Goal: Share content: Share content

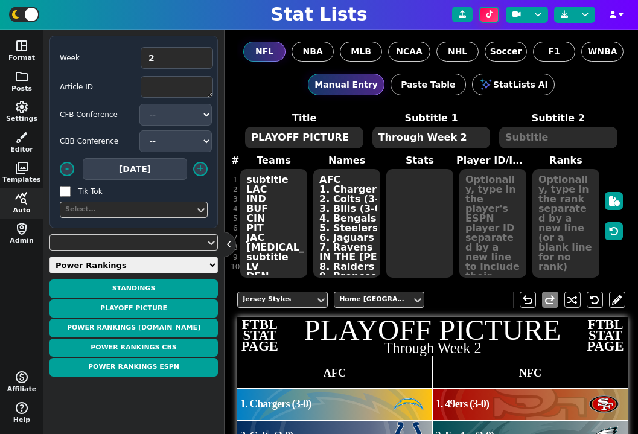
scroll to position [363, 0]
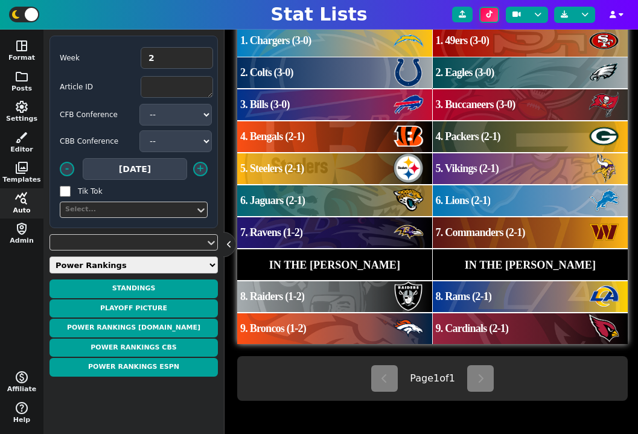
click at [154, 267] on select "Weekly Leaders Slate Leaders QB Stats RB Stats REC Stats IDP Stats Other Stats …" at bounding box center [133, 264] width 168 height 17
select select "surviveball"
click at [49, 256] on select "Weekly Leaders Slate Leaders QB Stats RB Stats REC Stats IDP Stats Other Stats …" at bounding box center [133, 264] width 168 height 17
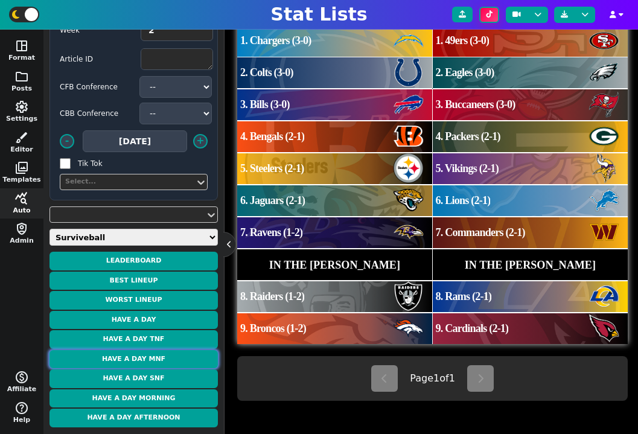
scroll to position [0, 0]
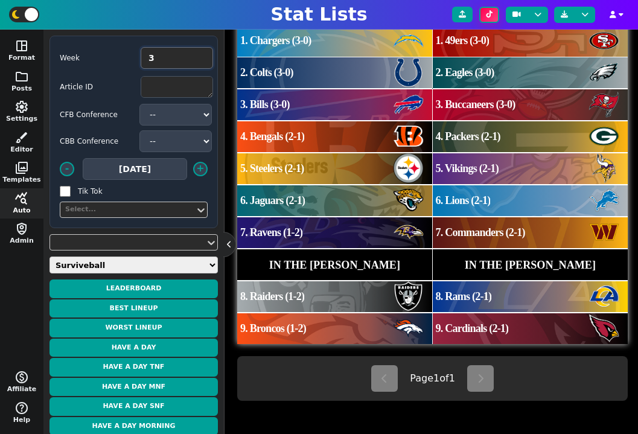
type input "3"
click at [202, 53] on input "3" at bounding box center [177, 58] width 72 height 22
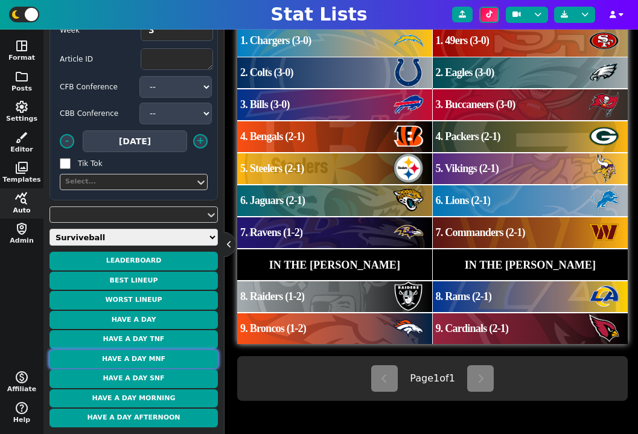
click at [145, 360] on button "Have a Day MNF" at bounding box center [133, 359] width 168 height 19
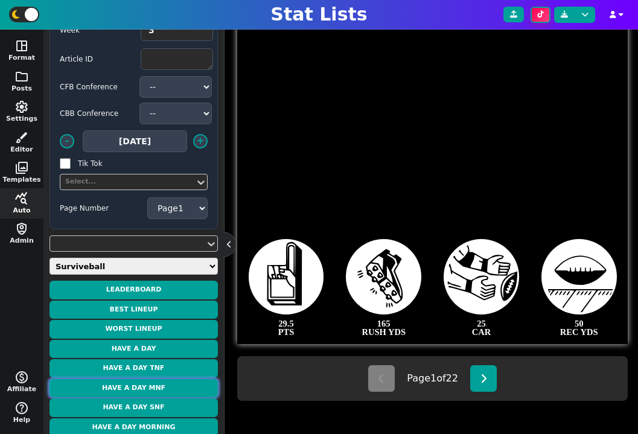
scroll to position [339, 0]
type textarea "Montgomery"
type textarea "5"
type textarea "29.4 PTS"
type textarea "151 RUSH YDS"
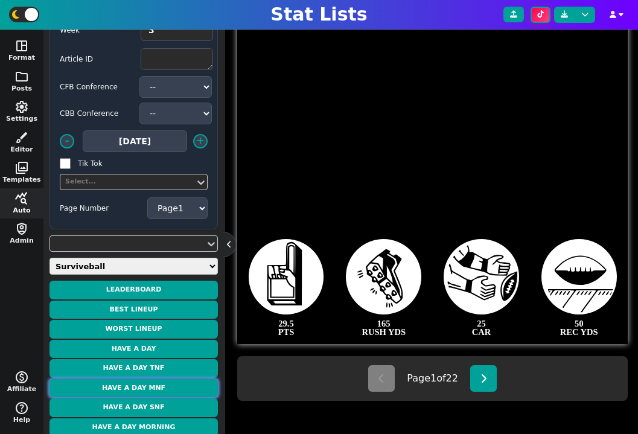
type textarea "2 RUSH TD"
type textarea "12 CAR"
type textarea "WK 3"
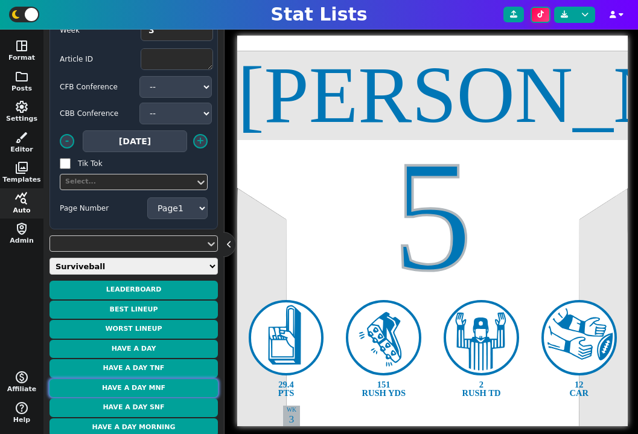
scroll to position [228, 0]
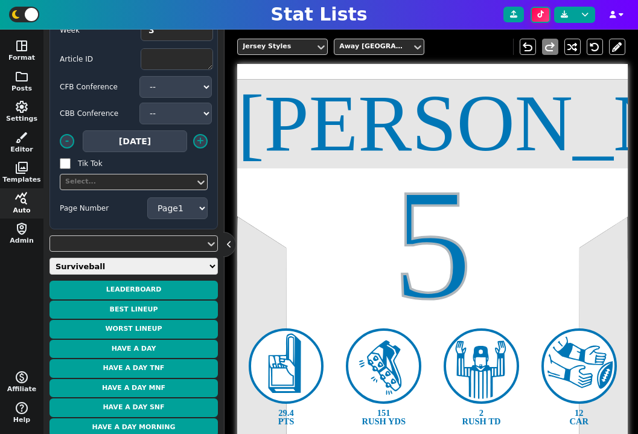
click at [384, 144] on div "Montgomery" at bounding box center [432, 123] width 390 height 80
click at [496, 46] on span at bounding box center [497, 46] width 11 height 15
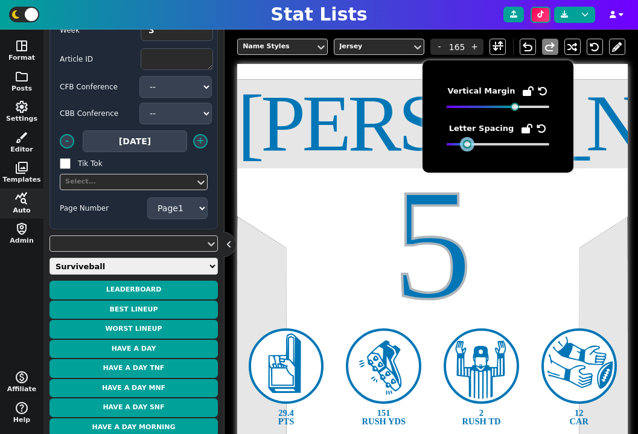
drag, startPoint x: 515, startPoint y: 143, endPoint x: 467, endPoint y: 144, distance: 47.7
click at [467, 144] on div at bounding box center [467, 144] width 8 height 8
click at [373, 157] on div "Montgomery" at bounding box center [432, 123] width 390 height 80
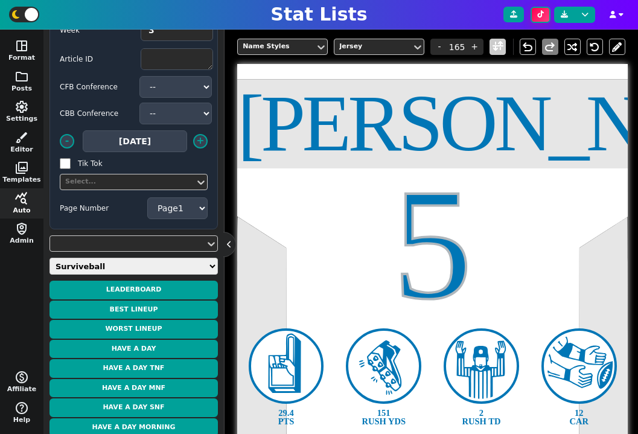
click at [494, 50] on span at bounding box center [497, 46] width 11 height 15
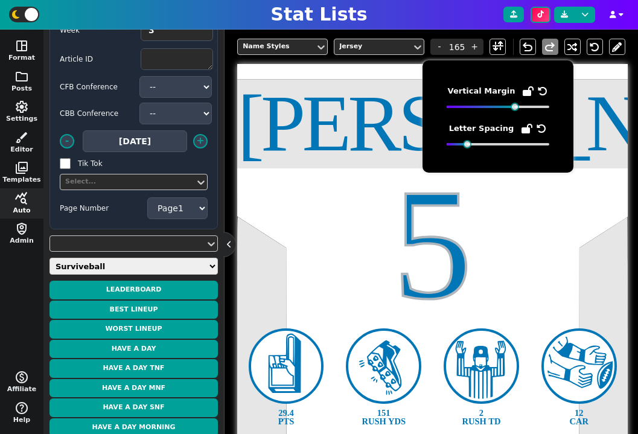
click at [384, 122] on div "Montgomery" at bounding box center [432, 123] width 390 height 80
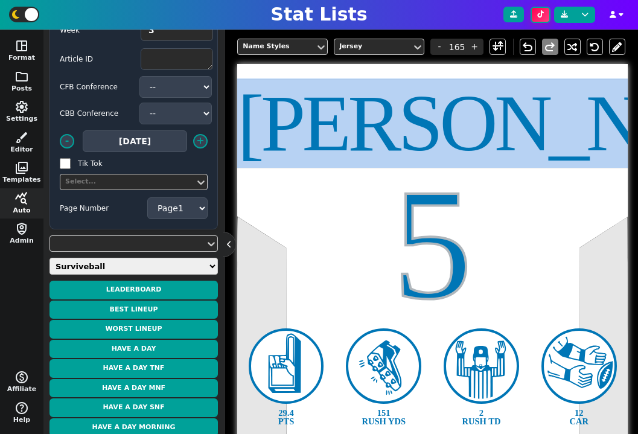
click at [384, 122] on div "Montgomery" at bounding box center [432, 123] width 390 height 80
click at [168, 389] on button "Have a Day MNF" at bounding box center [133, 388] width 168 height 19
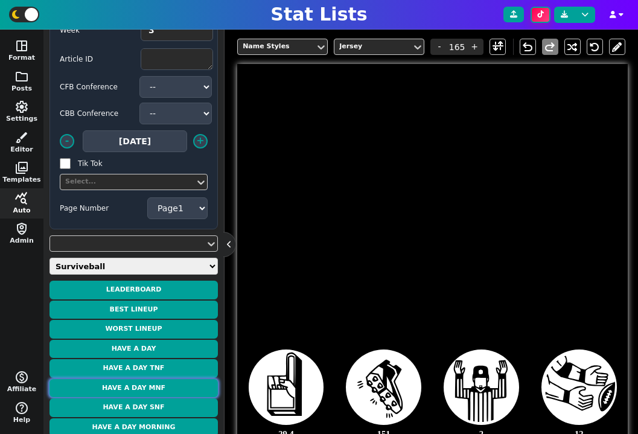
type textarea "Montgomery"
type textarea "5"
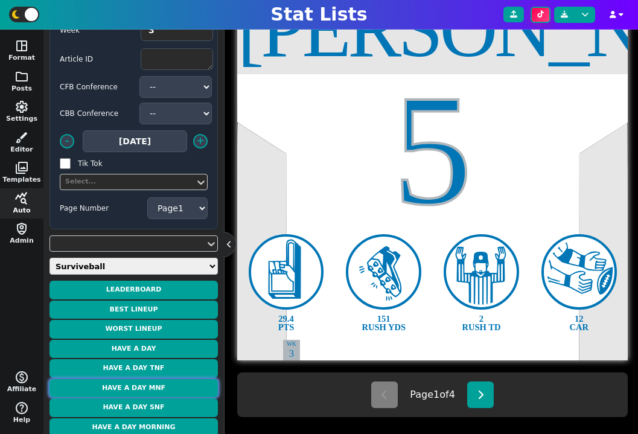
scroll to position [339, 0]
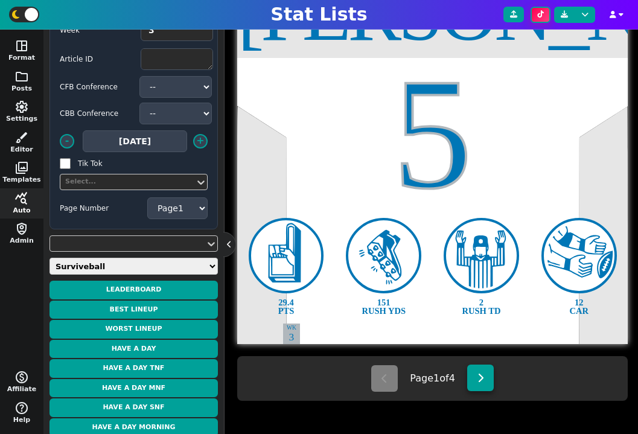
click at [475, 368] on button at bounding box center [480, 377] width 27 height 27
select select "2"
type textarea "Andrews"
type textarea "89"
type textarea "27.1 PTS"
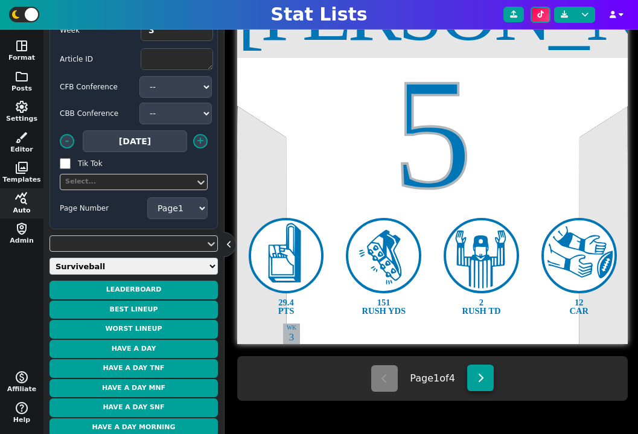
type textarea "2 REC TD"
type textarea "91 REC YDS"
type textarea "6 REC"
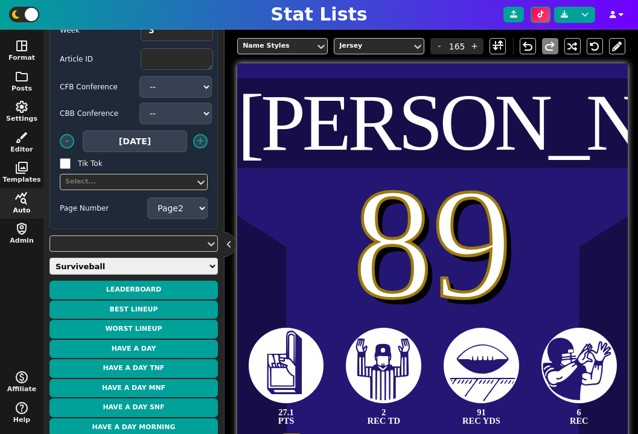
scroll to position [228, 0]
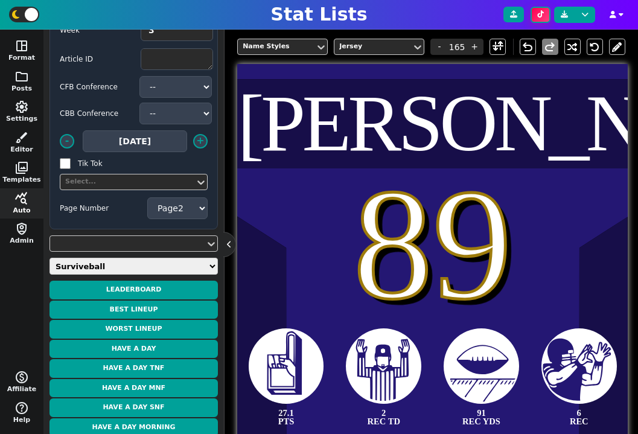
click at [500, 57] on div "Name Styles Jersey - 165 + undo redo" at bounding box center [431, 47] width 388 height 34
click at [500, 47] on span at bounding box center [497, 46] width 11 height 15
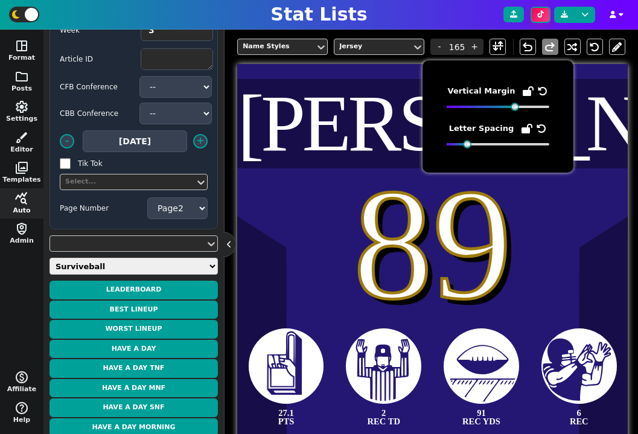
click at [538, 127] on icon at bounding box center [541, 129] width 10 height 10
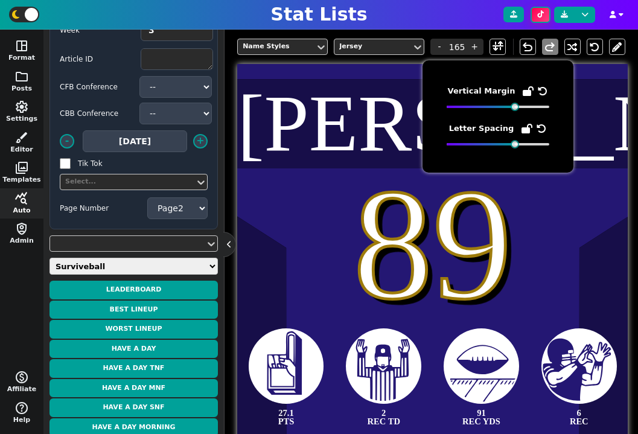
click at [451, 249] on div "89" at bounding box center [432, 244] width 390 height 159
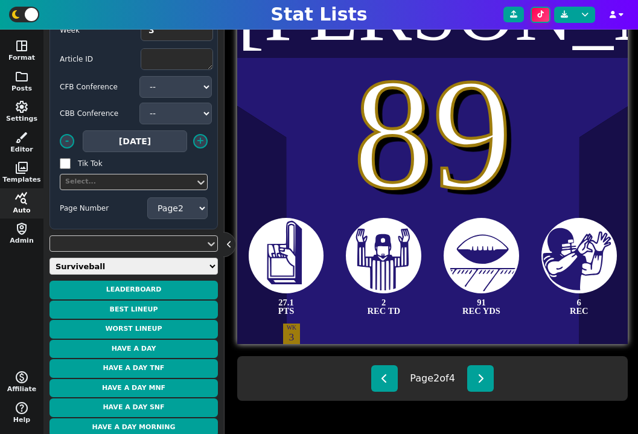
scroll to position [130, 0]
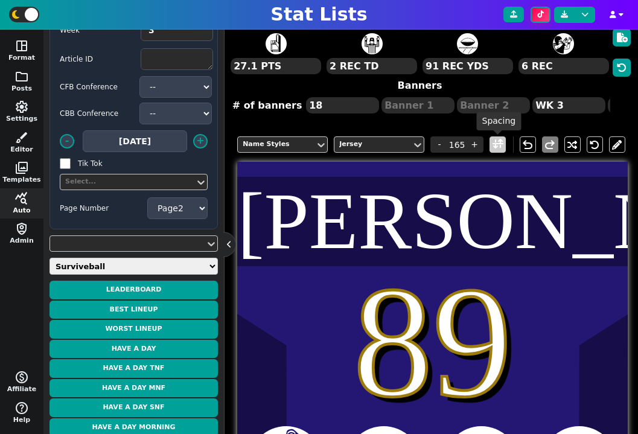
click at [501, 142] on span at bounding box center [497, 144] width 11 height 15
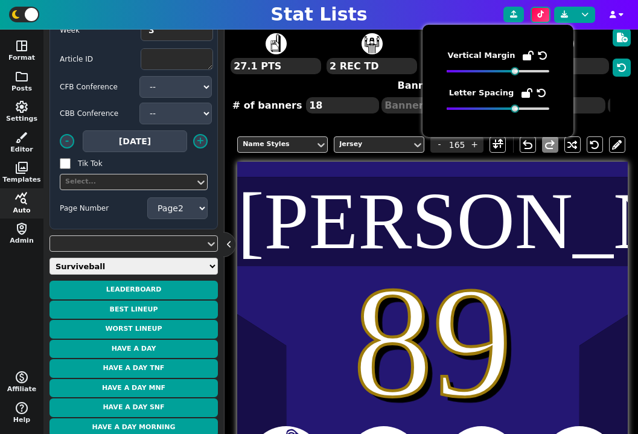
click at [538, 94] on icon at bounding box center [541, 93] width 10 height 10
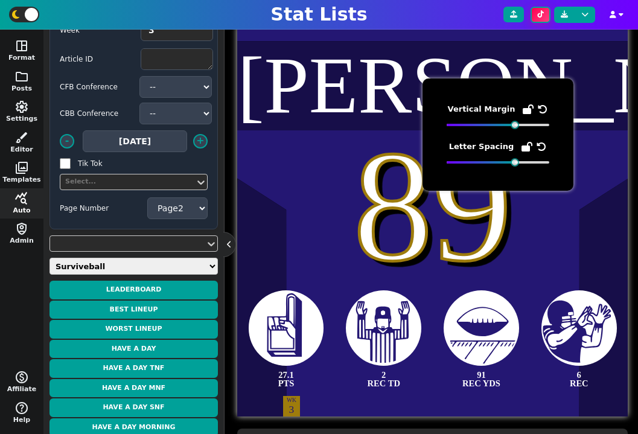
scroll to position [287, 0]
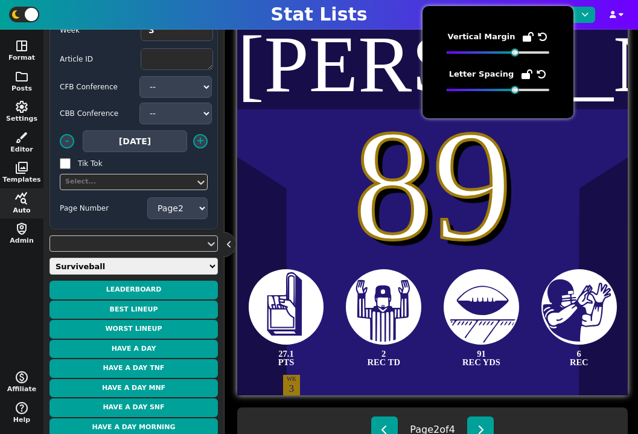
click at [454, 296] on icon at bounding box center [480, 306] width 75 height 75
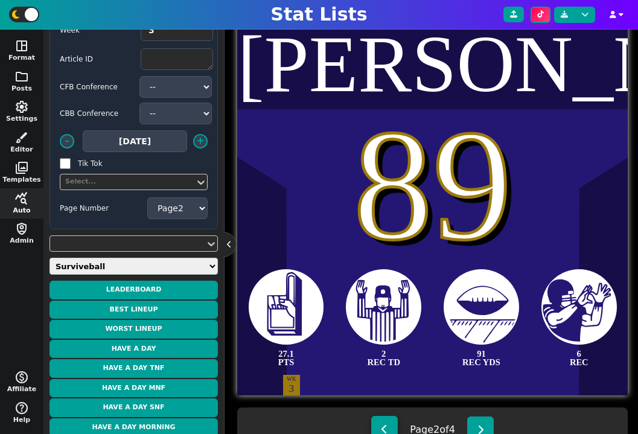
click at [382, 423] on button at bounding box center [384, 429] width 27 height 27
select select "1"
type textarea "Montgomery"
type textarea "5"
type textarea "29.4 PTS"
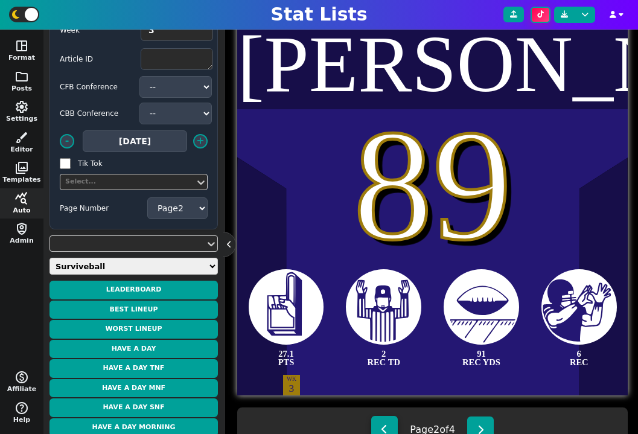
type textarea "151 RUSH YDS"
type textarea "2 RUSH TD"
type textarea "12 CAR"
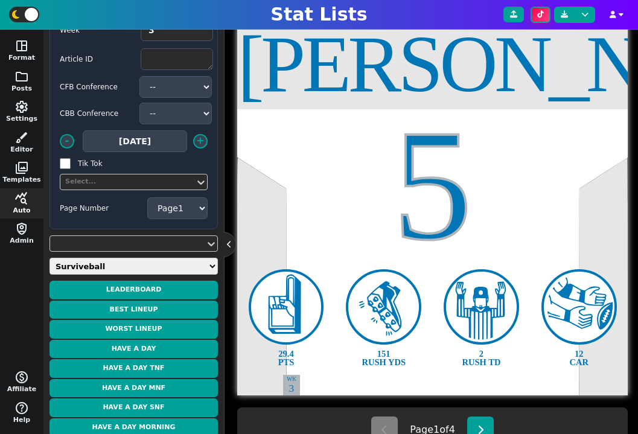
scroll to position [330, 0]
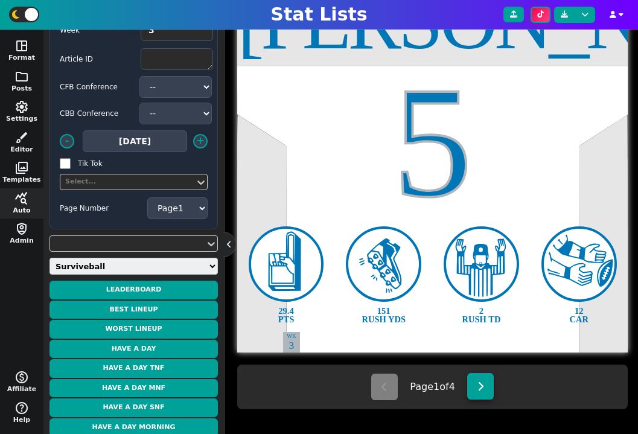
click at [480, 386] on icon at bounding box center [480, 386] width 7 height 10
select select "2"
type textarea "Andrews"
type textarea "89"
type textarea "27.1 PTS"
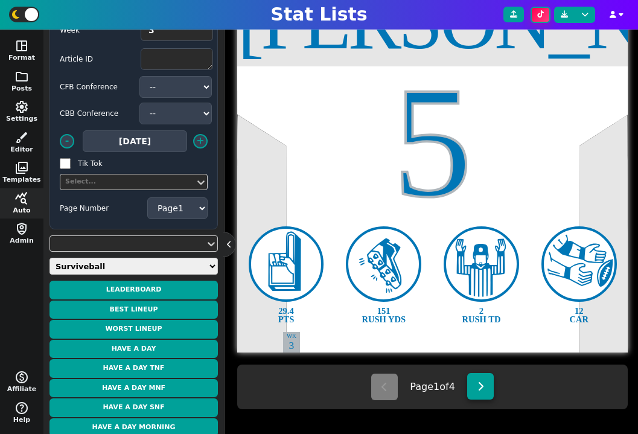
type textarea "2 REC TD"
type textarea "91 REC YDS"
type textarea "6 REC"
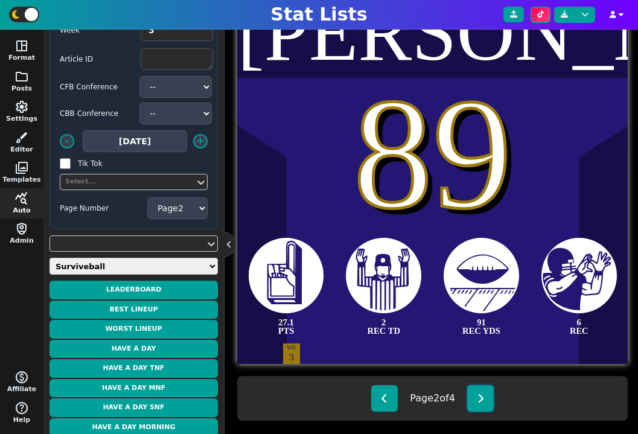
scroll to position [329, 0]
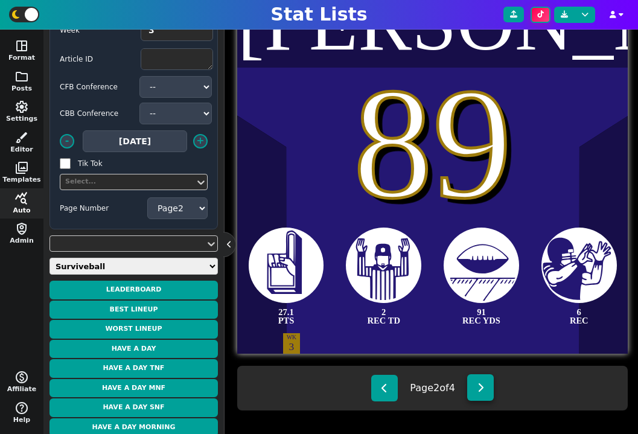
click at [475, 387] on button at bounding box center [480, 387] width 27 height 27
select select "3"
type textarea "Jackson"
type textarea "8"
type textarea "27.0 PTS"
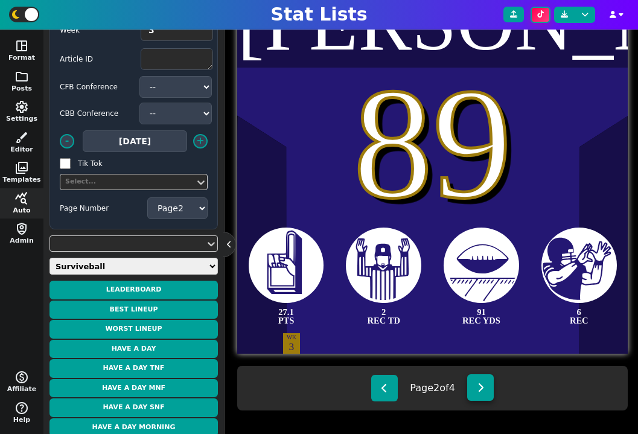
type textarea "3 PASS TD"
type textarea "288 PASS YDS"
type textarea "21 COMP"
type textarea "WK 1"
type textarea "WK 2"
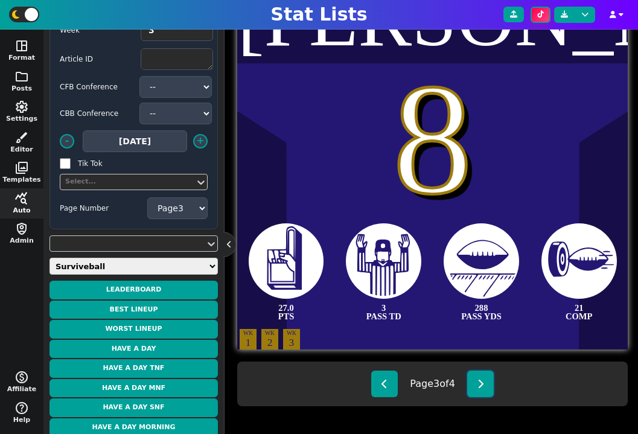
scroll to position [339, 0]
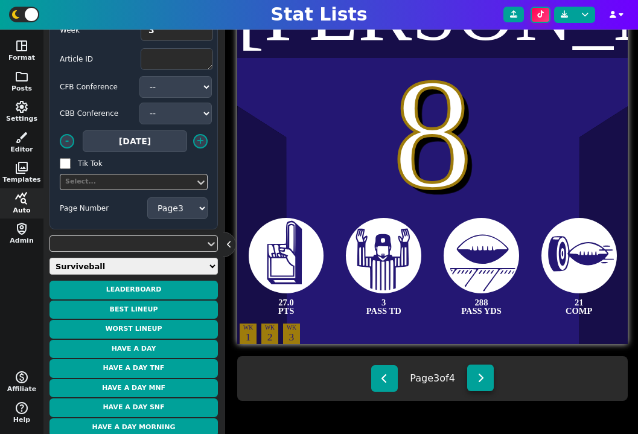
click at [485, 383] on button at bounding box center [480, 377] width 27 height 27
select select "4"
type textarea "Gibbs"
type textarea "0"
type textarea "26.9 PTS"
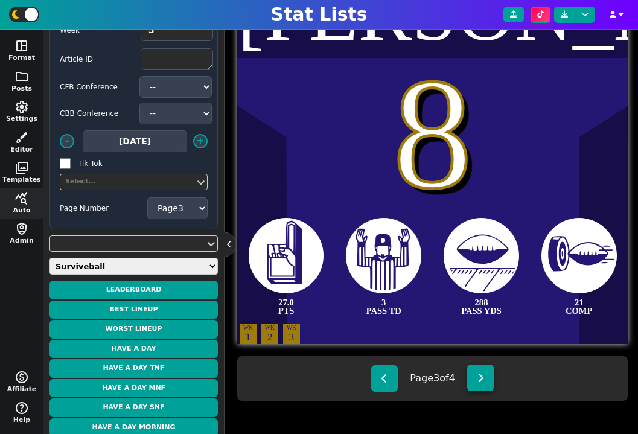
type textarea "22 CAR"
type textarea "2 RUSH TD"
type textarea "67 RUSH YDS"
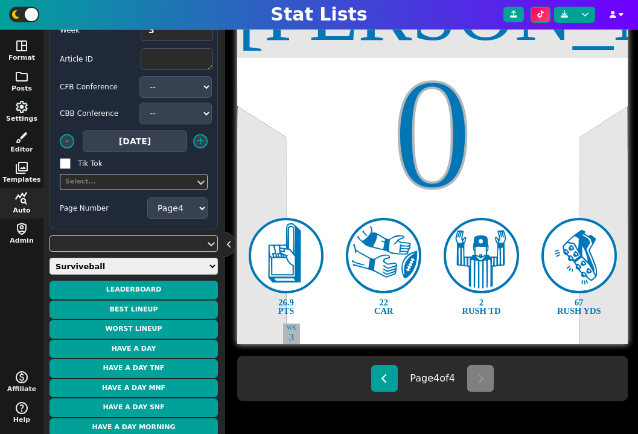
click at [381, 360] on div "Page 4 of 4" at bounding box center [432, 378] width 390 height 45
click at [384, 373] on icon at bounding box center [384, 378] width 7 height 10
select select "3"
type textarea "Jackson"
type textarea "8"
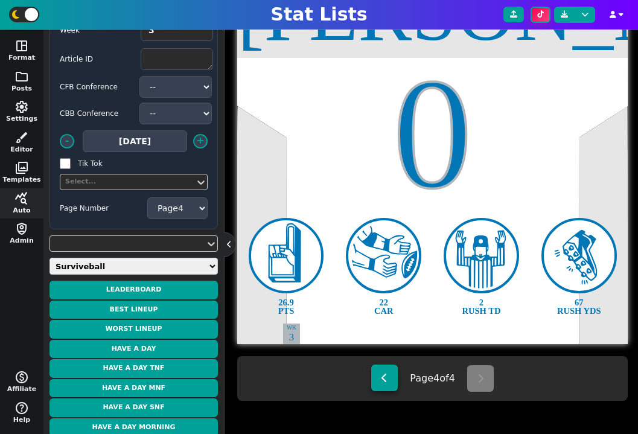
type textarea "27.0 PTS"
type textarea "3 PASS TD"
type textarea "288 PASS YDS"
type textarea "21 COMP"
type textarea "WK 1"
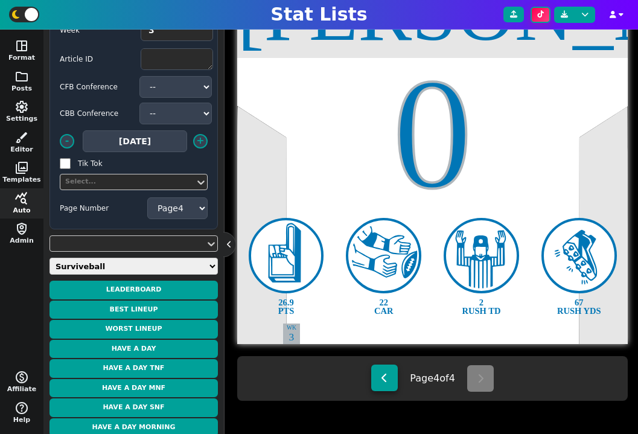
type textarea "WK 2"
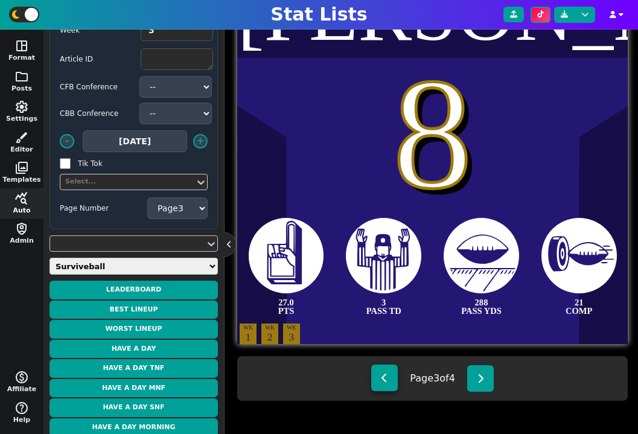
click at [384, 373] on icon at bounding box center [384, 378] width 7 height 10
select select "2"
type textarea "Andrews"
type textarea "89"
type textarea "27.1 PTS"
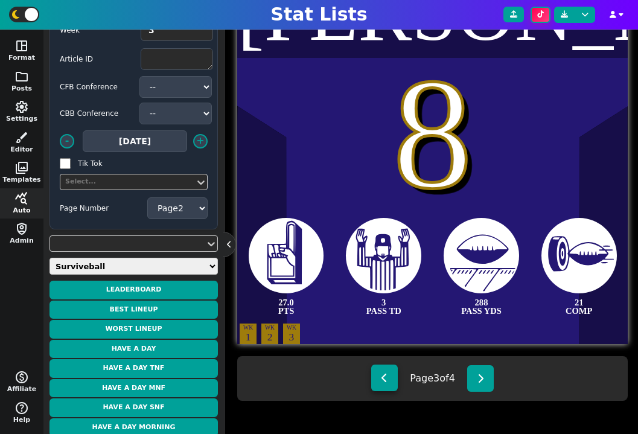
type textarea "2 REC TD"
type textarea "91 REC YDS"
type textarea "6 REC"
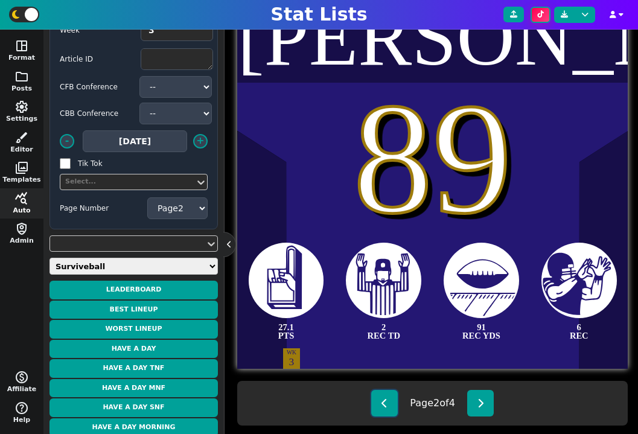
scroll to position [331, 0]
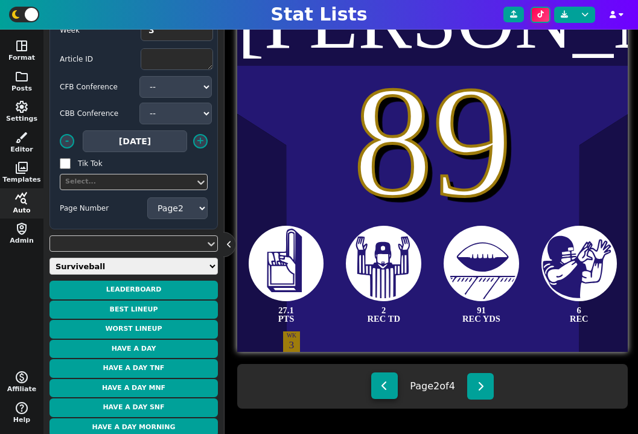
click at [388, 378] on button at bounding box center [384, 385] width 27 height 27
select select "1"
type textarea "Montgomery"
type textarea "5"
type textarea "29.4 PTS"
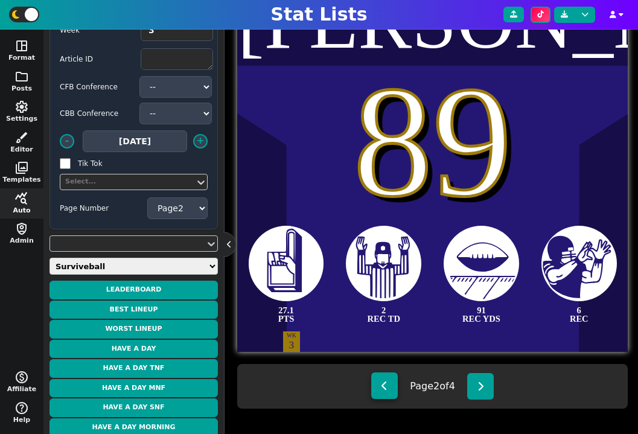
type textarea "151 RUSH YDS"
type textarea "2 RUSH TD"
type textarea "12 CAR"
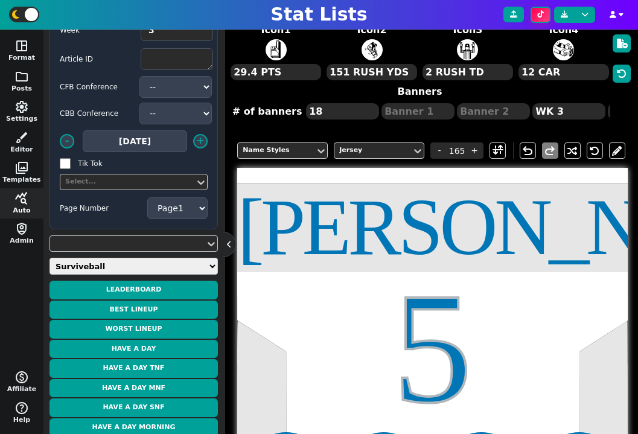
scroll to position [78, 0]
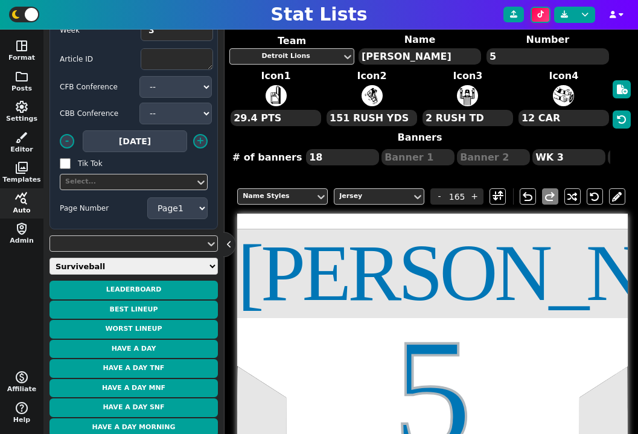
click at [393, 59] on textarea "Montgomery" at bounding box center [419, 56] width 122 height 16
paste textarea "Fiedorowicz"
click at [383, 58] on textarea "Fiedorowicz" at bounding box center [419, 56] width 122 height 16
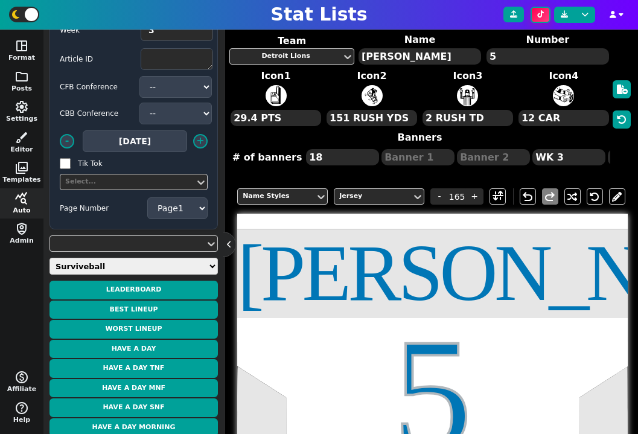
click at [383, 58] on textarea "Fiedorowicz" at bounding box center [419, 56] width 122 height 16
paste textarea "Christopherson"
click at [407, 60] on textarea "Christopherson" at bounding box center [419, 56] width 122 height 16
paste textarea "Roethlisberger"
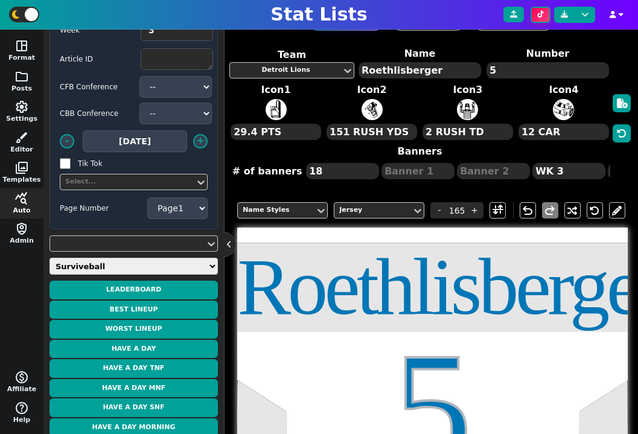
scroll to position [44, 0]
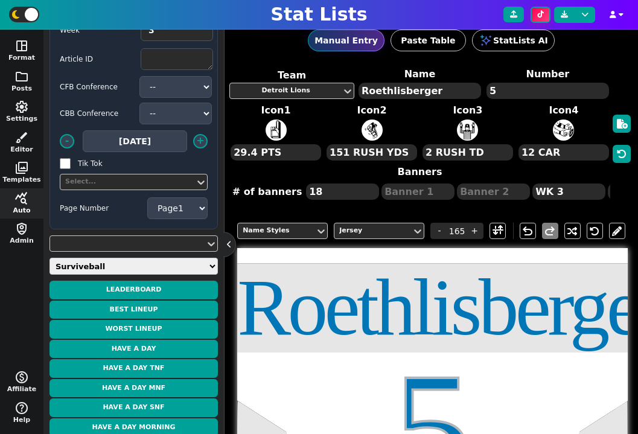
click at [399, 97] on textarea "Roethlisberger" at bounding box center [419, 91] width 122 height 16
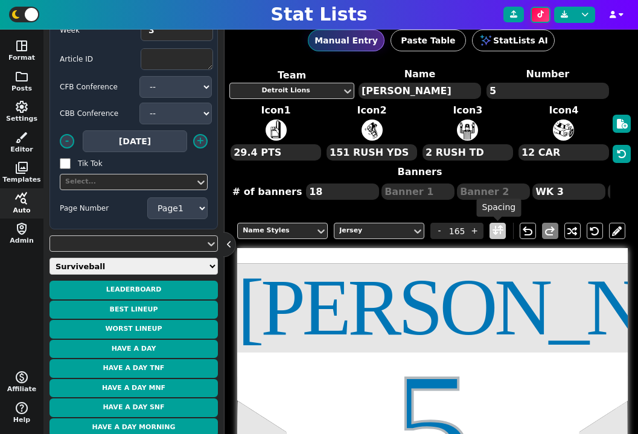
click at [496, 230] on span at bounding box center [497, 230] width 11 height 15
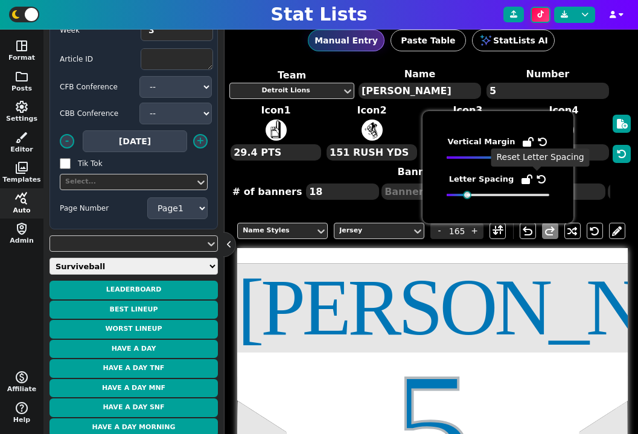
click at [536, 174] on icon at bounding box center [541, 179] width 10 height 10
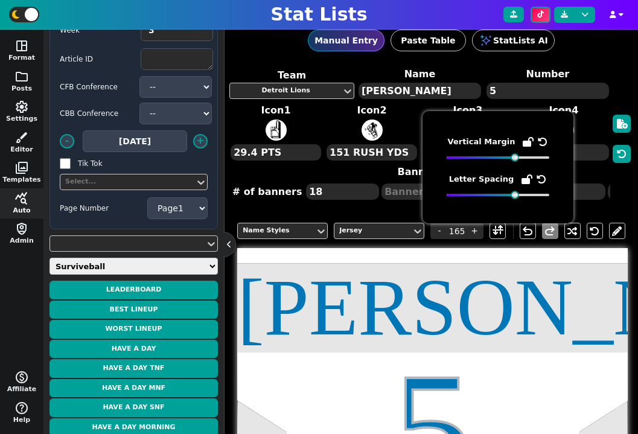
click at [433, 89] on textarea "montgomery" at bounding box center [419, 91] width 122 height 16
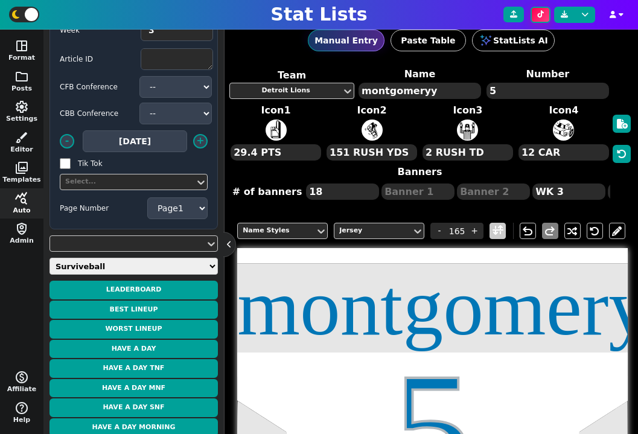
click at [497, 230] on span at bounding box center [497, 230] width 11 height 15
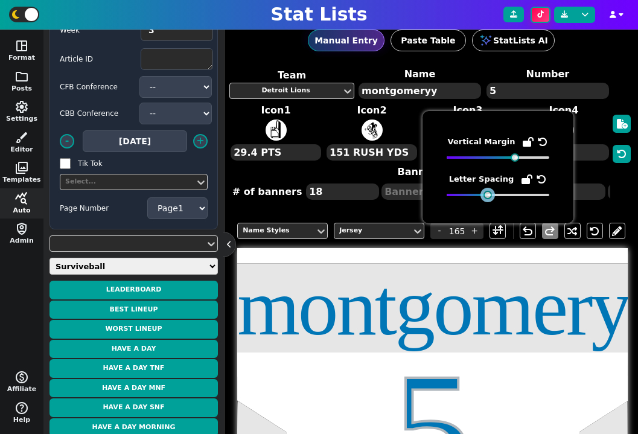
drag, startPoint x: 513, startPoint y: 194, endPoint x: 485, endPoint y: 195, distance: 28.4
click at [485, 195] on div at bounding box center [487, 195] width 8 height 8
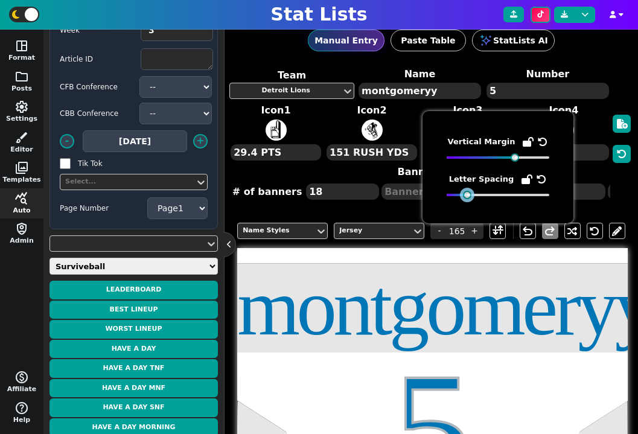
drag, startPoint x: 488, startPoint y: 194, endPoint x: 468, endPoint y: 195, distance: 19.9
click at [468, 195] on div at bounding box center [467, 195] width 8 height 8
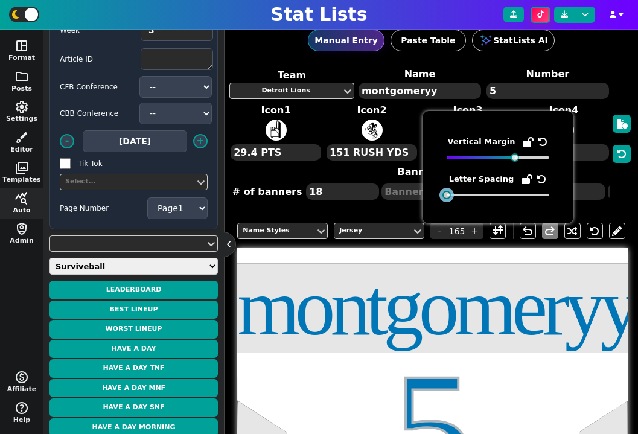
drag, startPoint x: 466, startPoint y: 195, endPoint x: 407, endPoint y: 208, distance: 61.1
click at [407, 208] on body "Stat Lists space_dashboard Format folder Posts settings Settings brush Editor p…" at bounding box center [319, 217] width 638 height 434
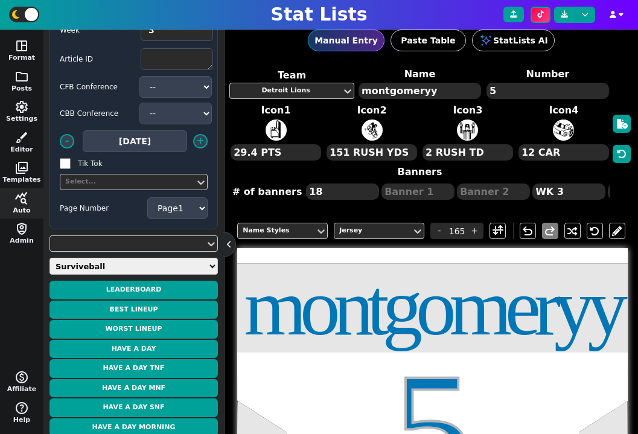
type textarea "Montgomery"
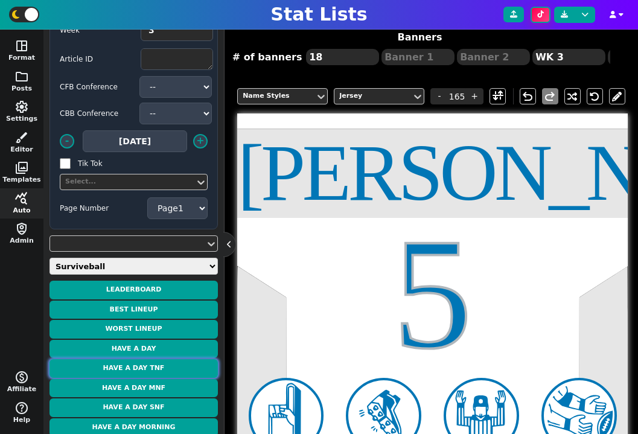
scroll to position [57, 0]
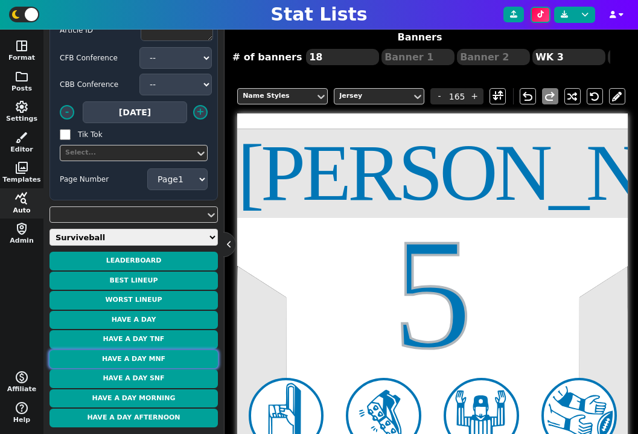
click at [157, 360] on button "Have a Day MNF" at bounding box center [133, 359] width 168 height 19
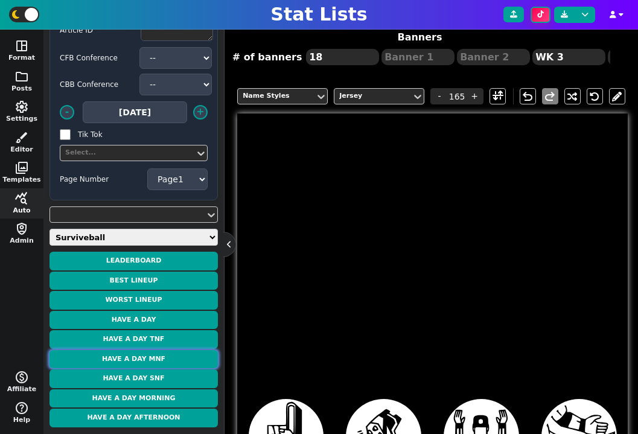
type textarea "Montgomery"
type textarea "5"
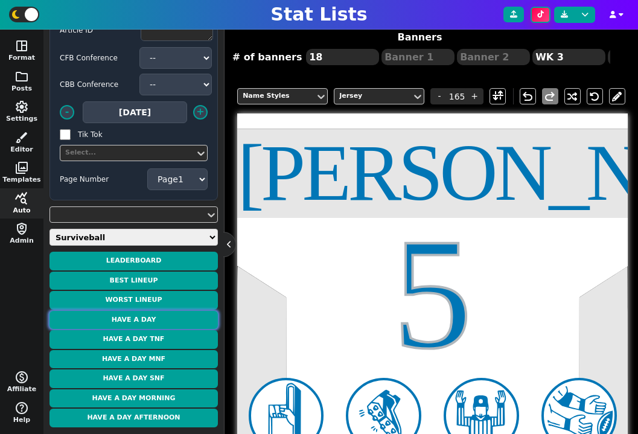
click at [157, 319] on button "Have a Day" at bounding box center [133, 320] width 168 height 19
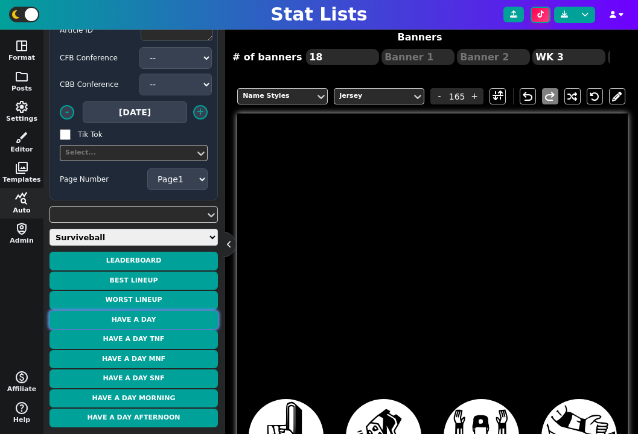
type textarea "Tucker Tre"
type textarea "1"
type textarea "40.9 PTS"
type textarea "3 REC TD"
type textarea "145 REC YDS"
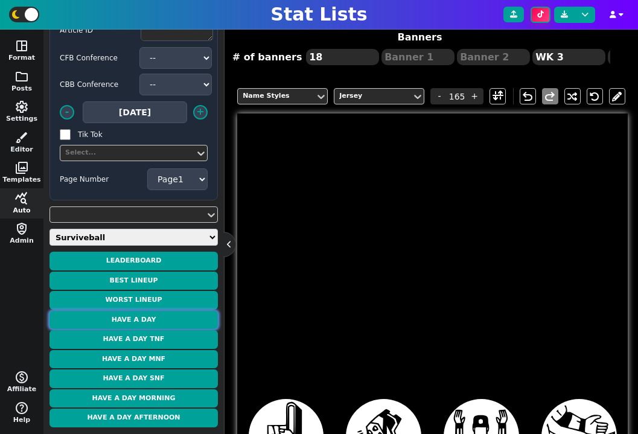
type textarea "8 REC"
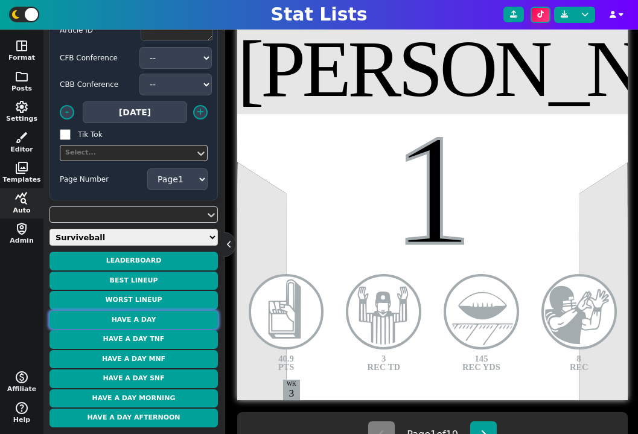
scroll to position [299, 0]
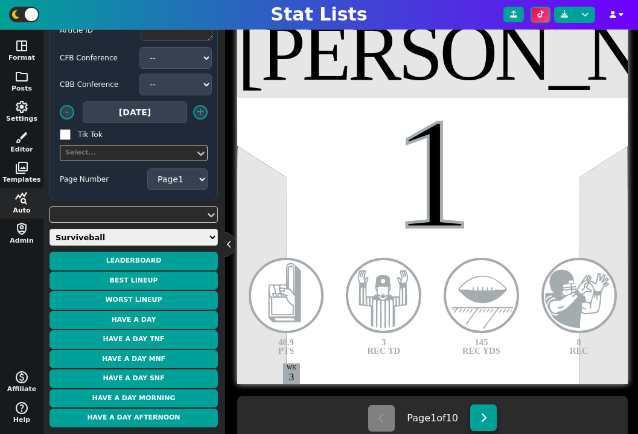
click at [485, 419] on icon at bounding box center [483, 418] width 7 height 10
select select "2"
type textarea "Taylor Jonathan"
type textarea "28"
type textarea "32.8 PTS"
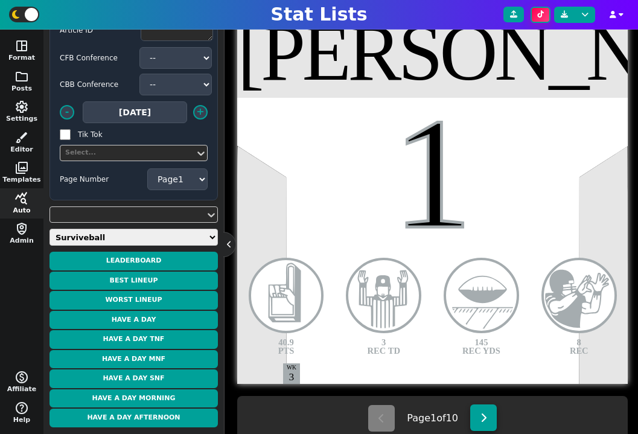
type textarea "3 RUSH TD"
type textarea "102 RUSH YDS"
type textarea "17 CAR"
type textarea "WK 2"
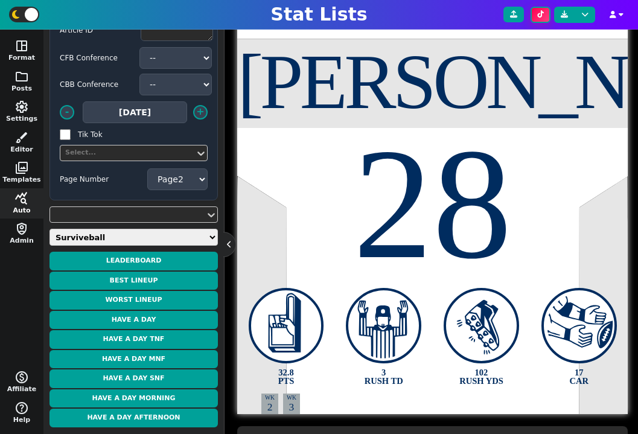
scroll to position [265, 0]
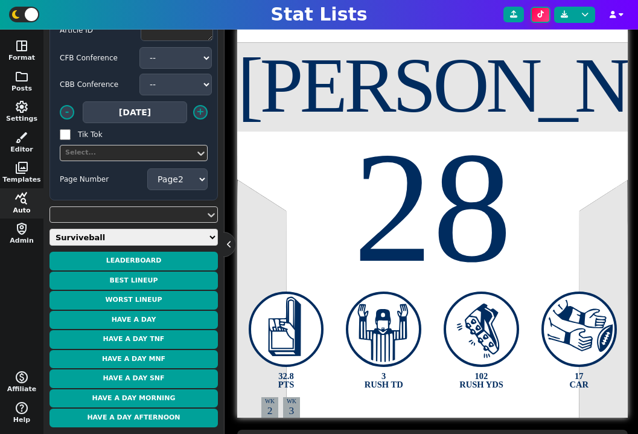
type input "115"
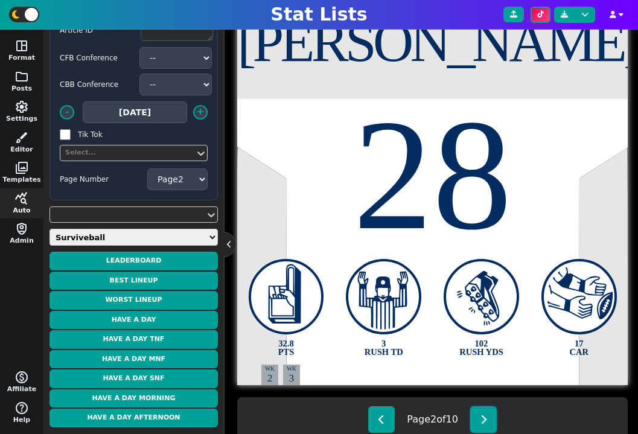
scroll to position [339, 0]
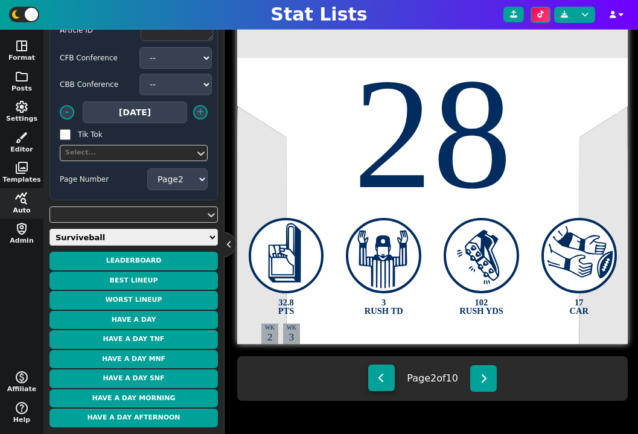
click at [386, 378] on button at bounding box center [381, 377] width 27 height 27
select select "1"
type textarea "Tucker Tre"
type textarea "1"
type textarea "40.9 PTS"
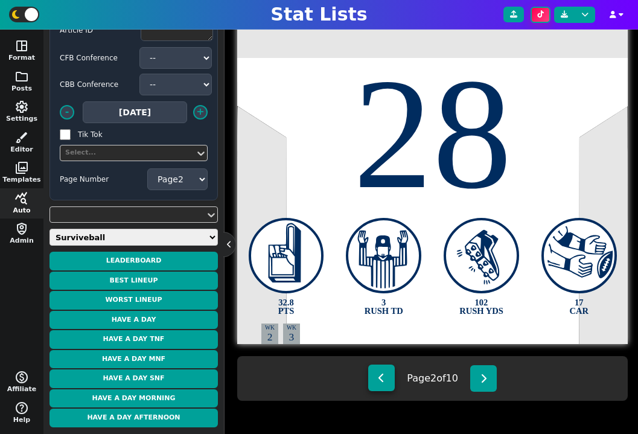
type textarea "3 REC TD"
type textarea "145 REC YDS"
type textarea "8 REC"
type input "165"
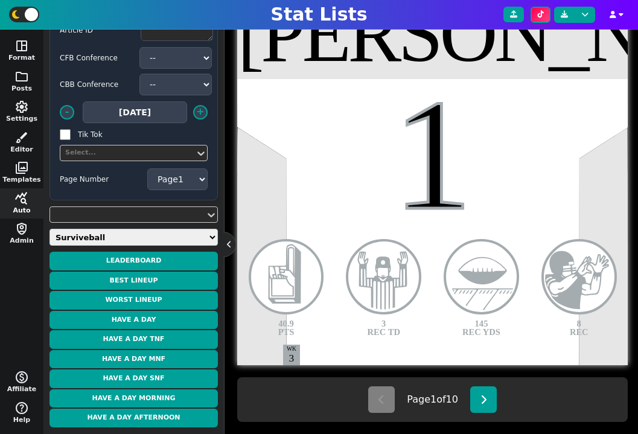
scroll to position [332, 0]
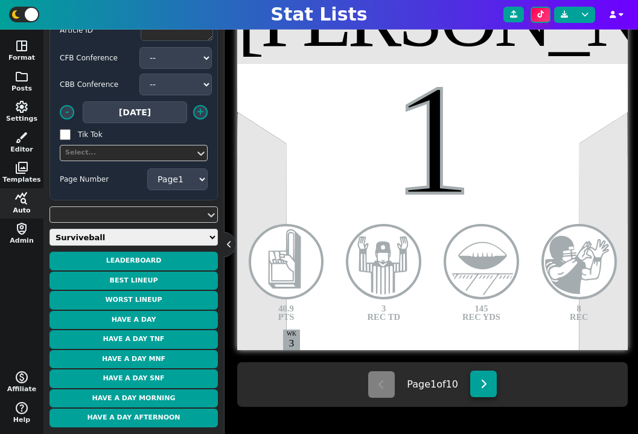
click at [478, 382] on button at bounding box center [483, 383] width 27 height 27
select select "2"
type textarea "Taylor Jonathan"
type textarea "28"
type textarea "32.8 PTS"
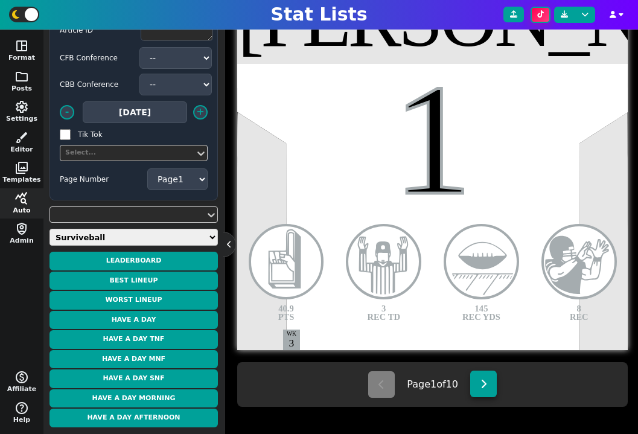
type textarea "3 RUSH TD"
type textarea "102 RUSH YDS"
type textarea "17 CAR"
type textarea "WK 2"
type input "115"
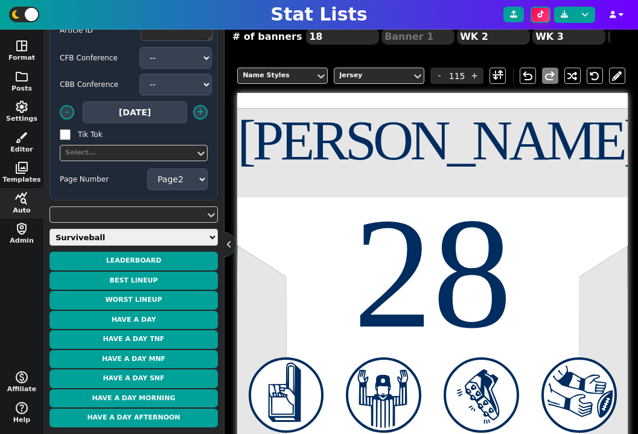
scroll to position [339, 0]
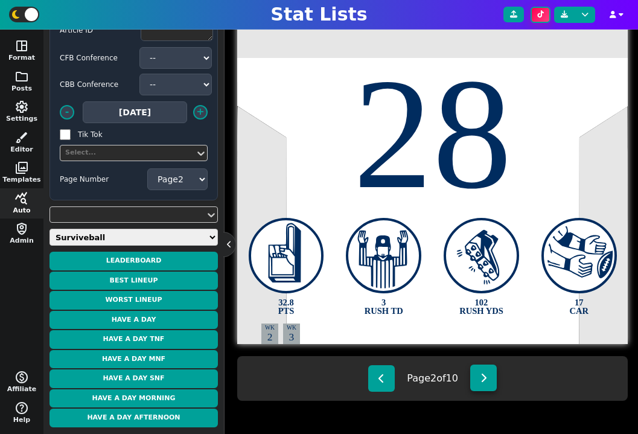
click at [483, 384] on button at bounding box center [483, 377] width 27 height 27
select select "3"
type textarea "Montgomery David"
type textarea "5"
type textarea "29.4 PTS"
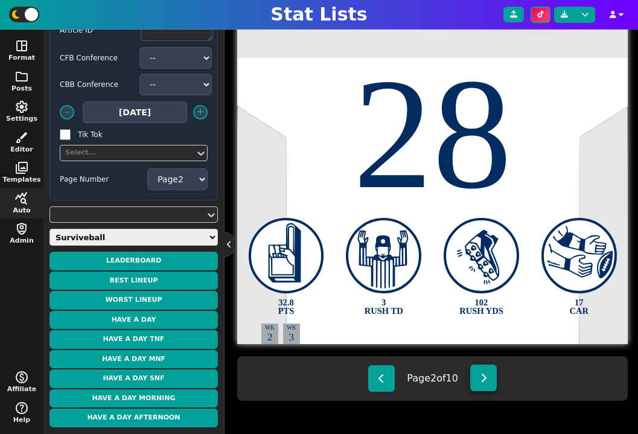
type textarea "151 RUSH YDS"
type textarea "2 RUSH TD"
type textarea "12 CAR"
type input "105"
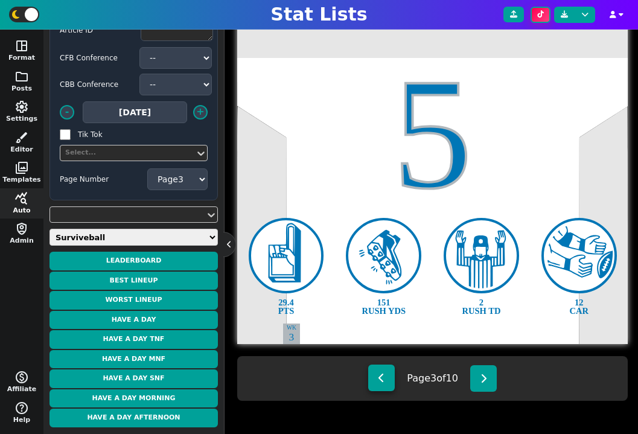
click at [389, 378] on button at bounding box center [381, 377] width 27 height 27
select select "2"
type textarea "Taylor Jonathan"
type textarea "28"
type textarea "32.8 PTS"
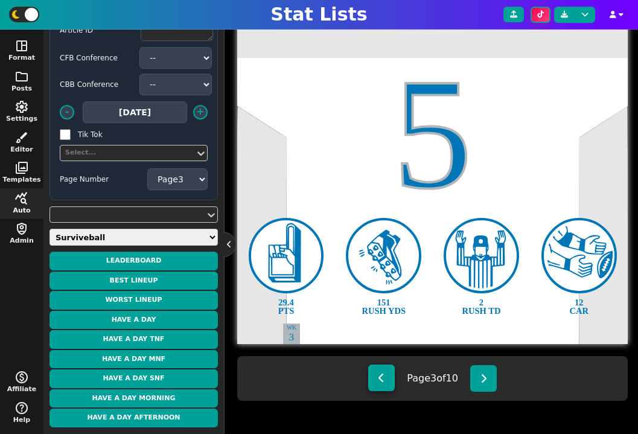
type textarea "3 RUSH TD"
type textarea "102 RUSH YDS"
type textarea "17 CAR"
type textarea "WK 2"
type input "115"
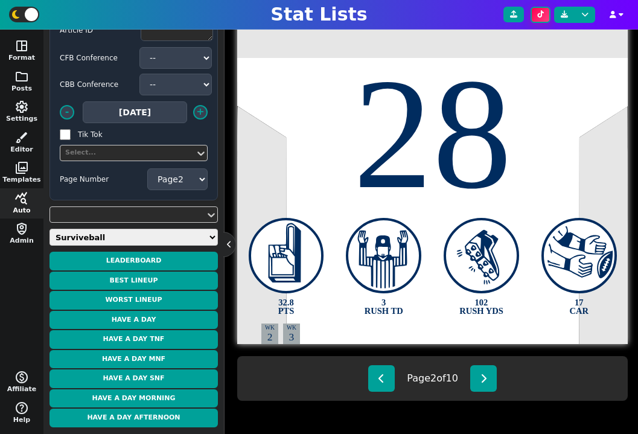
click at [393, 375] on div "Page 2 of 10" at bounding box center [432, 378] width 390 height 45
click at [364, 393] on div "Page 2 of 10" at bounding box center [432, 378] width 390 height 45
click at [372, 382] on button at bounding box center [381, 377] width 27 height 27
select select "1"
type textarea "Tucker Tre"
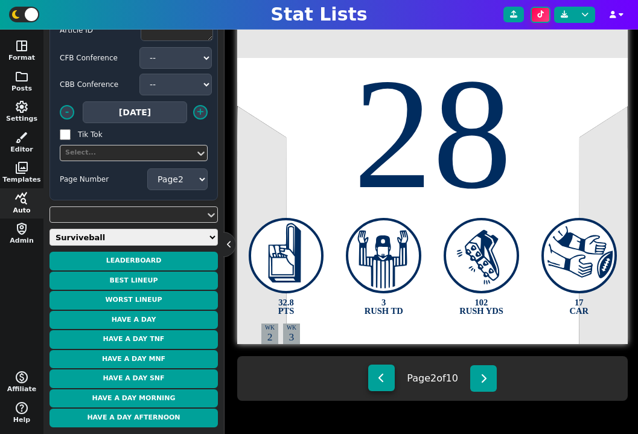
type textarea "1"
type textarea "40.9 PTS"
type textarea "3 REC TD"
type textarea "145 REC YDS"
type textarea "8 REC"
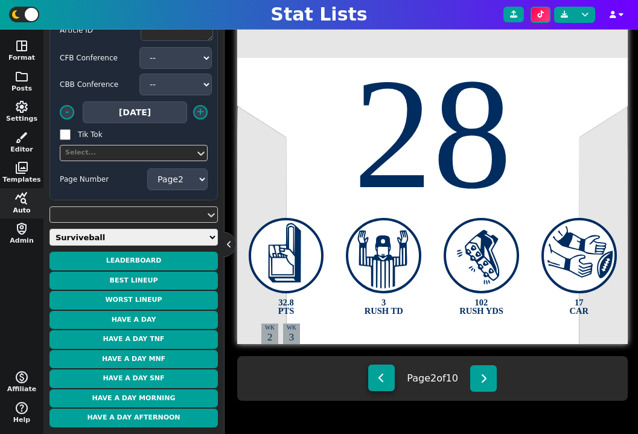
type input "165"
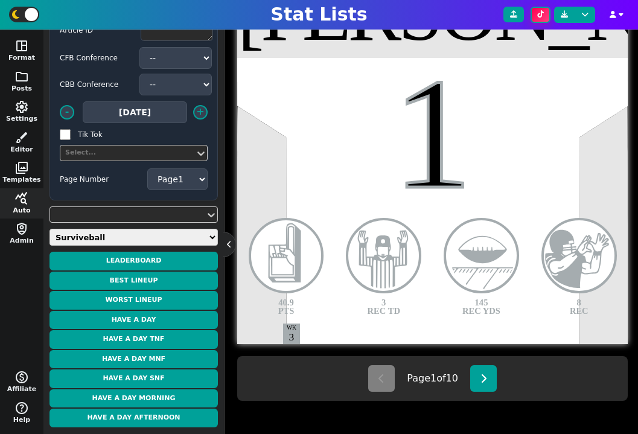
click at [485, 393] on div "Page 1 of 10" at bounding box center [432, 378] width 390 height 45
click at [485, 392] on div "Page 1 of 10" at bounding box center [432, 378] width 390 height 45
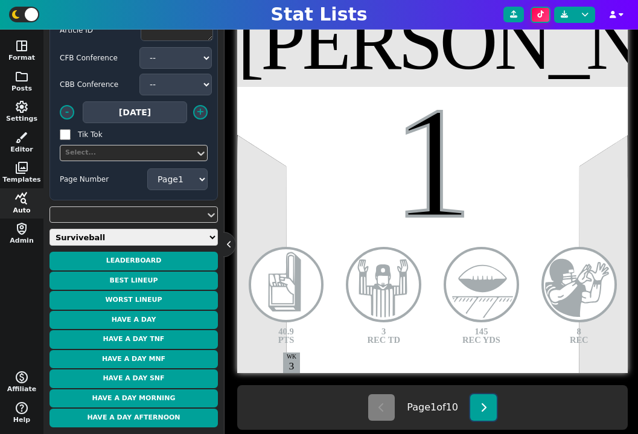
scroll to position [305, 0]
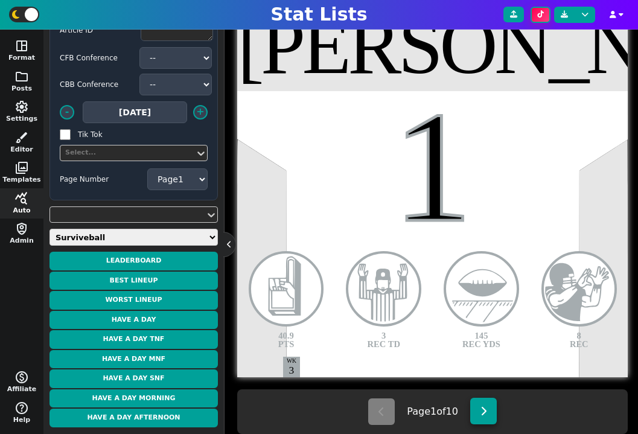
click at [486, 405] on button at bounding box center [483, 411] width 27 height 27
select select "2"
type textarea "Taylor Jonathan"
type textarea "28"
type textarea "32.8 PTS"
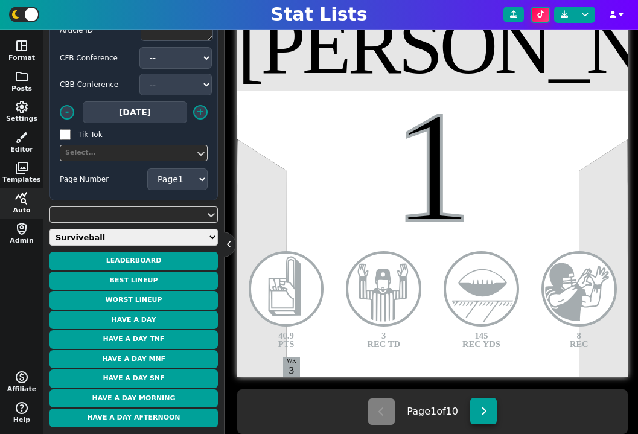
type textarea "3 RUSH TD"
type textarea "102 RUSH YDS"
type textarea "17 CAR"
type textarea "WK 2"
type input "115"
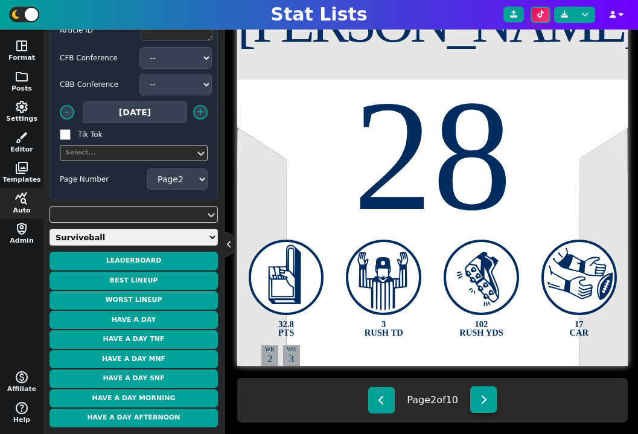
click at [483, 406] on button at bounding box center [483, 399] width 27 height 27
select select "3"
type textarea "Montgomery David"
type textarea "5"
type textarea "29.4 PTS"
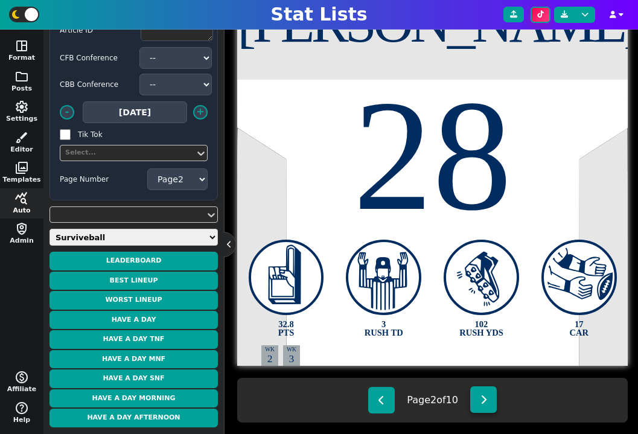
type textarea "151 RUSH YDS"
type textarea "2 RUSH TD"
type textarea "12 CAR"
type input "105"
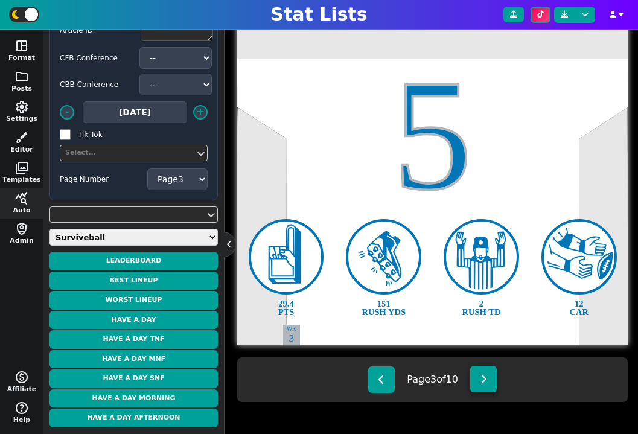
click at [486, 374] on icon at bounding box center [483, 379] width 7 height 10
select select "4"
type textarea "Williams Caleb"
type textarea "18"
type textarea "29.1 PTS"
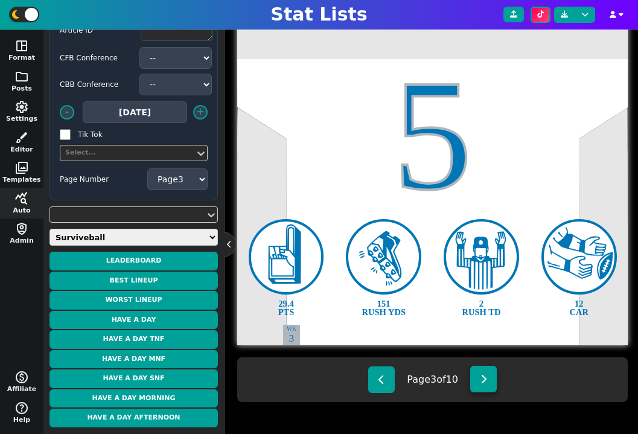
type textarea "4 PASS TD"
type textarea "298 PASS YDS"
type textarea "19 COMP"
type input "125"
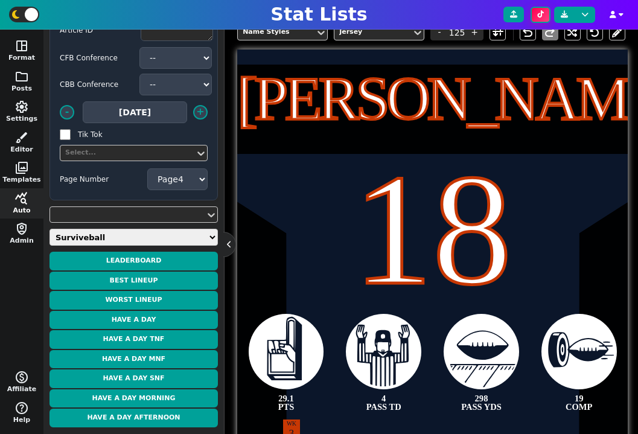
scroll to position [339, 0]
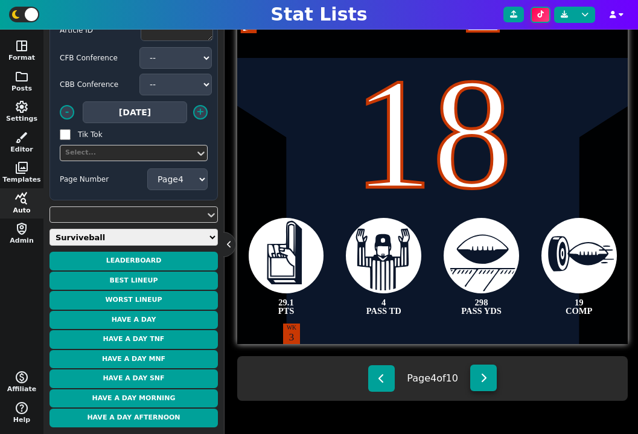
click at [487, 378] on icon at bounding box center [483, 378] width 7 height 10
select select "5"
type textarea "Hurts Jalen"
type textarea "1"
type textarea "29.0 PTS"
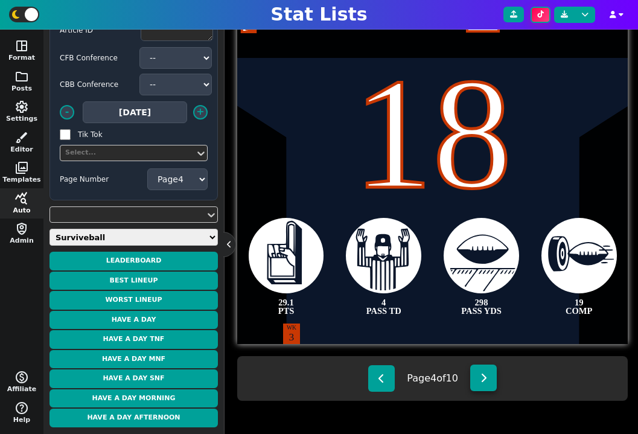
type textarea "3 PASS TD"
type textarea "226 PASS YDS"
type textarea "9 CAR"
type input "155"
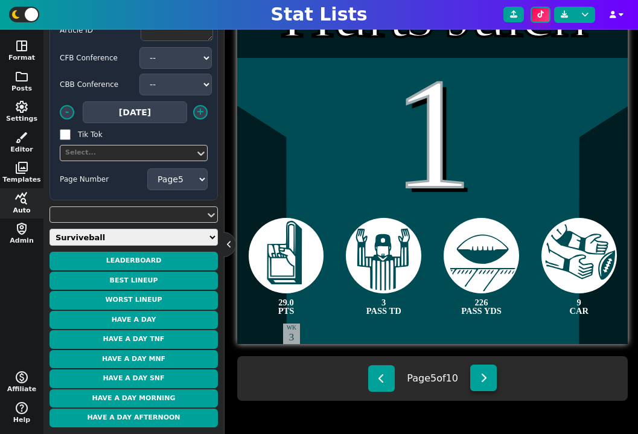
click at [488, 371] on button at bounding box center [483, 377] width 27 height 27
select select "6"
type textarea "Henry Hunter"
type textarea "85"
type textarea "2 REC TD"
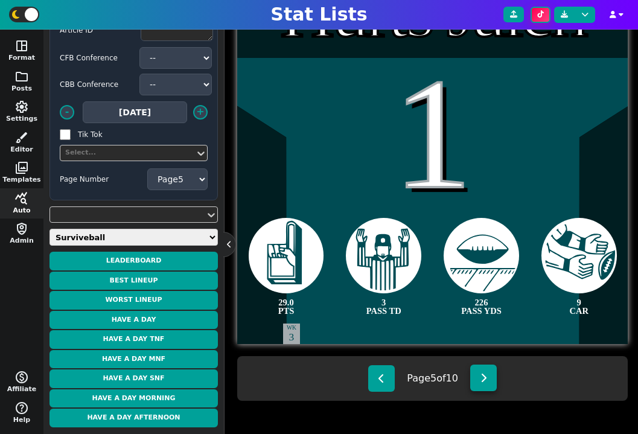
type textarea "8 REC"
type textarea "90 REC YDS"
type input "145"
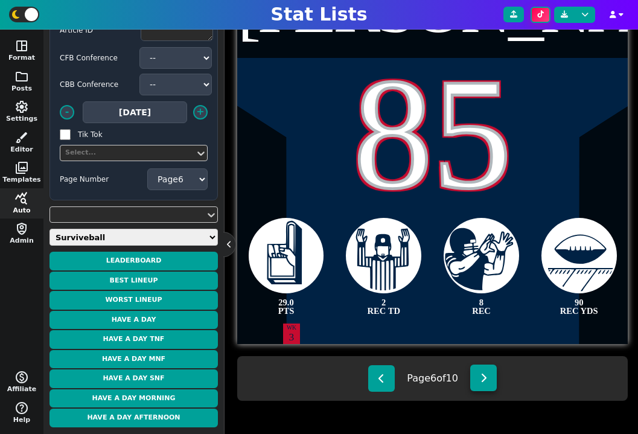
click at [486, 378] on icon at bounding box center [483, 378] width 7 height 10
select select "7"
type textarea "Andrews Mark"
type textarea "89"
type textarea "27.1 PTS"
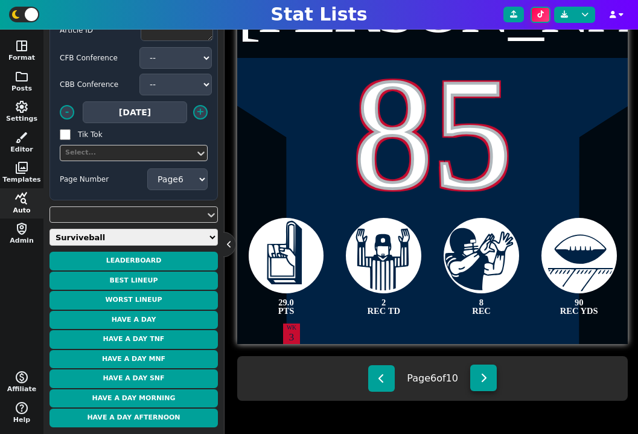
type textarea "91 REC YDS"
type textarea "6 REC"
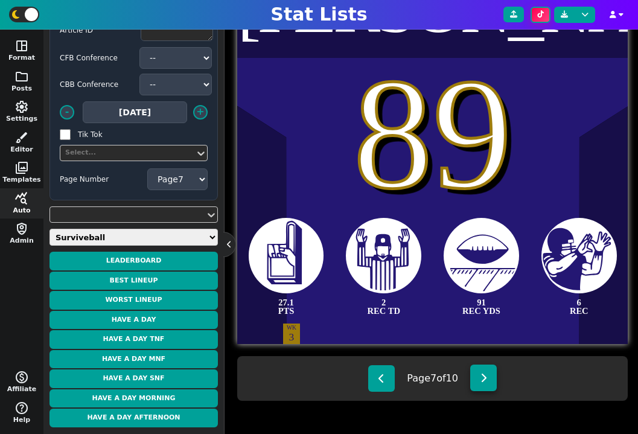
click at [487, 372] on button at bounding box center [483, 377] width 27 height 27
select select "8"
type textarea "Jackson Lamar"
type textarea "8"
type textarea "27.0 PTS"
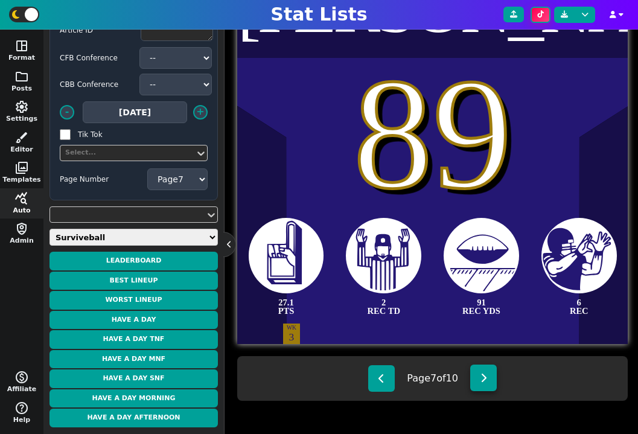
type textarea "3 PASS TD"
type textarea "288 PASS YDS"
type textarea "21 COMP"
type textarea "WK 1"
type textarea "WK 2"
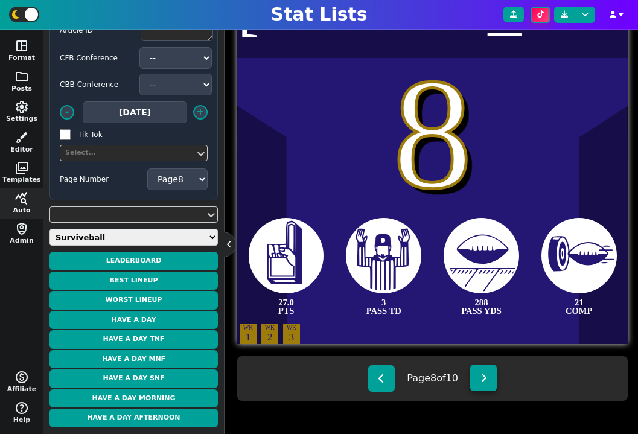
click at [484, 382] on icon at bounding box center [483, 378] width 7 height 10
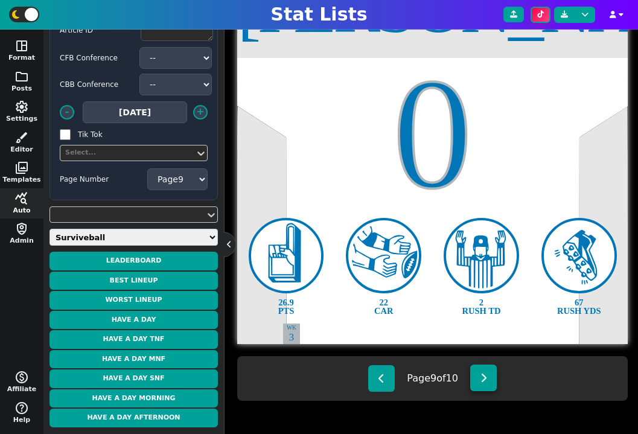
click at [484, 373] on icon at bounding box center [483, 378] width 7 height 10
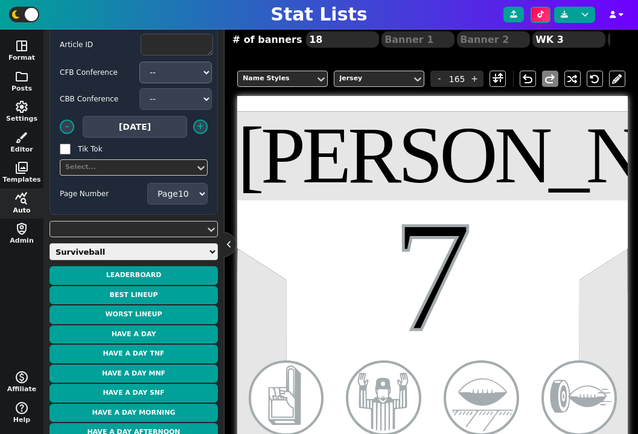
scroll to position [0, 0]
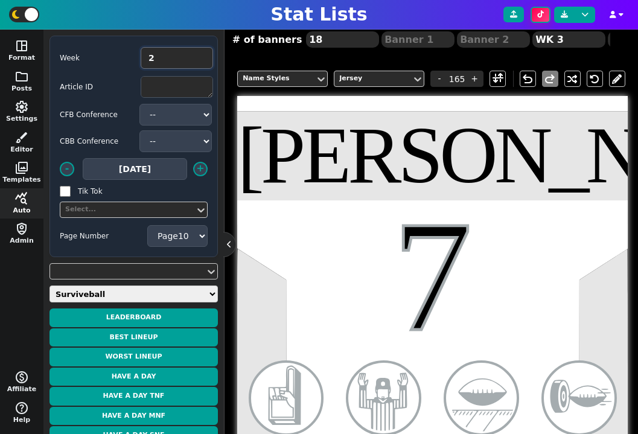
click at [200, 60] on input "2" at bounding box center [177, 58] width 72 height 22
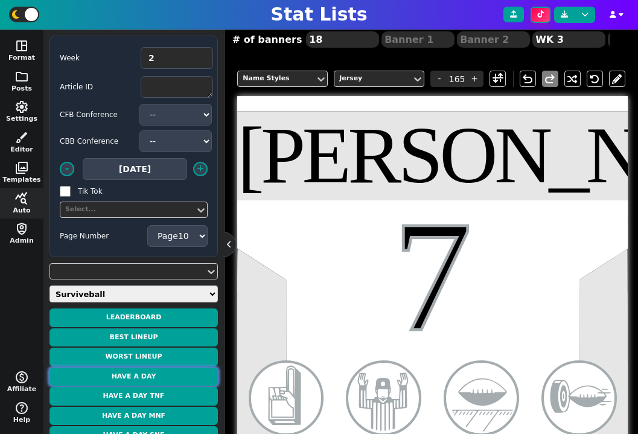
click at [182, 378] on button "Have a Day" at bounding box center [133, 376] width 168 height 19
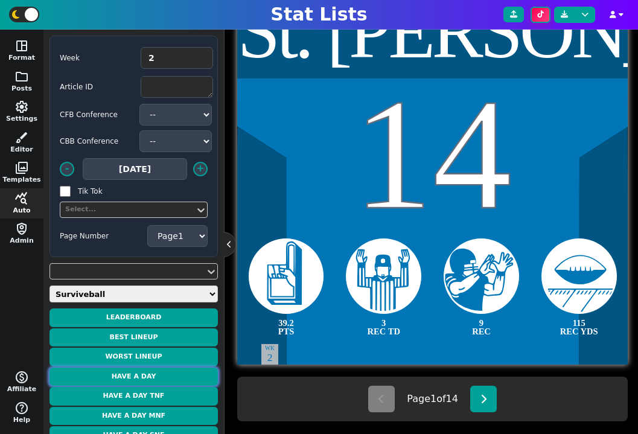
scroll to position [326, 0]
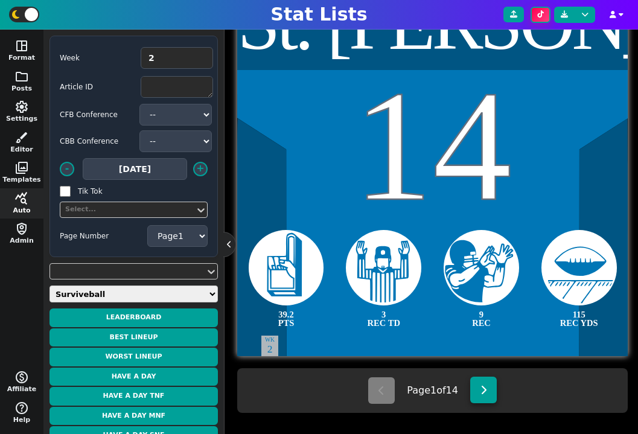
click at [480, 394] on button at bounding box center [483, 390] width 27 height 27
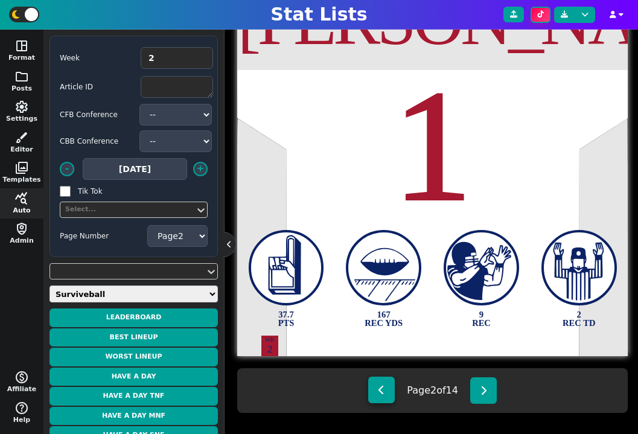
click at [383, 398] on button at bounding box center [381, 390] width 27 height 27
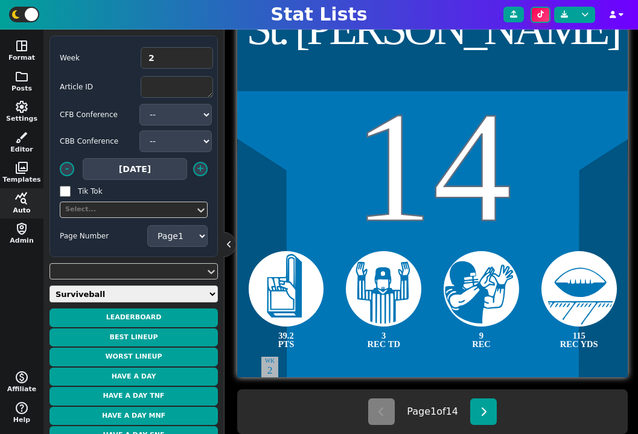
scroll to position [337, 0]
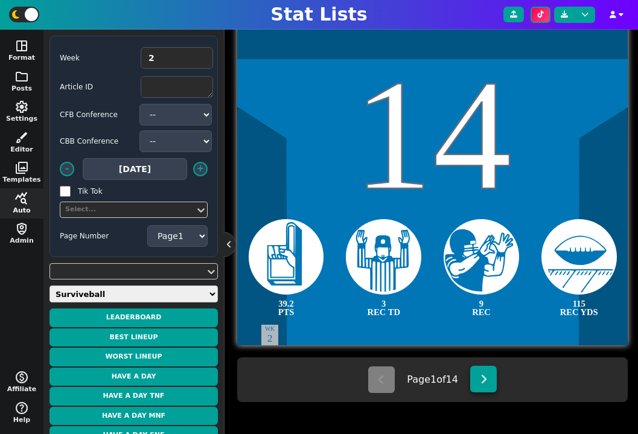
click at [488, 374] on button at bounding box center [483, 379] width 27 height 27
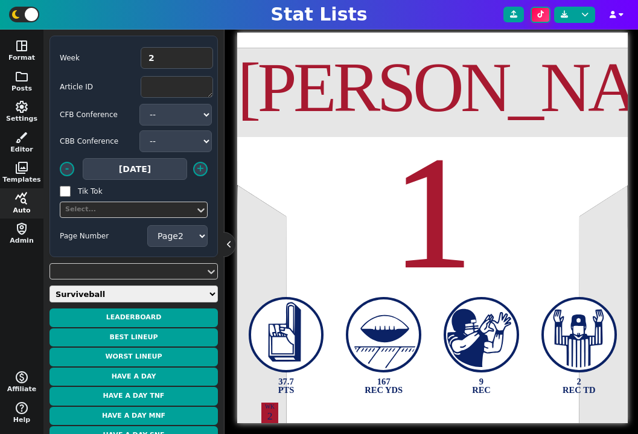
scroll to position [339, 0]
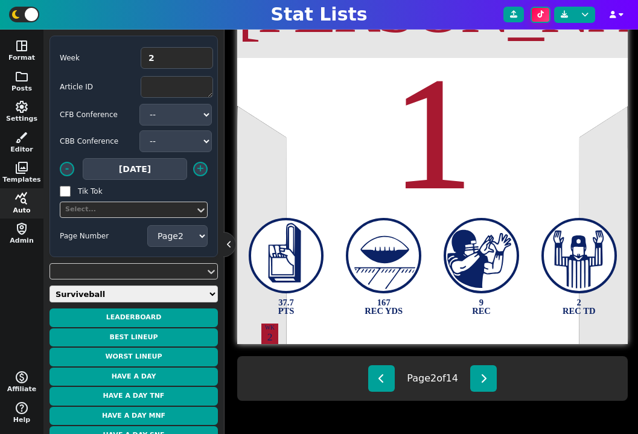
click at [486, 392] on div "Page 2 of 14" at bounding box center [432, 378] width 390 height 45
click at [486, 380] on icon at bounding box center [483, 378] width 7 height 10
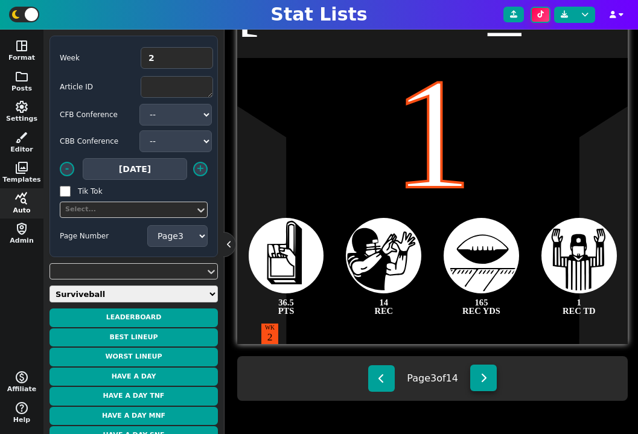
click at [487, 380] on icon at bounding box center [483, 378] width 7 height 10
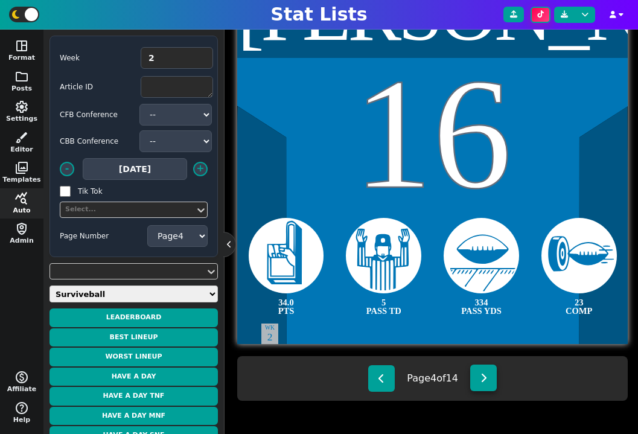
click at [485, 382] on icon at bounding box center [483, 378] width 7 height 10
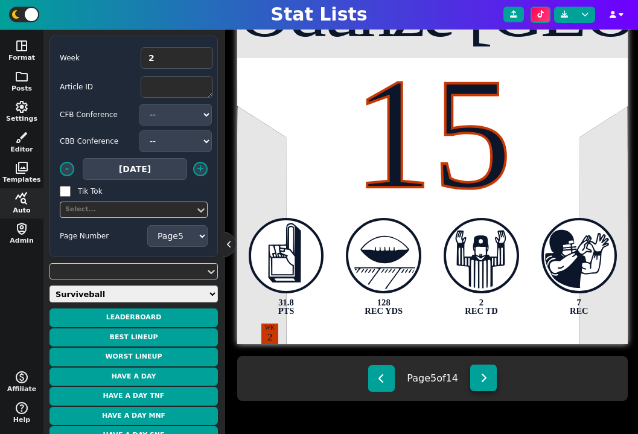
click at [478, 384] on button at bounding box center [483, 377] width 27 height 27
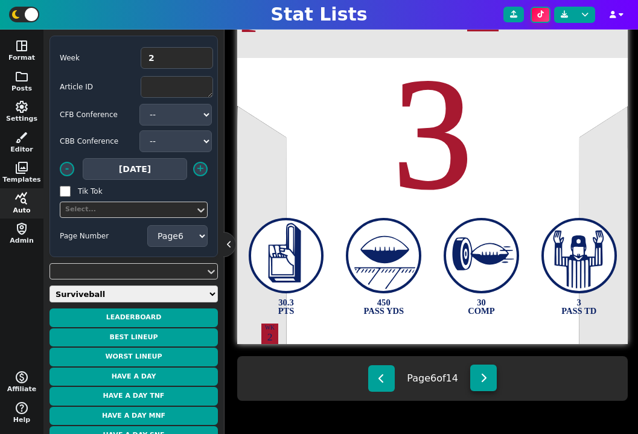
click at [493, 382] on button at bounding box center [483, 377] width 27 height 27
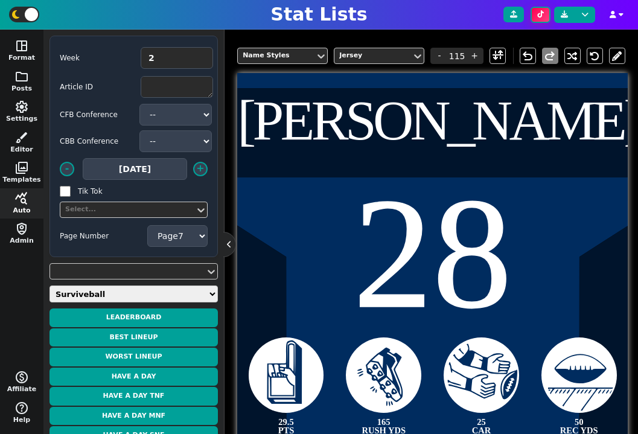
scroll to position [197, 0]
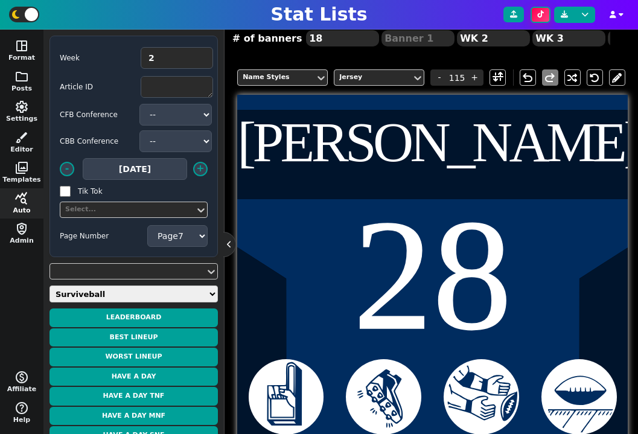
click at [469, 162] on div "Taylor Jonathan" at bounding box center [432, 142] width 390 height 56
click at [497, 80] on span at bounding box center [497, 77] width 11 height 15
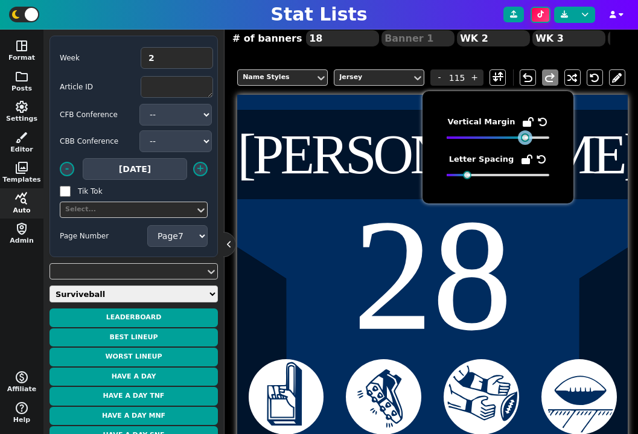
drag, startPoint x: 517, startPoint y: 138, endPoint x: 527, endPoint y: 140, distance: 10.5
click at [527, 140] on div at bounding box center [525, 137] width 8 height 8
click at [390, 155] on div "Taylor Jonathan" at bounding box center [432, 154] width 390 height 56
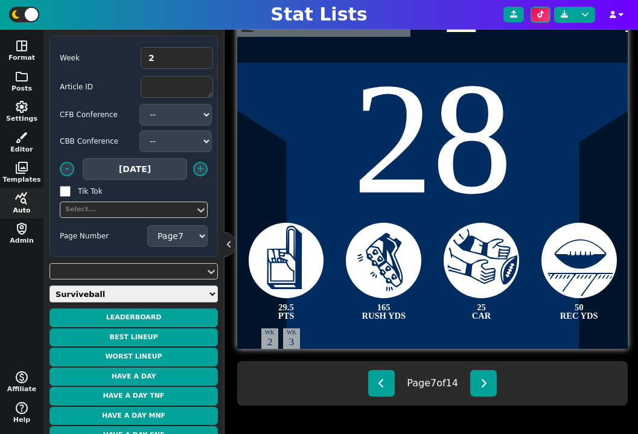
scroll to position [337, 0]
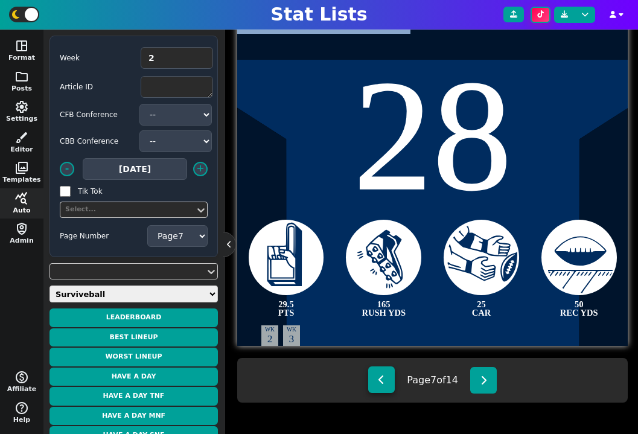
click at [384, 380] on button at bounding box center [381, 379] width 27 height 27
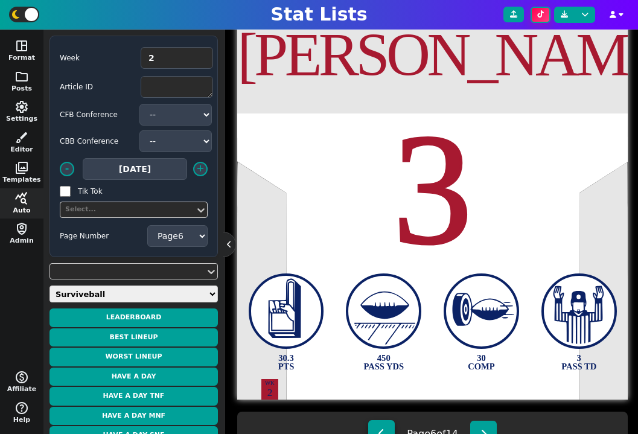
scroll to position [287, 0]
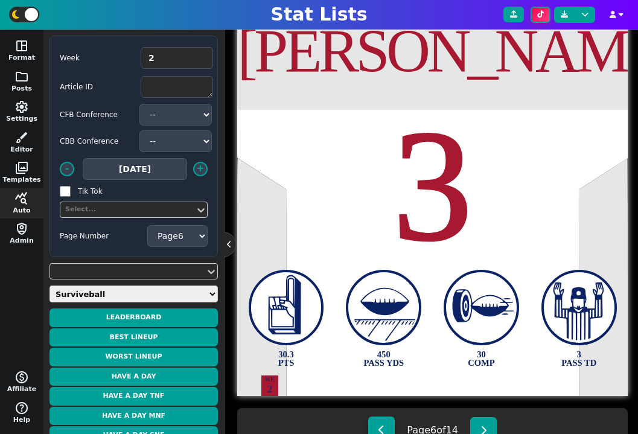
click at [378, 425] on icon at bounding box center [381, 430] width 7 height 10
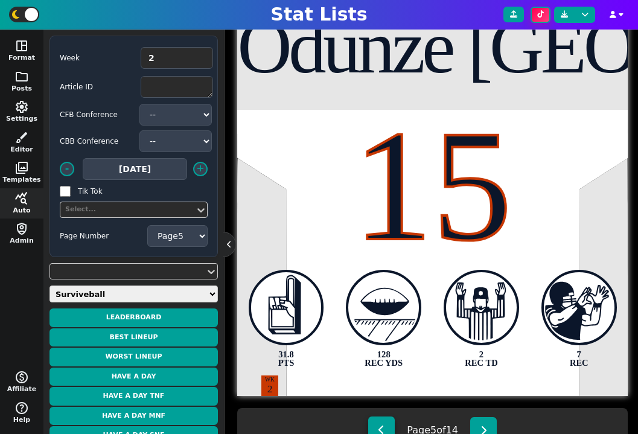
click at [377, 424] on button at bounding box center [381, 429] width 27 height 27
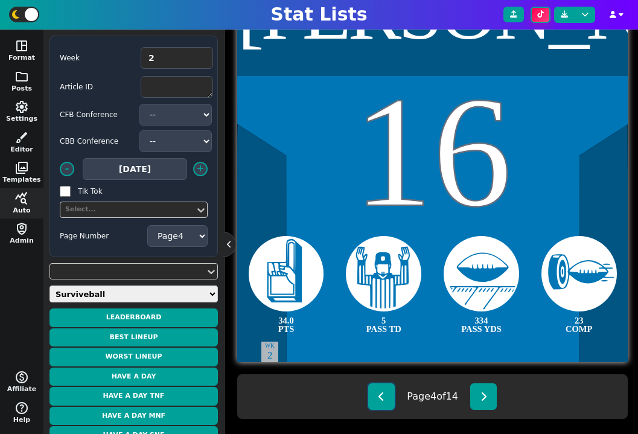
scroll to position [339, 0]
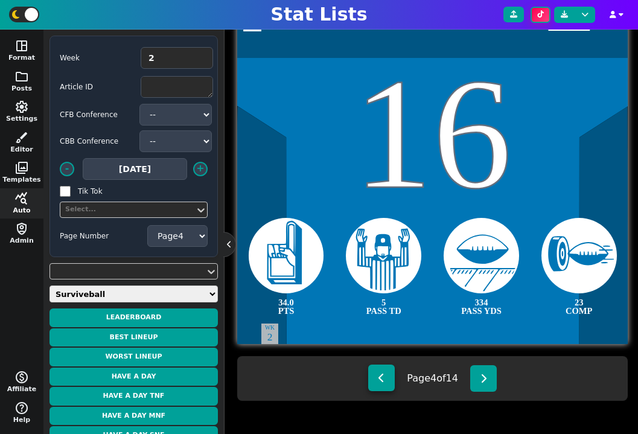
click at [380, 381] on icon at bounding box center [381, 378] width 7 height 10
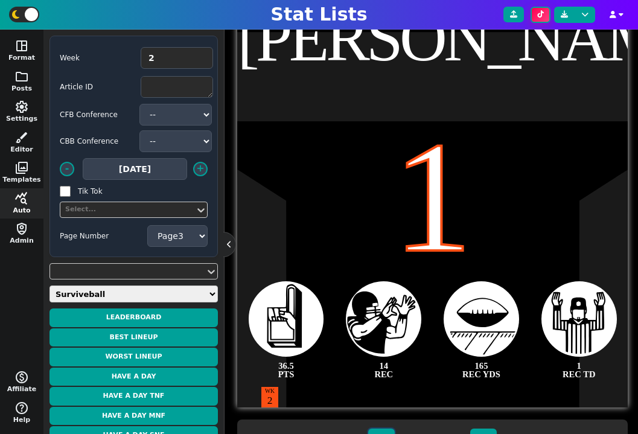
scroll to position [279, 0]
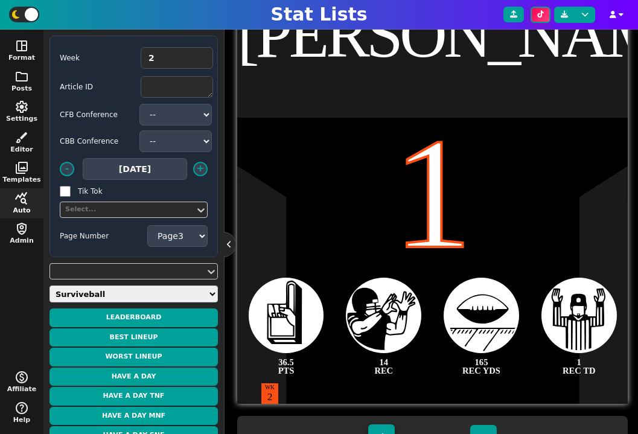
click at [380, 427] on button at bounding box center [381, 437] width 27 height 27
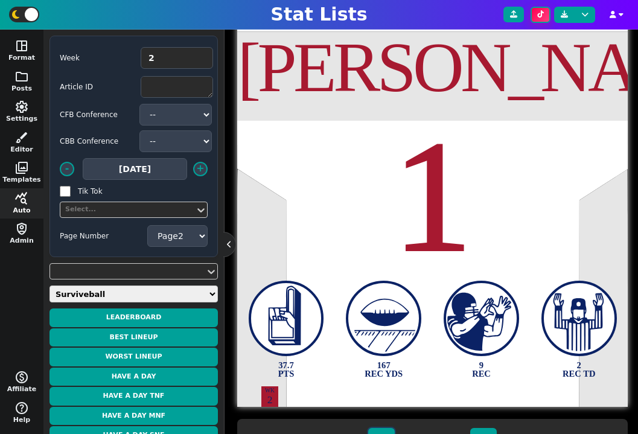
scroll to position [285, 0]
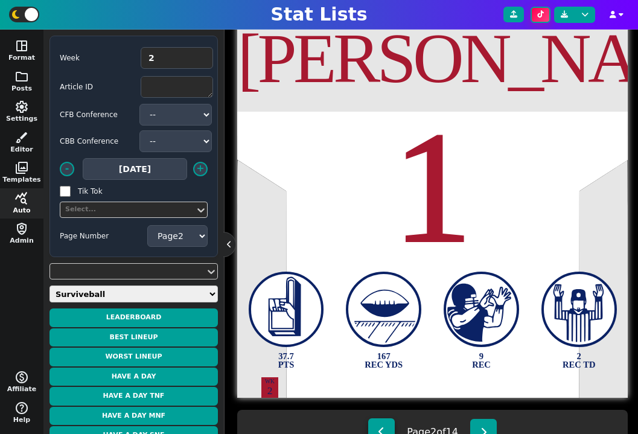
click at [379, 424] on button at bounding box center [381, 431] width 27 height 27
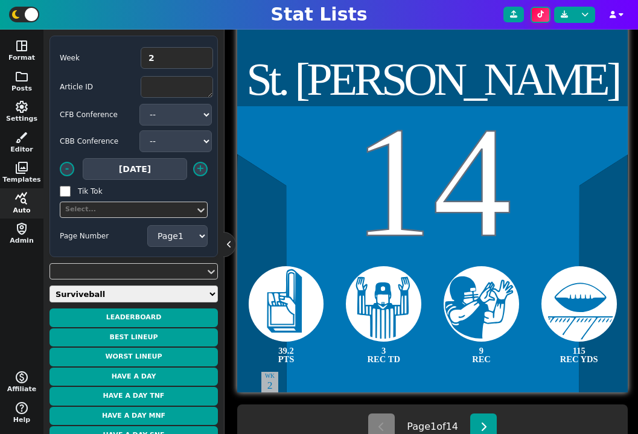
scroll to position [297, 0]
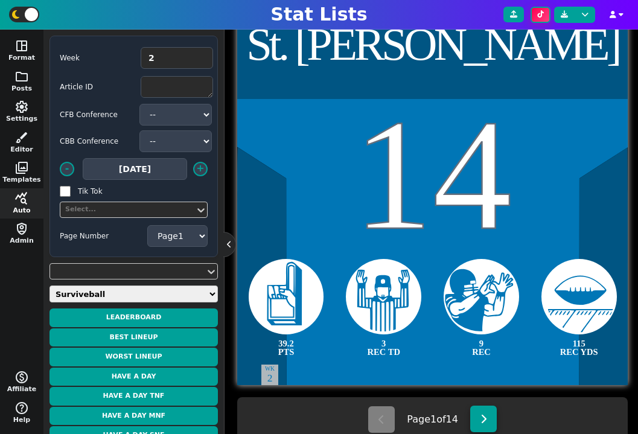
click at [482, 419] on icon at bounding box center [483, 419] width 7 height 10
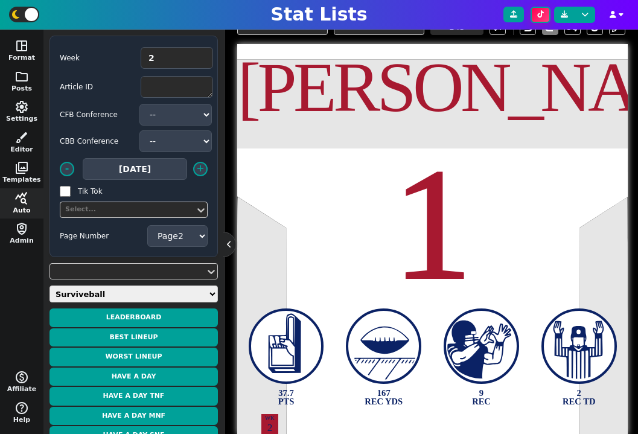
scroll to position [230, 0]
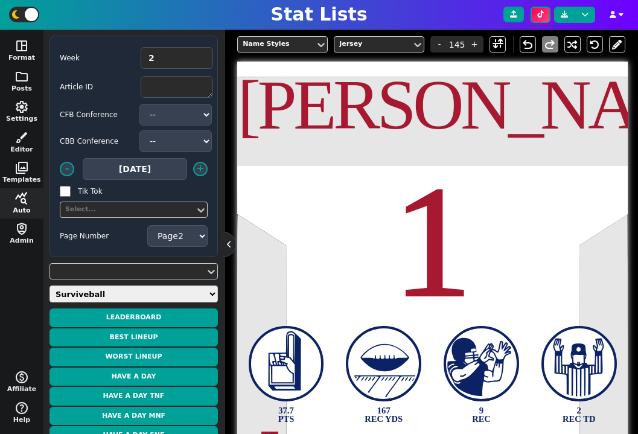
click at [502, 113] on div "Nabers Malik" at bounding box center [432, 104] width 390 height 71
click at [497, 45] on span at bounding box center [497, 44] width 11 height 15
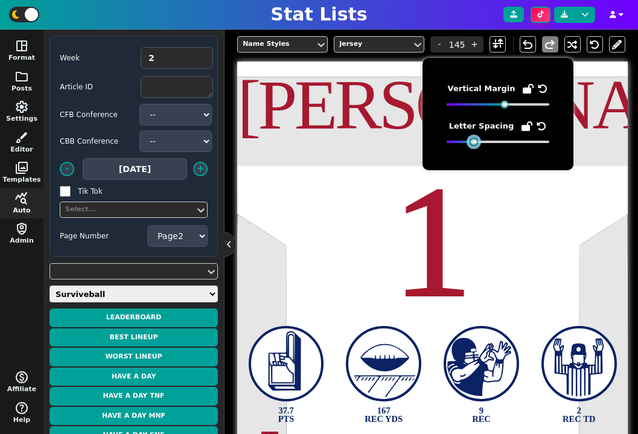
click at [472, 142] on div at bounding box center [473, 142] width 8 height 8
click at [539, 126] on icon at bounding box center [541, 126] width 10 height 10
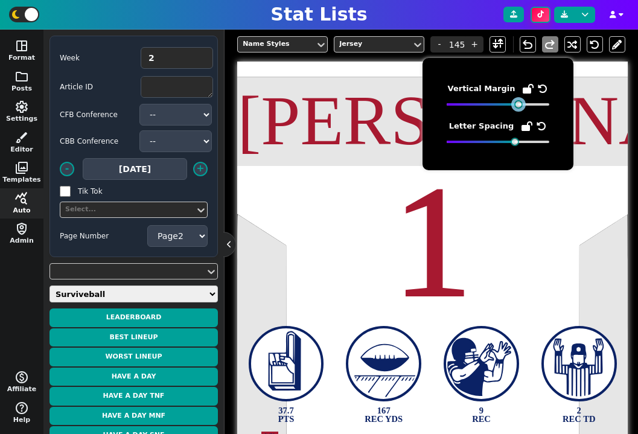
drag, startPoint x: 504, startPoint y: 106, endPoint x: 518, endPoint y: 106, distance: 13.9
click at [518, 106] on div at bounding box center [518, 104] width 8 height 8
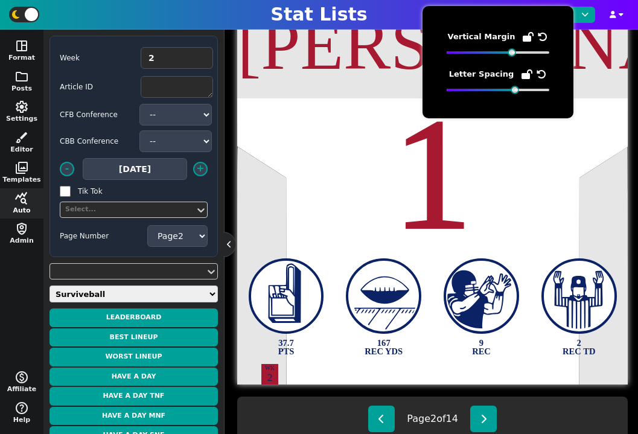
scroll to position [339, 0]
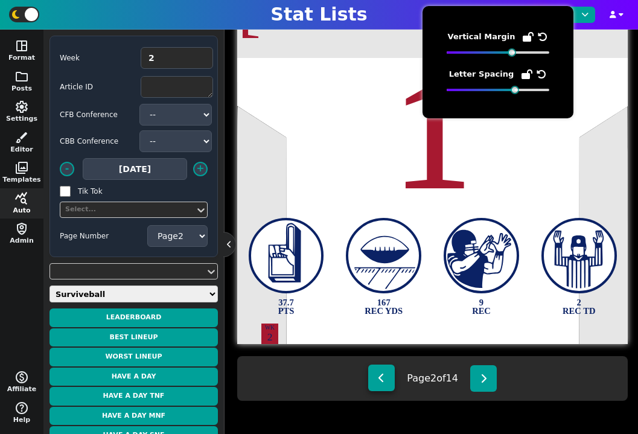
click at [386, 377] on button at bounding box center [381, 377] width 27 height 27
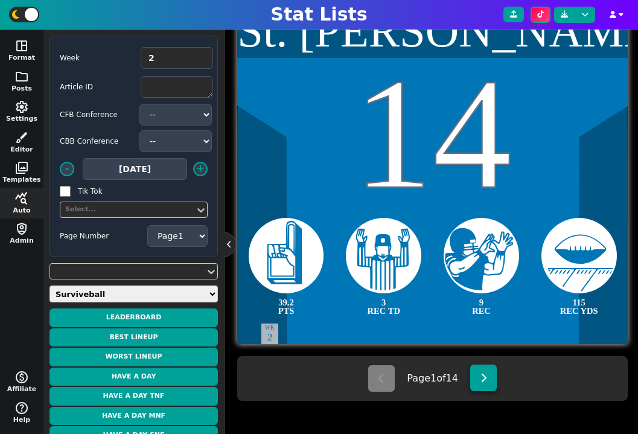
click at [483, 375] on icon at bounding box center [483, 378] width 7 height 10
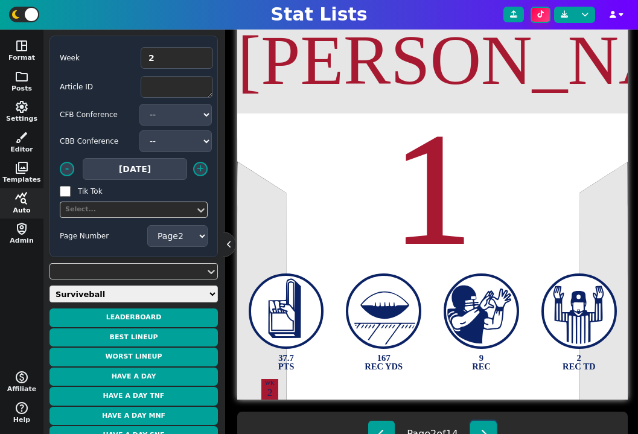
scroll to position [311, 0]
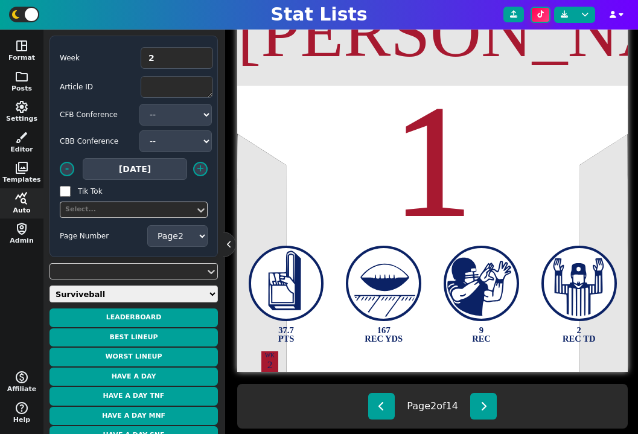
click at [489, 389] on div "Page 2 of 14" at bounding box center [432, 406] width 390 height 45
click at [489, 413] on button at bounding box center [483, 405] width 27 height 27
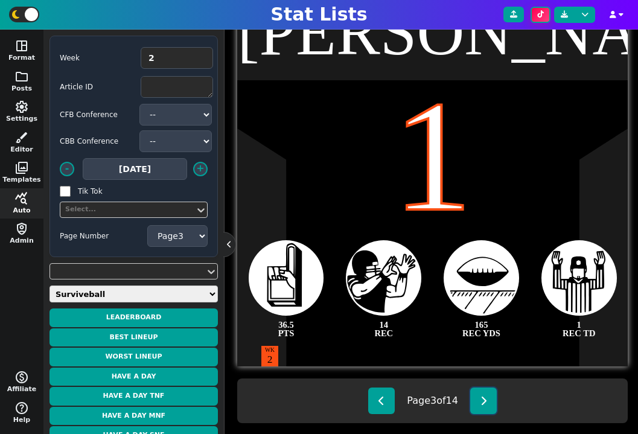
scroll to position [339, 0]
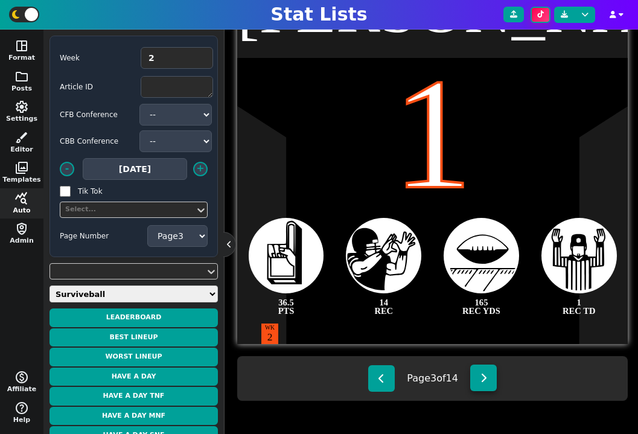
click at [481, 386] on button at bounding box center [483, 377] width 27 height 27
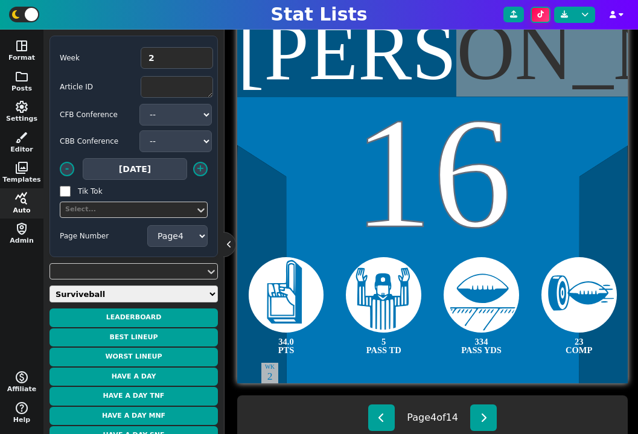
scroll to position [325, 0]
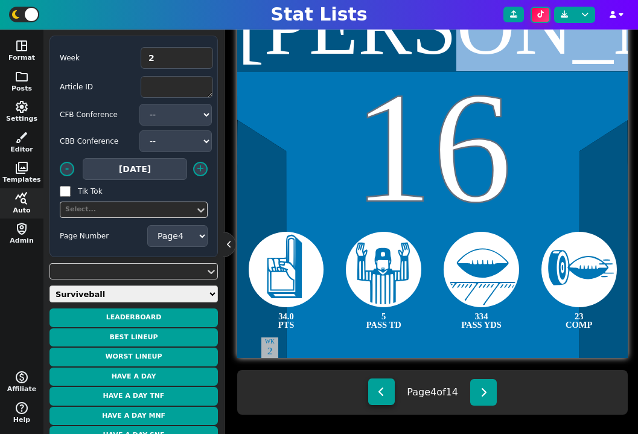
click at [383, 397] on button at bounding box center [381, 391] width 27 height 27
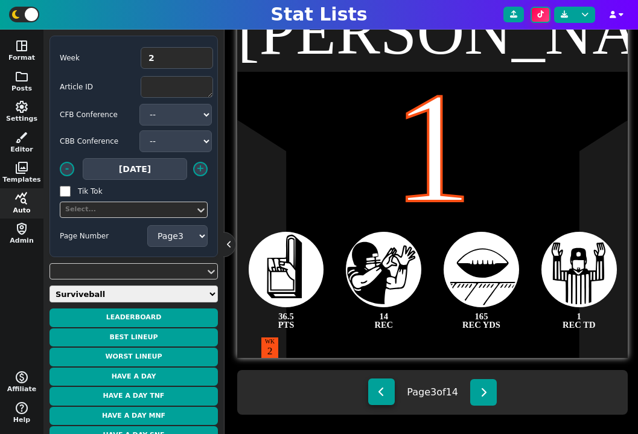
click at [383, 397] on button at bounding box center [381, 391] width 27 height 27
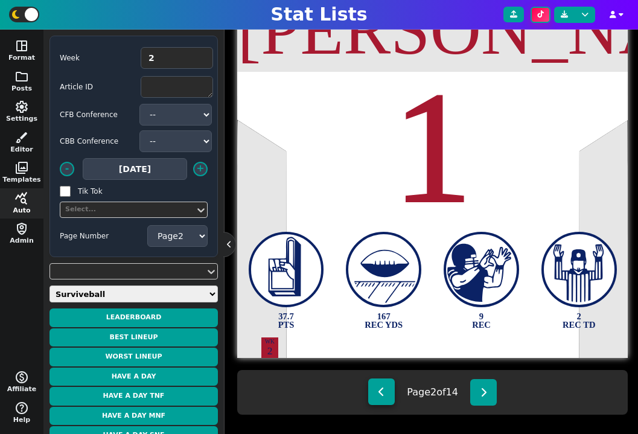
click at [383, 397] on button at bounding box center [381, 391] width 27 height 27
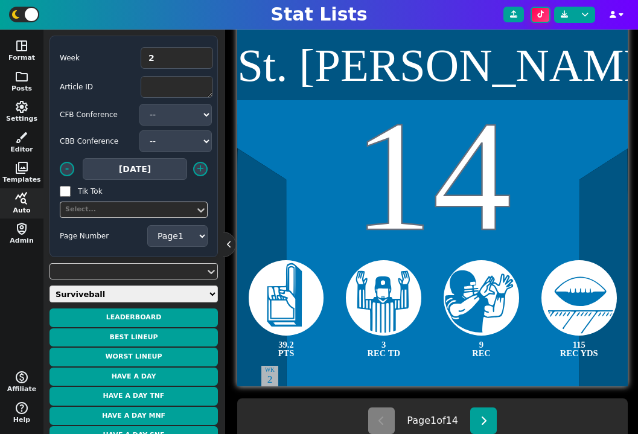
scroll to position [296, 0]
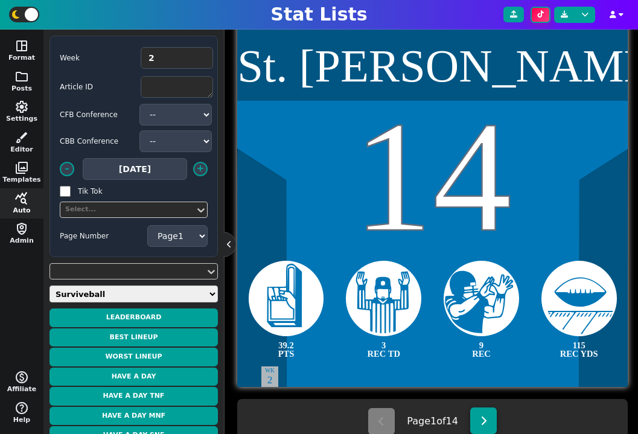
click at [482, 414] on button at bounding box center [483, 420] width 27 height 27
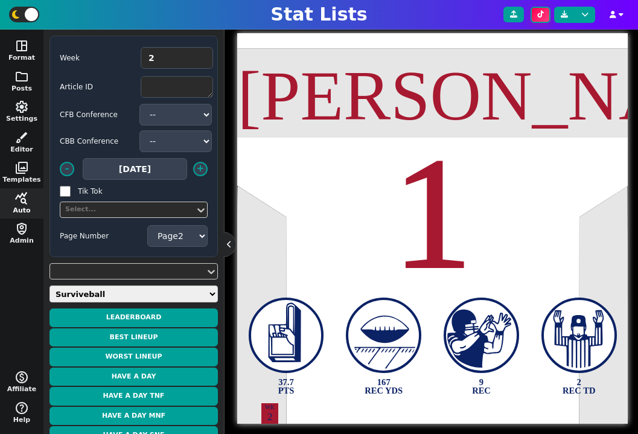
scroll to position [289, 0]
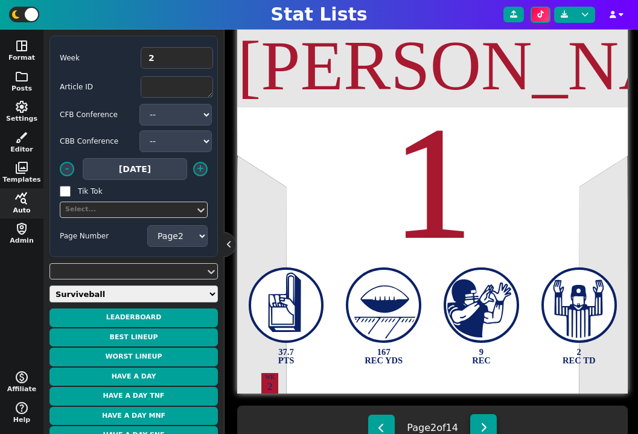
click at [483, 418] on button at bounding box center [483, 427] width 27 height 27
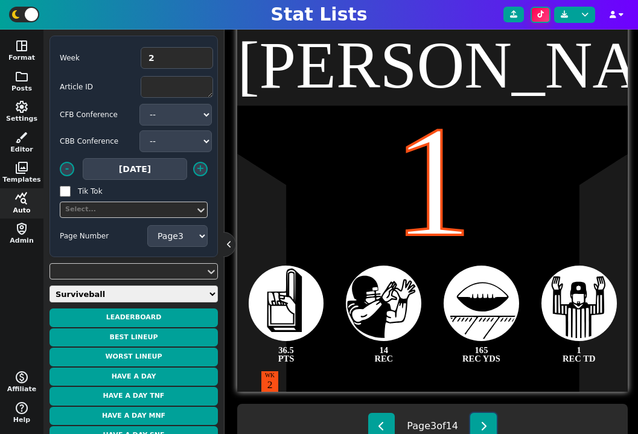
scroll to position [299, 0]
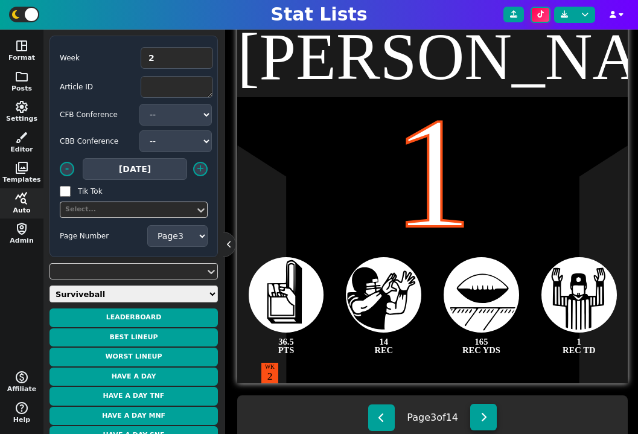
click at [486, 415] on icon at bounding box center [483, 417] width 7 height 10
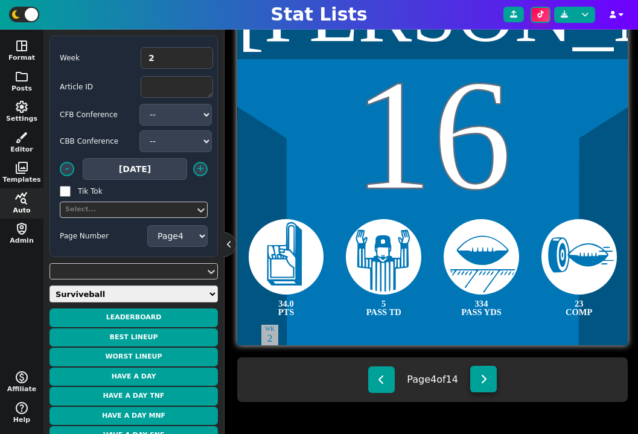
click at [487, 374] on icon at bounding box center [483, 379] width 7 height 10
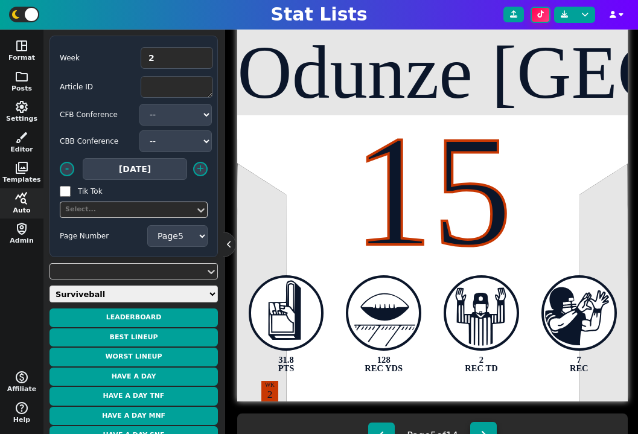
scroll to position [297, 0]
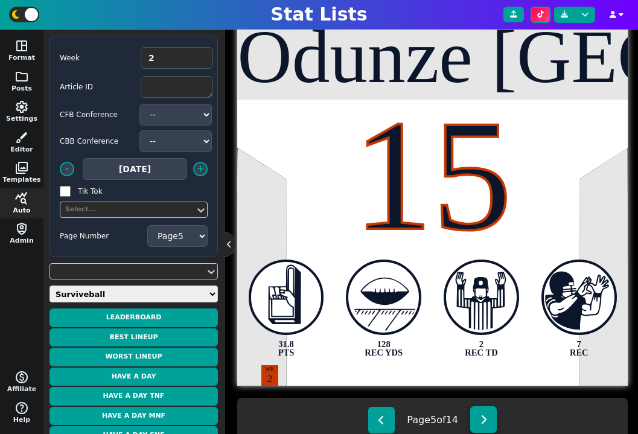
click at [482, 422] on icon at bounding box center [483, 420] width 7 height 10
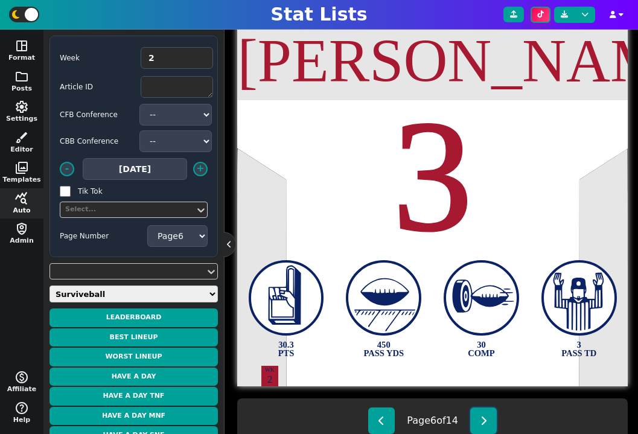
scroll to position [301, 0]
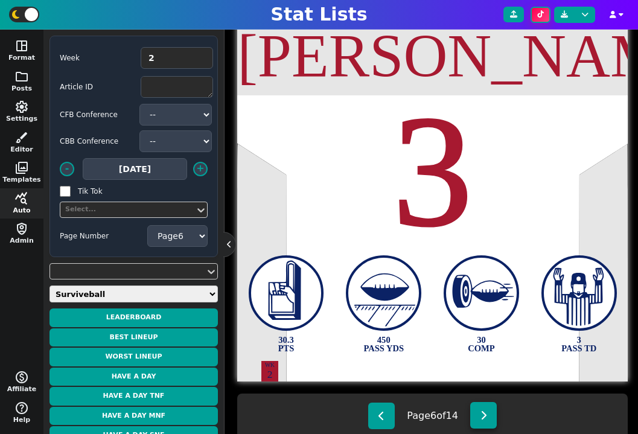
click at [489, 409] on button at bounding box center [483, 415] width 27 height 27
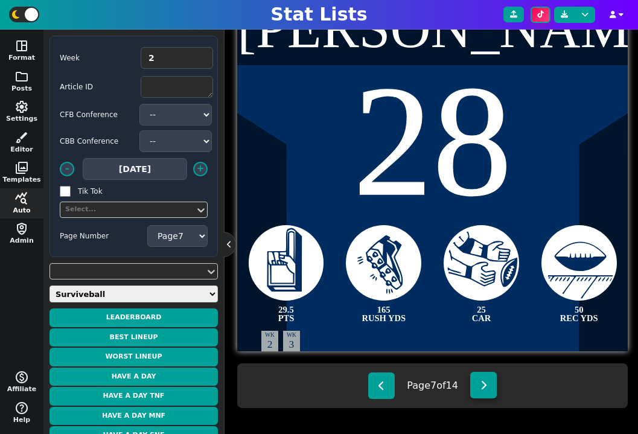
click at [483, 382] on icon at bounding box center [483, 385] width 7 height 10
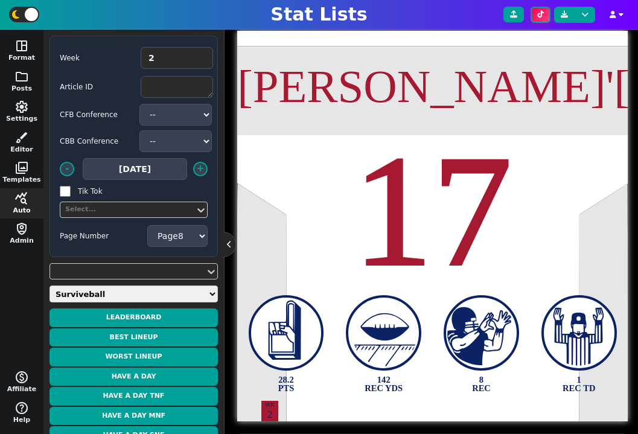
scroll to position [339, 0]
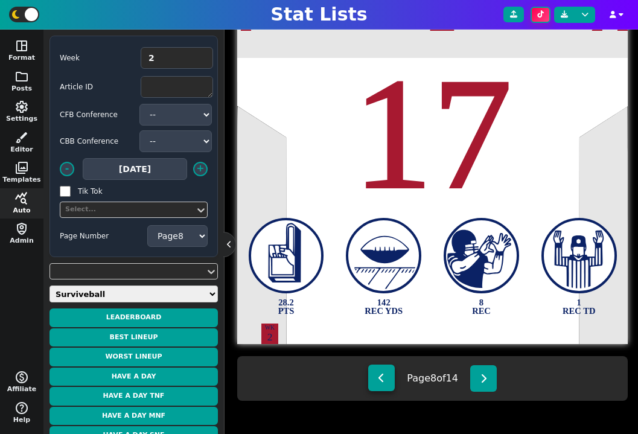
click at [370, 387] on button at bounding box center [381, 377] width 27 height 27
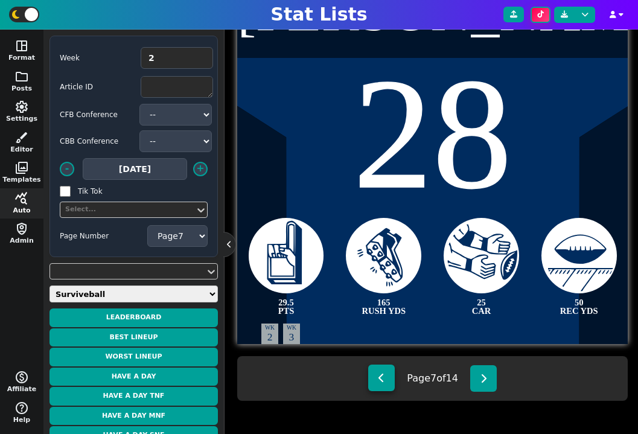
click at [374, 384] on button at bounding box center [381, 377] width 27 height 27
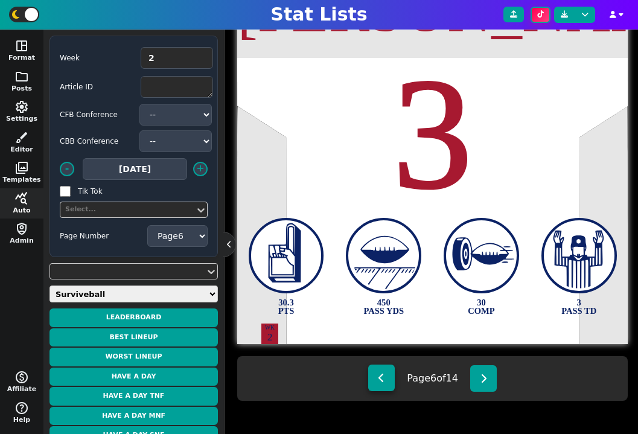
click at [374, 384] on button at bounding box center [381, 377] width 27 height 27
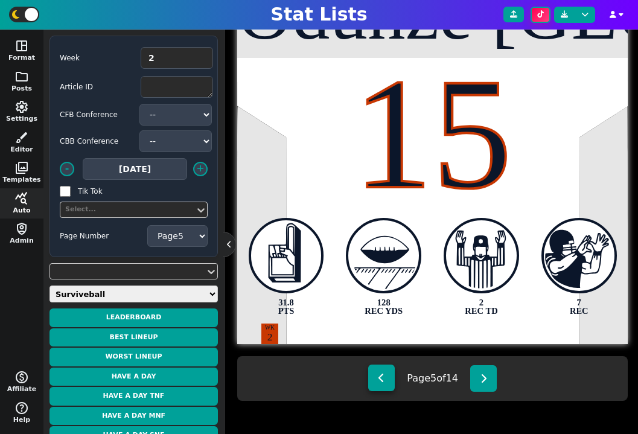
click at [374, 384] on button at bounding box center [381, 377] width 27 height 27
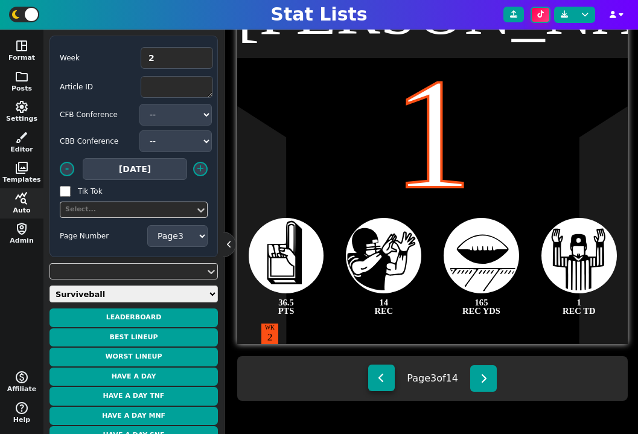
click at [374, 384] on button at bounding box center [381, 377] width 27 height 27
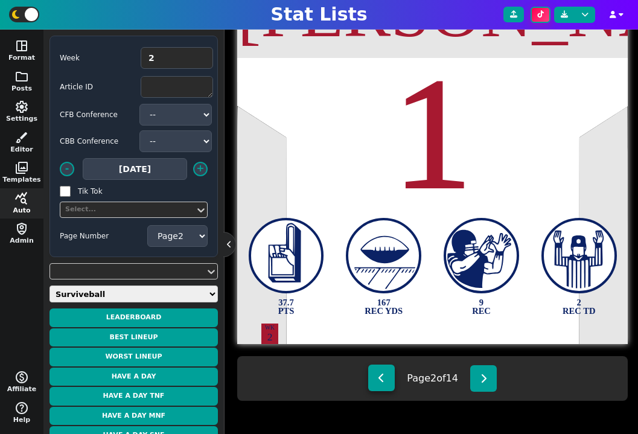
click at [374, 384] on button at bounding box center [381, 377] width 27 height 27
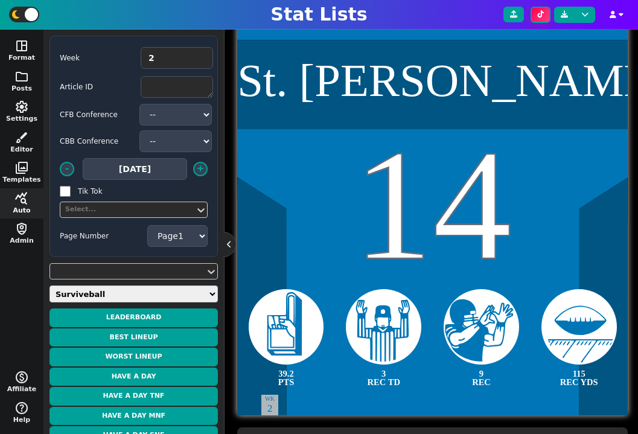
scroll to position [314, 0]
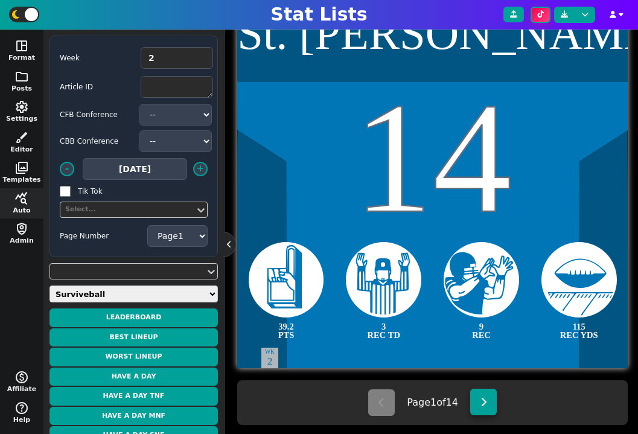
click at [487, 406] on icon at bounding box center [483, 402] width 7 height 10
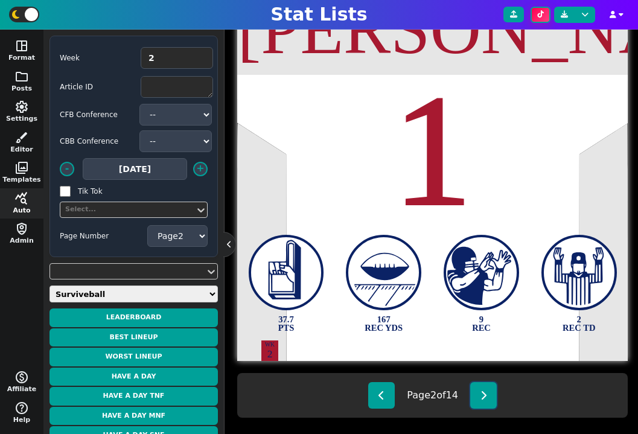
scroll to position [339, 0]
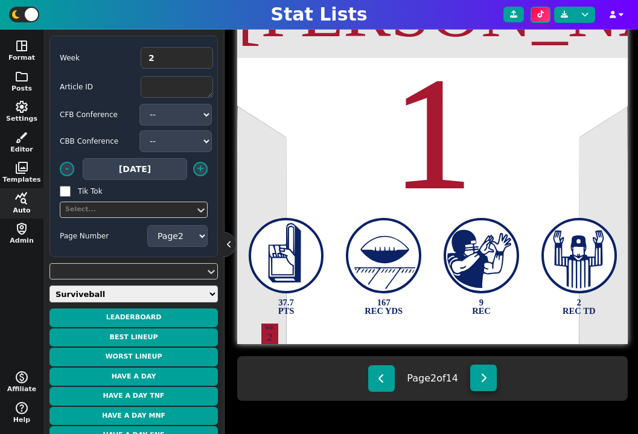
click at [487, 378] on icon at bounding box center [483, 378] width 7 height 10
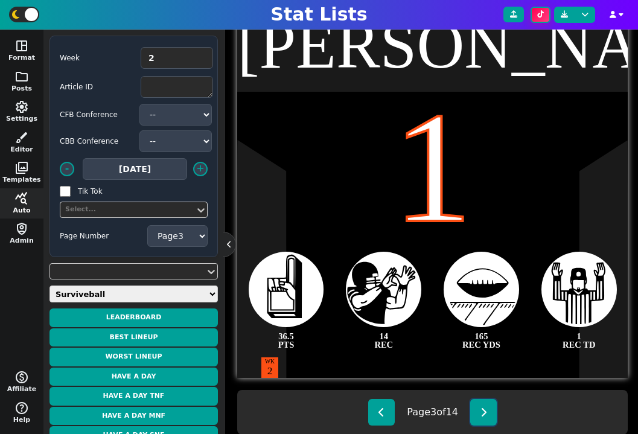
scroll to position [317, 0]
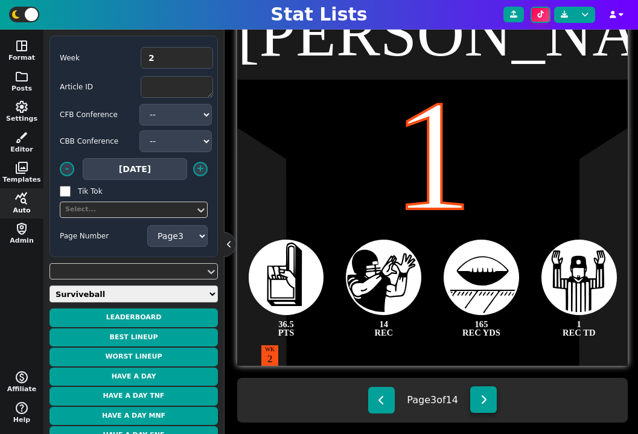
click at [490, 396] on button at bounding box center [483, 399] width 27 height 27
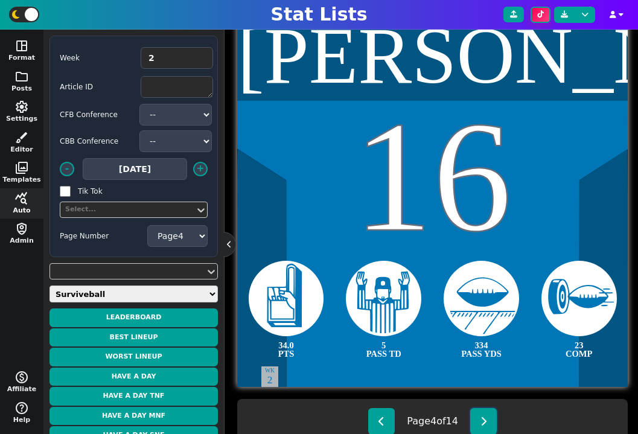
scroll to position [297, 0]
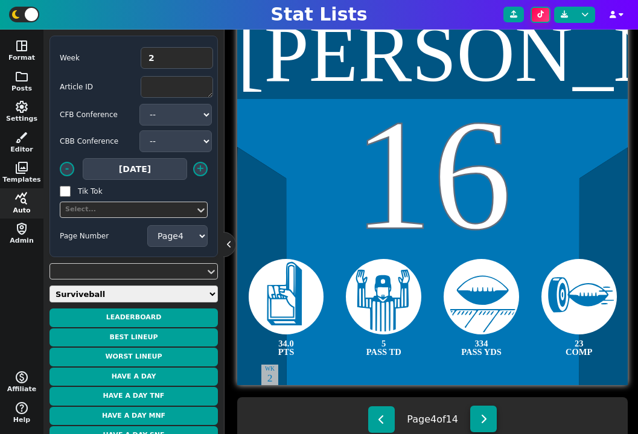
click at [482, 412] on button at bounding box center [483, 418] width 27 height 27
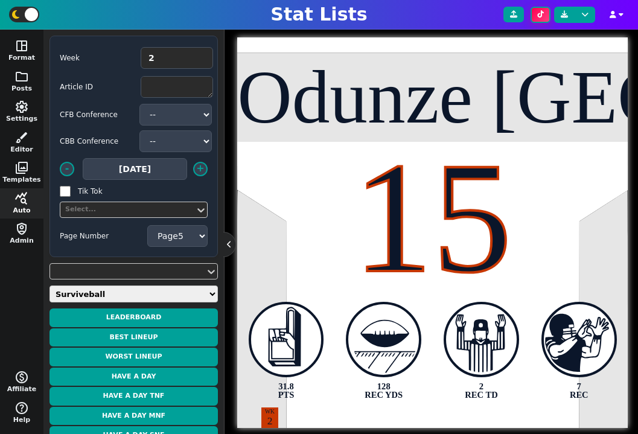
scroll to position [300, 0]
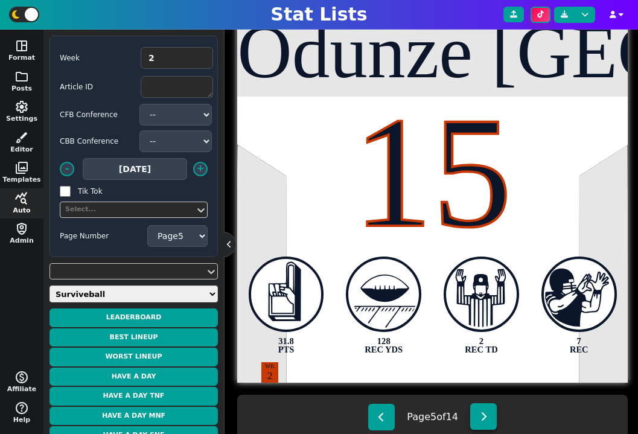
click at [483, 410] on button at bounding box center [483, 416] width 27 height 27
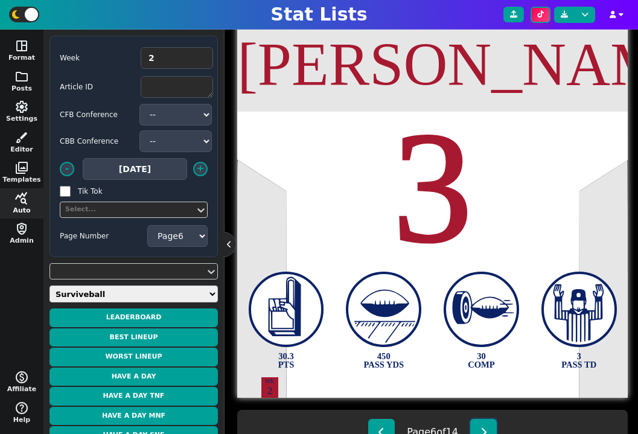
scroll to position [296, 0]
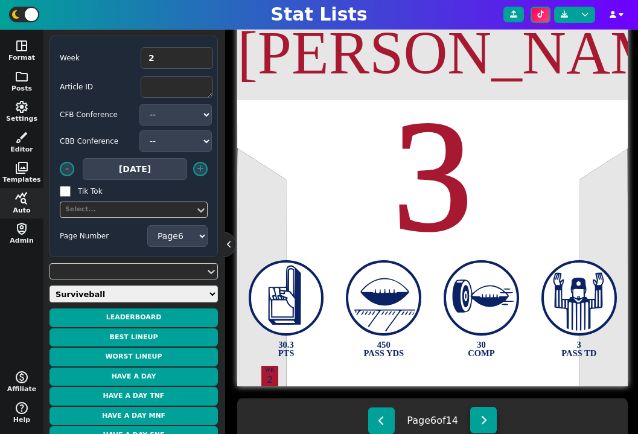
click at [489, 413] on button at bounding box center [483, 420] width 27 height 27
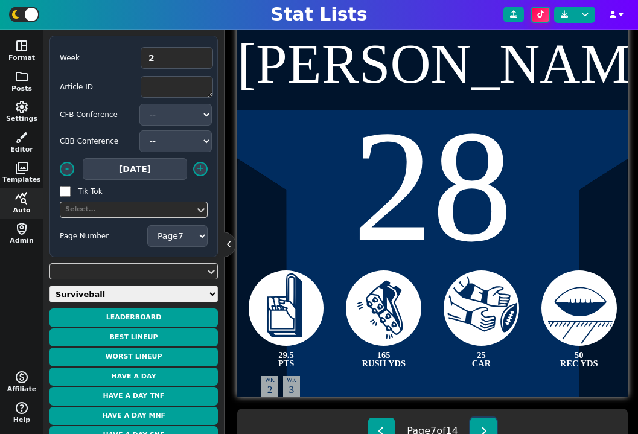
scroll to position [314, 0]
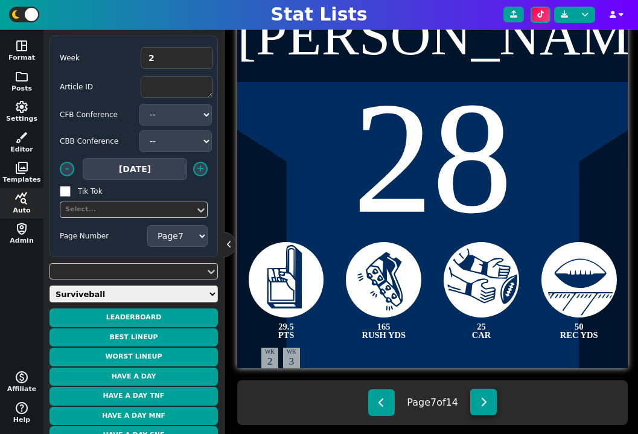
click at [485, 405] on icon at bounding box center [483, 402] width 7 height 10
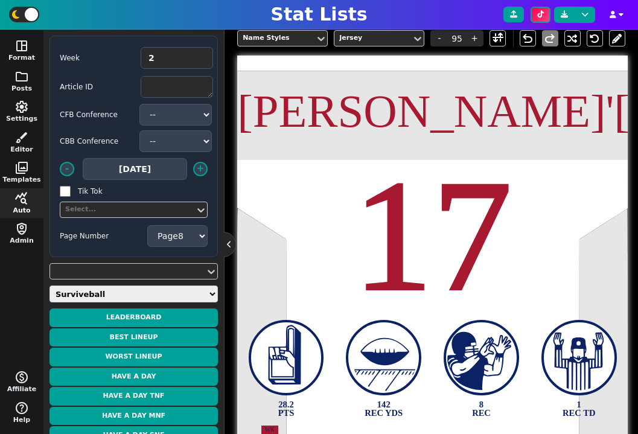
scroll to position [339, 0]
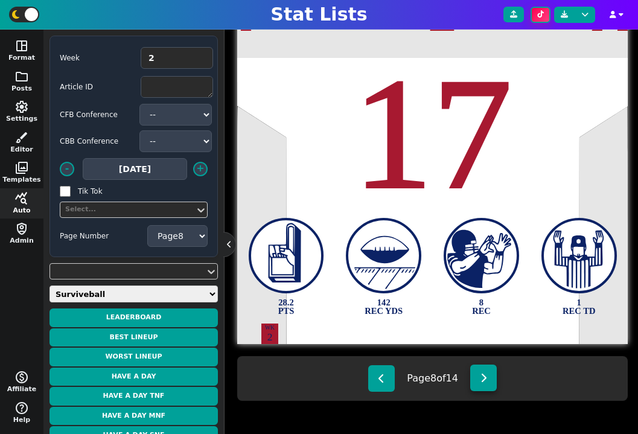
click at [489, 383] on button at bounding box center [483, 377] width 27 height 27
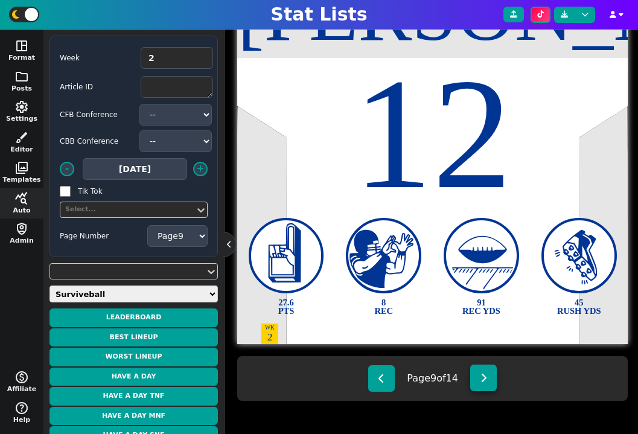
click at [483, 378] on icon at bounding box center [483, 378] width 7 height 10
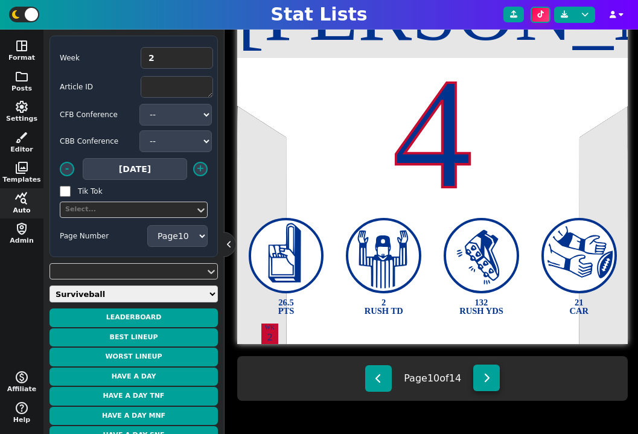
click at [491, 387] on button at bounding box center [486, 377] width 27 height 27
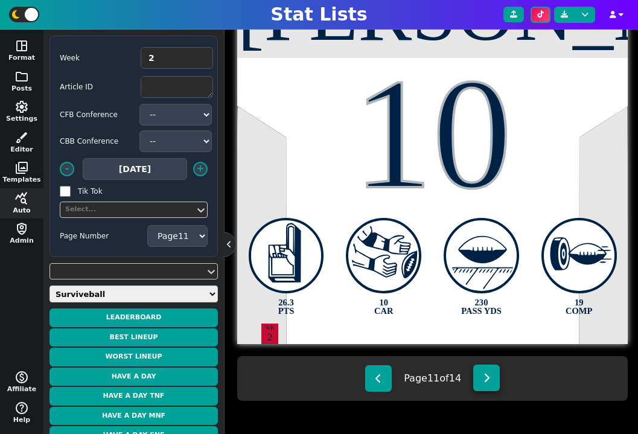
click at [493, 376] on button at bounding box center [486, 377] width 27 height 27
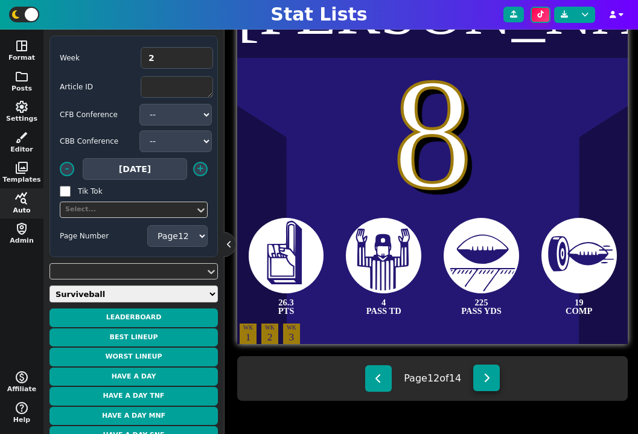
click at [493, 377] on button at bounding box center [486, 377] width 27 height 27
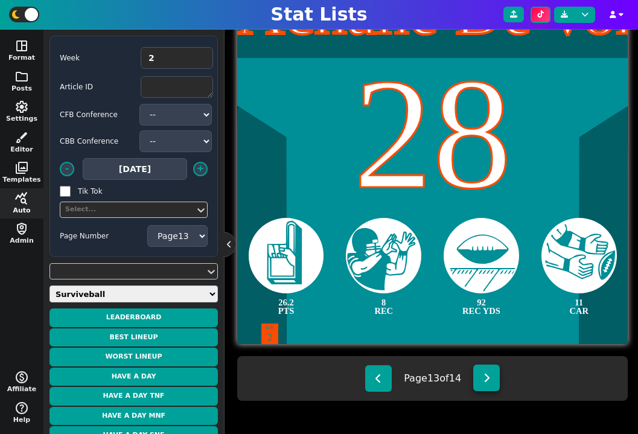
click at [489, 386] on button at bounding box center [486, 377] width 27 height 27
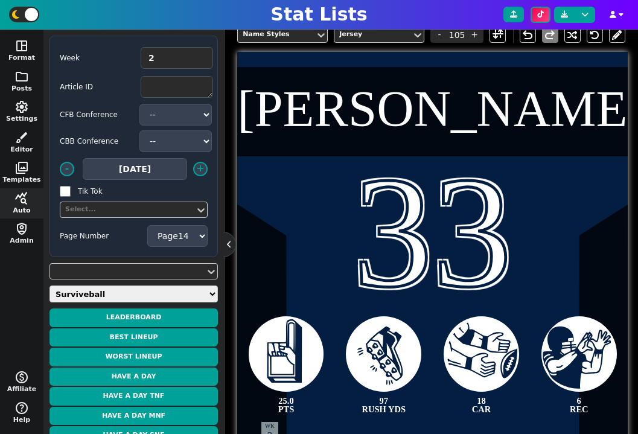
scroll to position [237, 0]
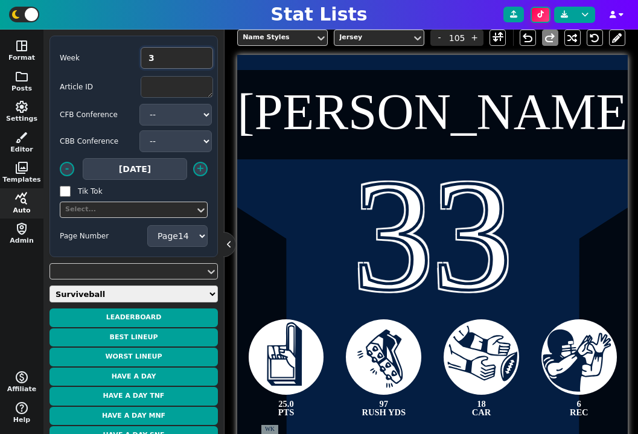
click at [203, 55] on input "3" at bounding box center [177, 58] width 72 height 22
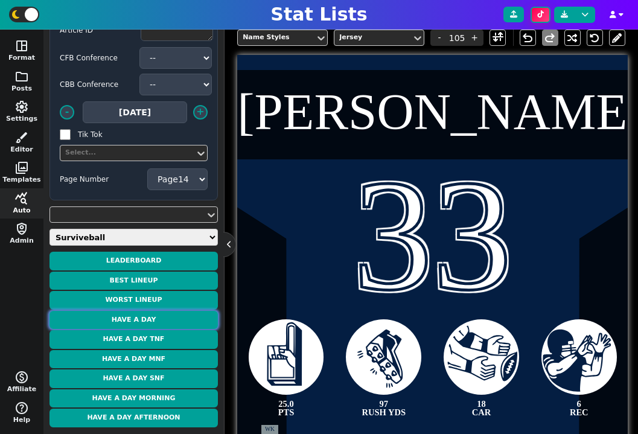
click at [159, 320] on button "Have a Day" at bounding box center [133, 320] width 168 height 19
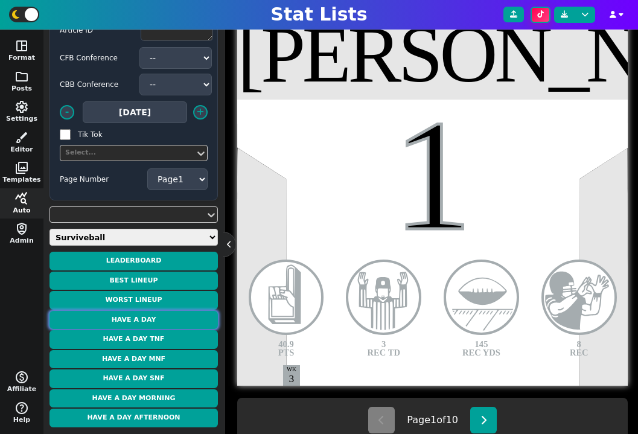
scroll to position [339, 0]
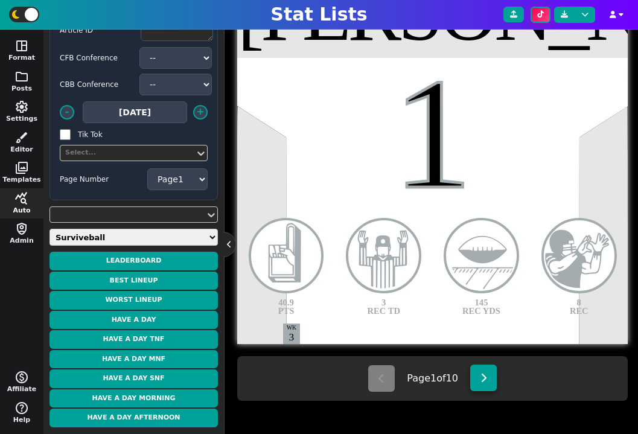
click at [487, 376] on icon at bounding box center [483, 378] width 7 height 10
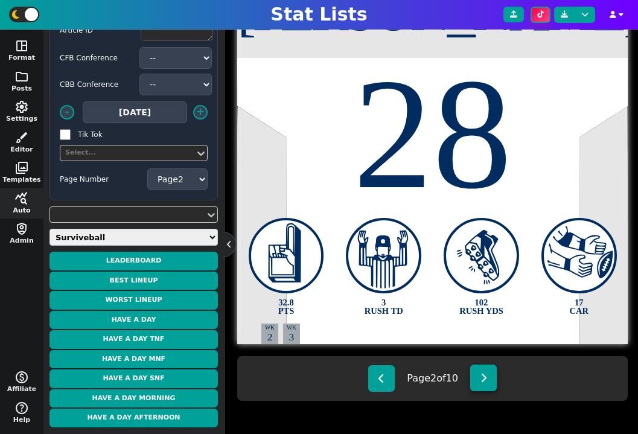
click at [482, 385] on button at bounding box center [483, 377] width 27 height 27
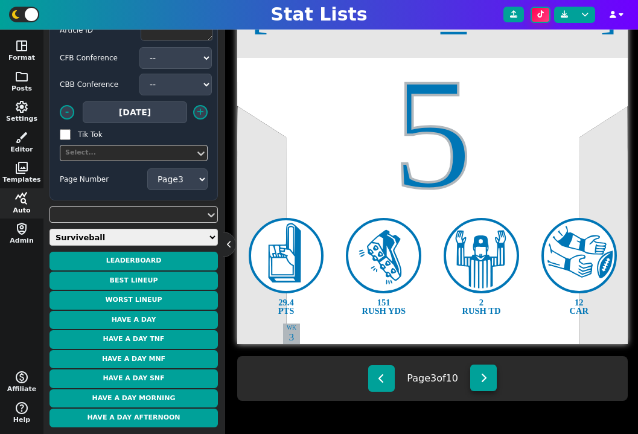
click at [488, 370] on button at bounding box center [483, 377] width 27 height 27
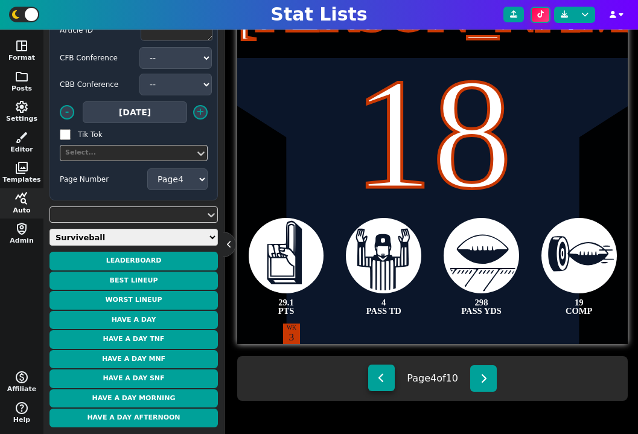
click at [383, 365] on button at bounding box center [381, 377] width 27 height 27
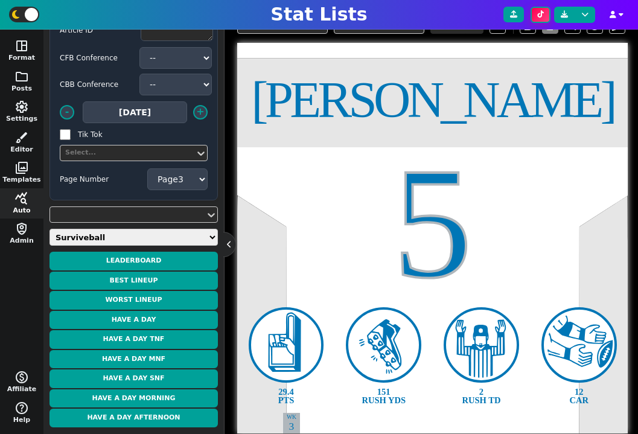
scroll to position [245, 0]
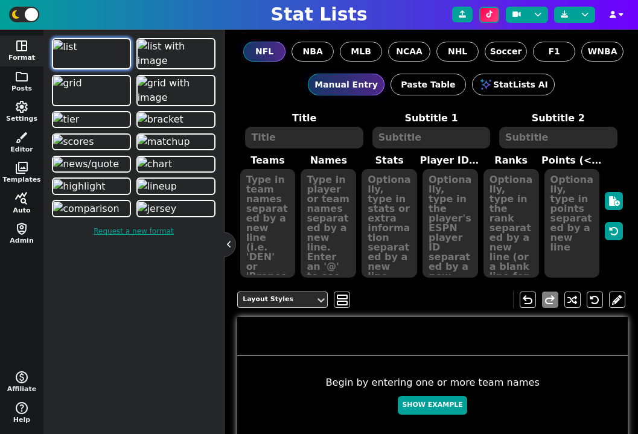
click at [27, 202] on span "query_stats" at bounding box center [21, 198] width 14 height 14
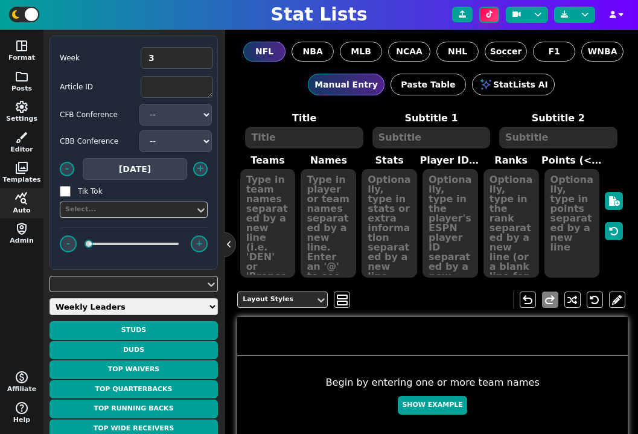
click at [139, 300] on select "Weekly Leaders Slate Leaders QB Stats RB Stats REC Stats IDP Stats Other Stats …" at bounding box center [133, 306] width 168 height 17
select select "surviveball"
click at [49, 298] on select "Weekly Leaders Slate Leaders QB Stats RB Stats REC Stats IDP Stats Other Stats …" at bounding box center [133, 306] width 168 height 17
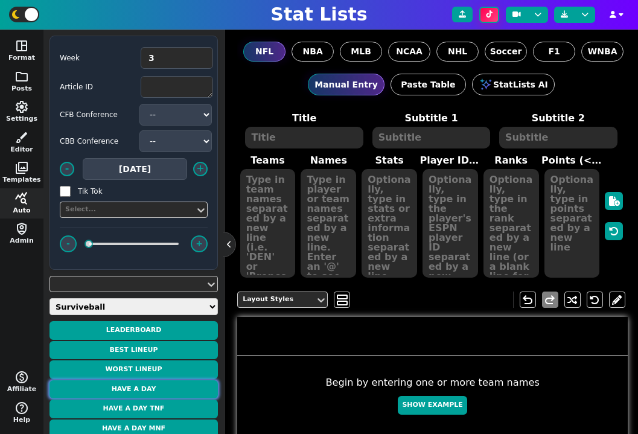
click at [142, 393] on button "Have a Day" at bounding box center [133, 389] width 168 height 19
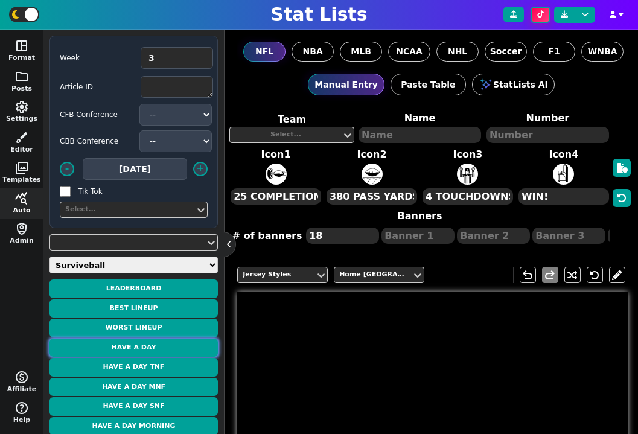
type textarea "Tucker Tre"
type textarea "1"
type textarea "40.9 PTS"
type textarea "3 REC TD"
type textarea "145 REC YDS"
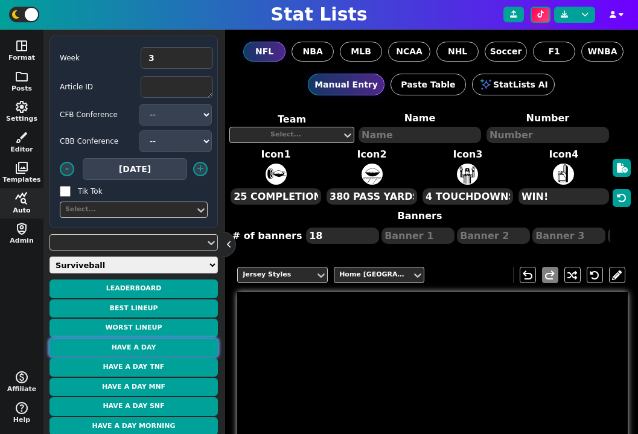
type textarea "8 REC"
type textarea "WK 3"
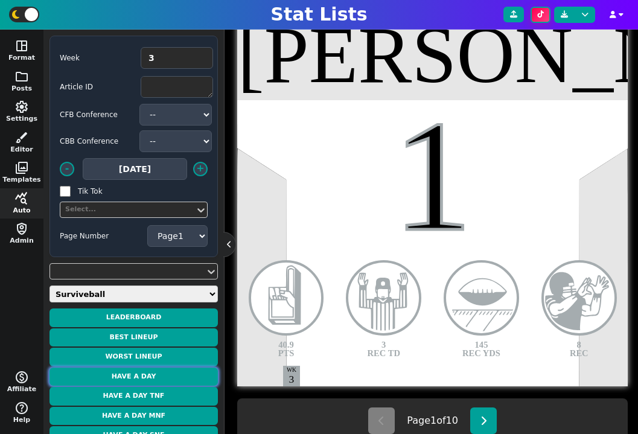
scroll to position [300, 0]
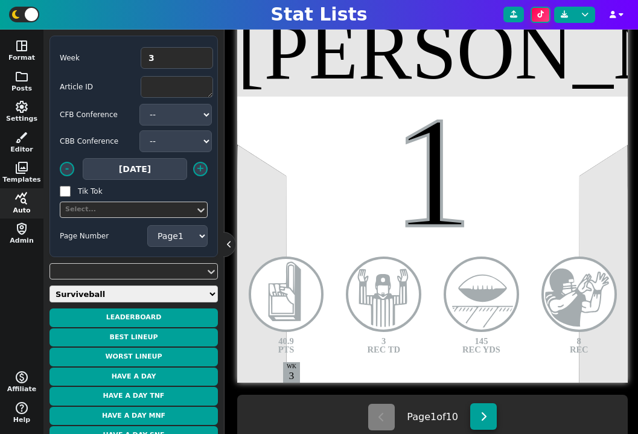
click at [475, 410] on button at bounding box center [483, 416] width 27 height 27
type textarea "Taylor Jonathan"
type textarea "28"
type textarea "32.8 PTS"
type textarea "3 RUSH TD"
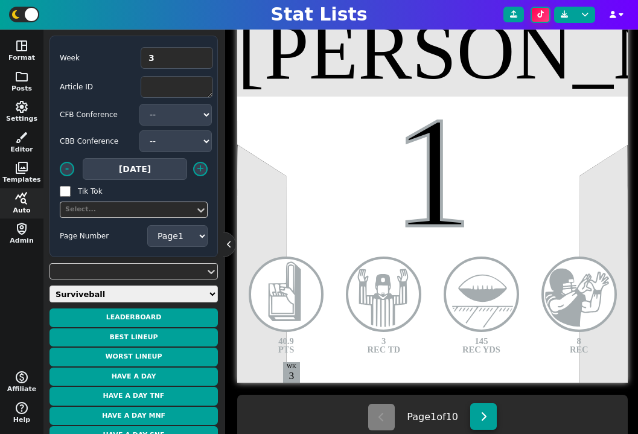
type textarea "102 RUSH YDS"
type textarea "17 CAR"
type textarea "WK 2"
select select "2"
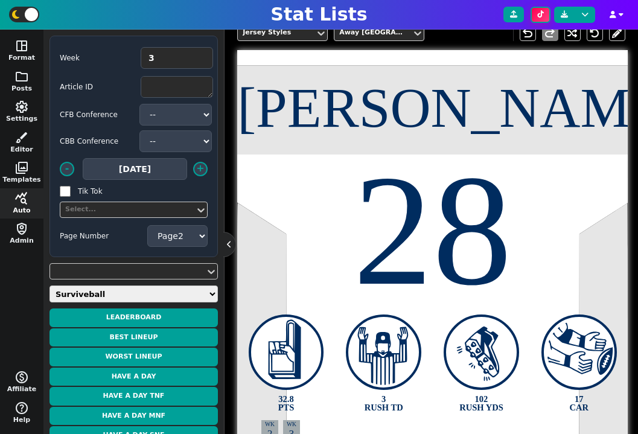
scroll to position [239, 0]
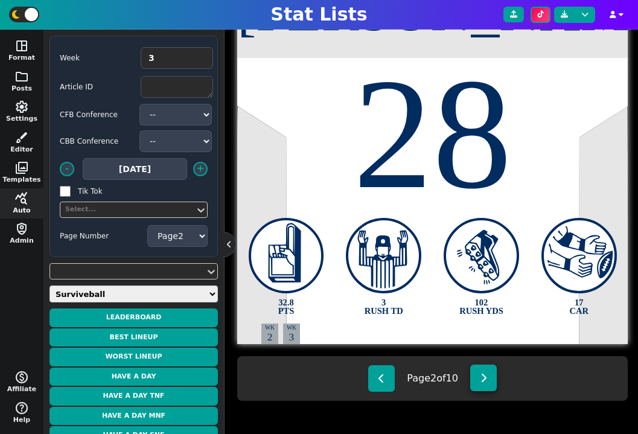
click at [485, 375] on icon at bounding box center [483, 378] width 7 height 10
type textarea "Montgomery David"
type textarea "5"
type textarea "29.4 PTS"
type textarea "151 RUSH YDS"
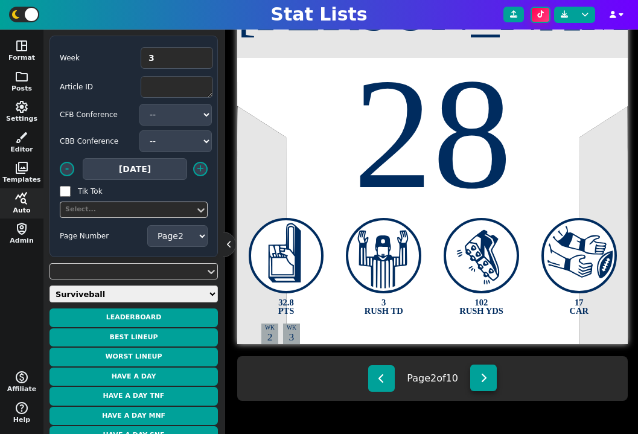
type textarea "2 RUSH TD"
type textarea "12 CAR"
select select "3"
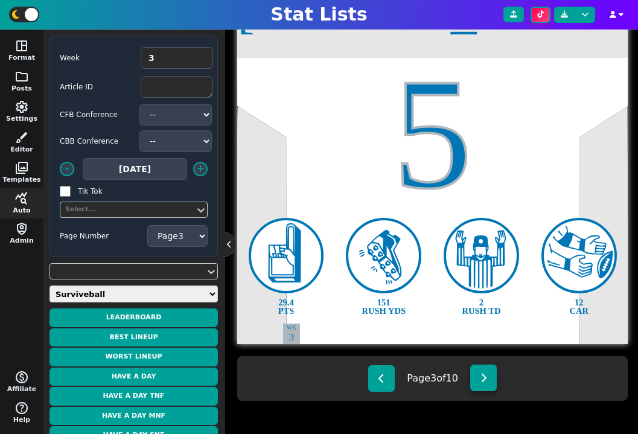
click at [486, 368] on button at bounding box center [483, 377] width 27 height 27
type textarea "Williams Caleb"
type textarea "18"
type textarea "29.1 PTS"
type textarea "4 PASS TD"
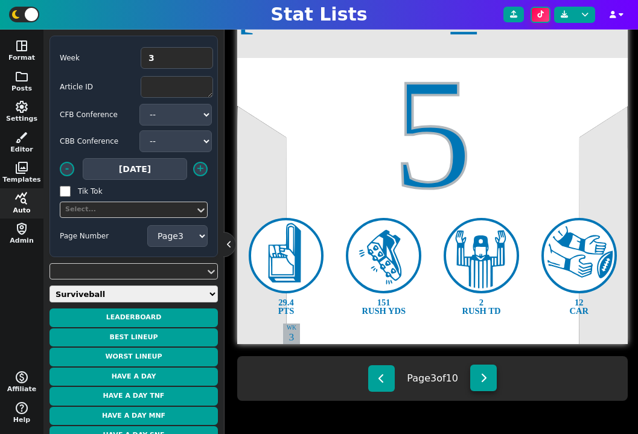
type textarea "298 PASS YDS"
type textarea "19 COMP"
select select "4"
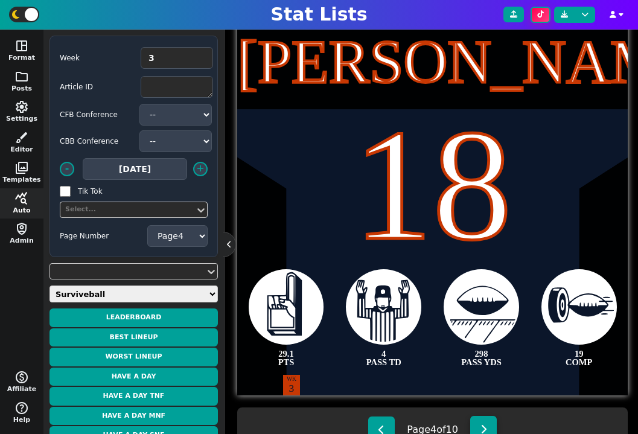
scroll to position [339, 0]
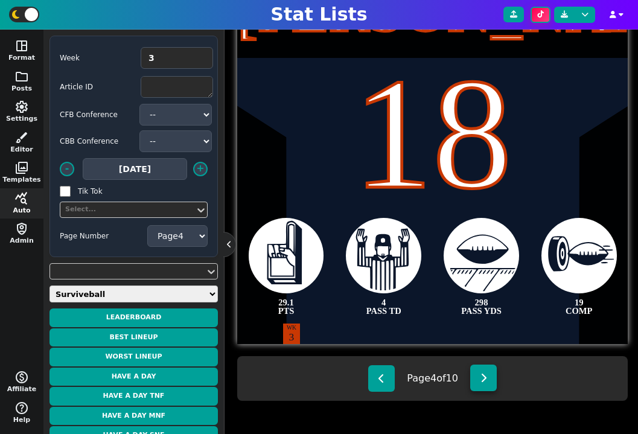
click at [483, 381] on icon at bounding box center [483, 378] width 7 height 10
type textarea "Hurts Jalen"
type textarea "1"
type textarea "29.0 PTS"
type textarea "3 PASS TD"
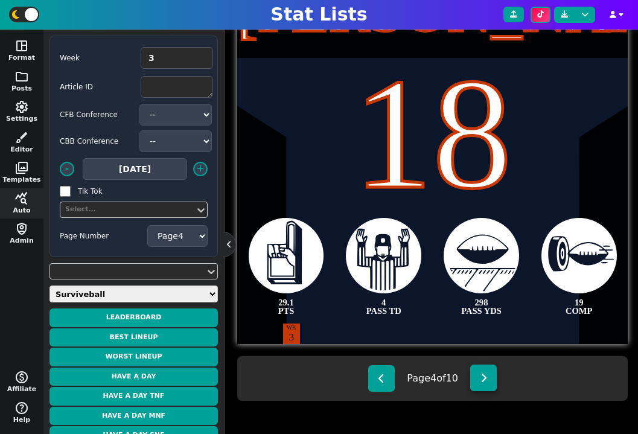
type textarea "226 PASS YDS"
type textarea "9 CAR"
select select "5"
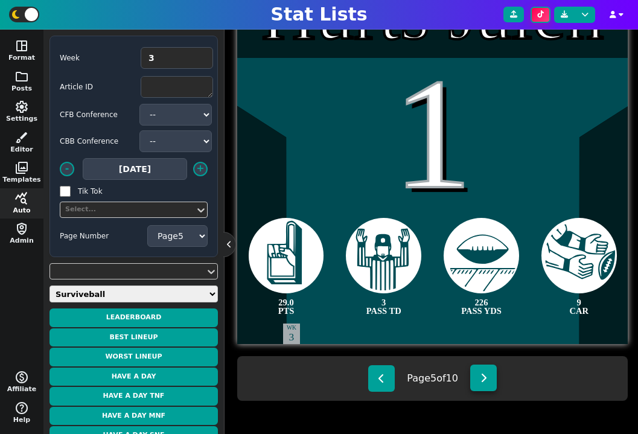
click at [492, 369] on button at bounding box center [483, 377] width 27 height 27
type textarea "Henry Hunter"
type textarea "85"
type textarea "2 REC TD"
type textarea "8 REC"
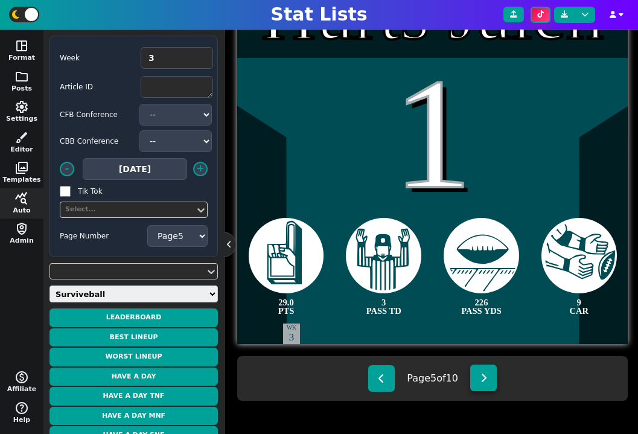
type textarea "90 REC YDS"
select select "6"
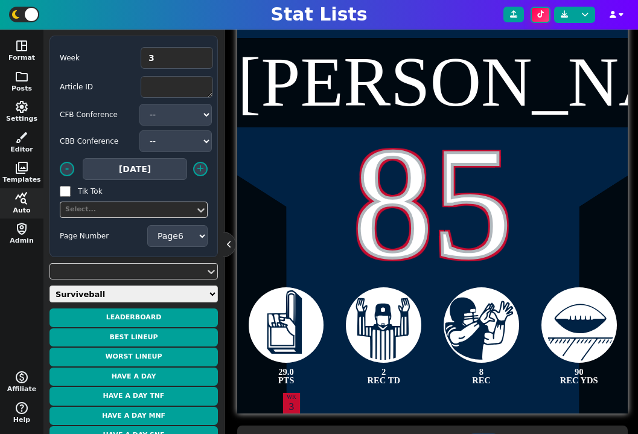
scroll to position [263, 0]
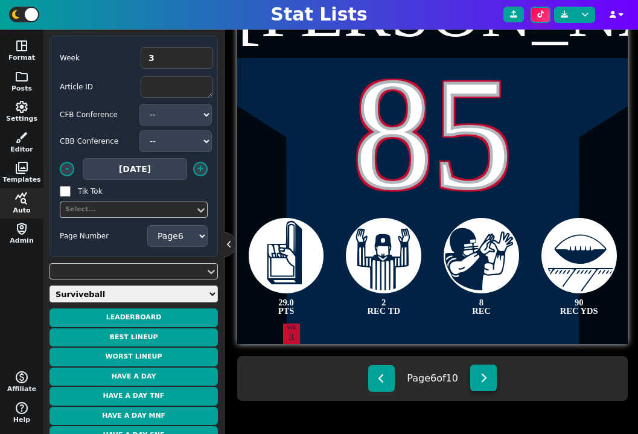
click at [483, 384] on button at bounding box center [483, 377] width 27 height 27
type textarea "Andrews Mark"
type textarea "89"
type textarea "27.1 PTS"
type textarea "91 REC YDS"
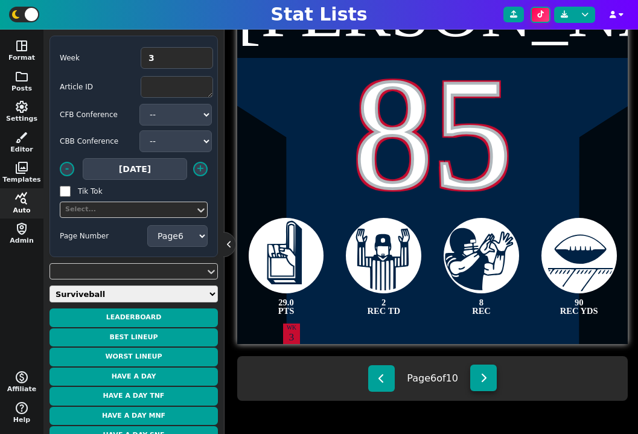
type textarea "6 REC"
select select "7"
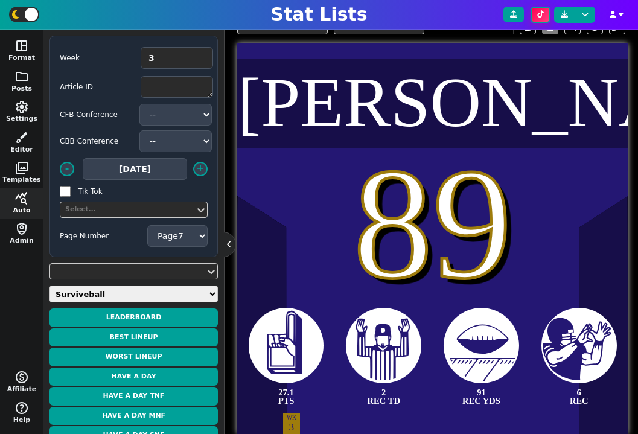
scroll to position [339, 0]
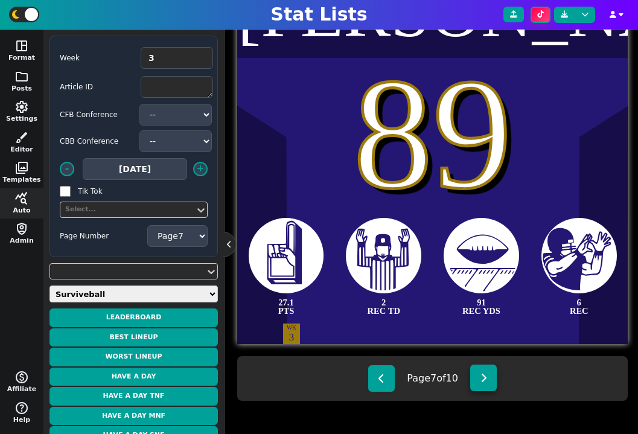
click at [480, 378] on button at bounding box center [483, 377] width 27 height 27
type textarea "Jackson Lamar"
type textarea "8"
type textarea "27.0 PTS"
type textarea "3 PASS TD"
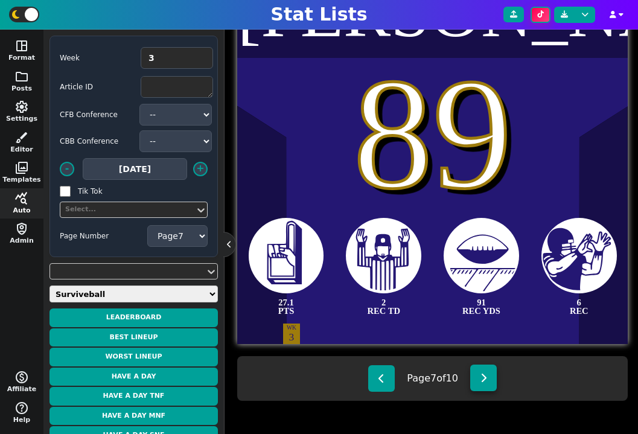
type textarea "288 PASS YDS"
type textarea "21 COMP"
type textarea "WK 1"
type textarea "WK 2"
select select "8"
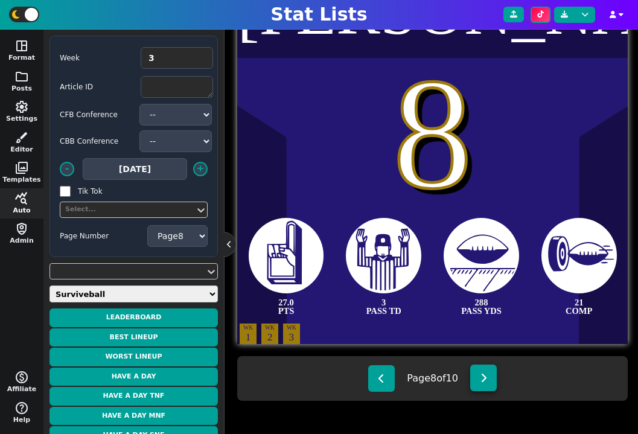
click at [482, 386] on button at bounding box center [483, 377] width 27 height 27
type textarea "Gibbs Jahmyr"
type textarea "0"
type textarea "26.9 PTS"
type textarea "22 CAR"
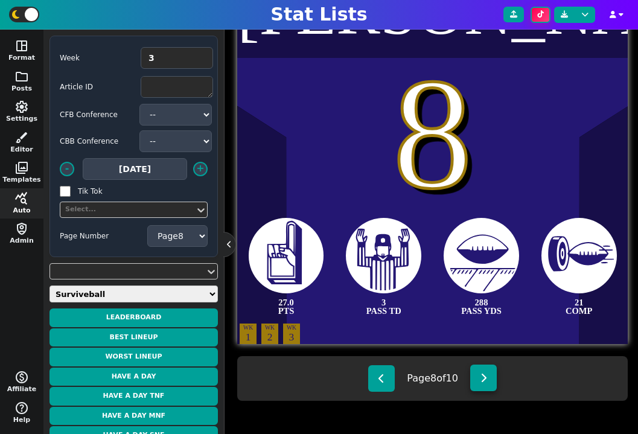
type textarea "2 RUSH TD"
type textarea "67 RUSH YDS"
select select "9"
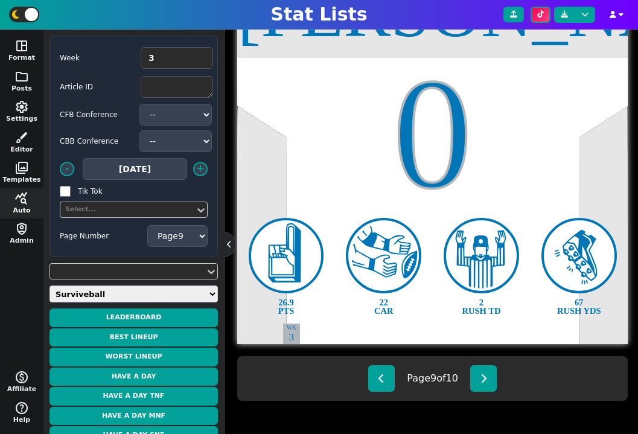
click at [486, 392] on div "Page 9 of 10" at bounding box center [432, 378] width 390 height 45
click at [485, 369] on button at bounding box center [483, 377] width 27 height 27
type textarea "Smith Geno"
type textarea "7"
type textarea "26.1 PTS"
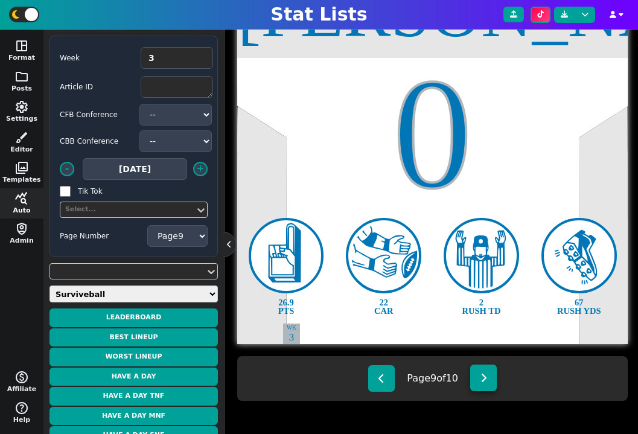
type textarea "3 PASS TD"
type textarea "289 PASS YDS"
type textarea "19 COMP"
select select "10"
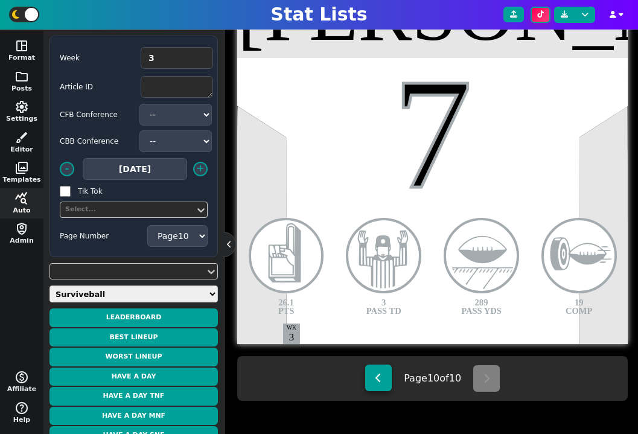
click at [376, 374] on icon at bounding box center [378, 378] width 7 height 10
type textarea "Gibbs Jahmyr"
type textarea "0"
type textarea "26.9 PTS"
type textarea "22 CAR"
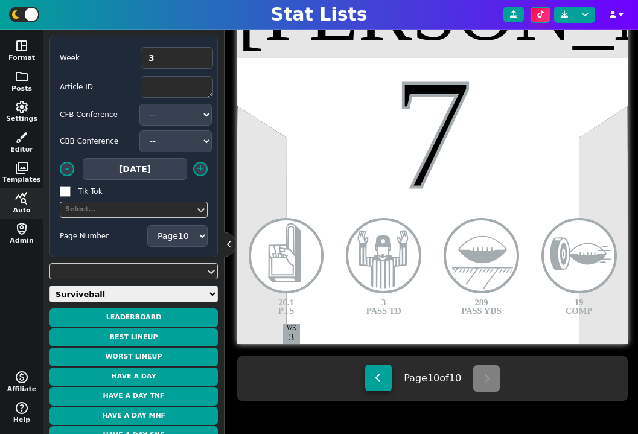
type textarea "2 RUSH TD"
type textarea "67 RUSH YDS"
select select "9"
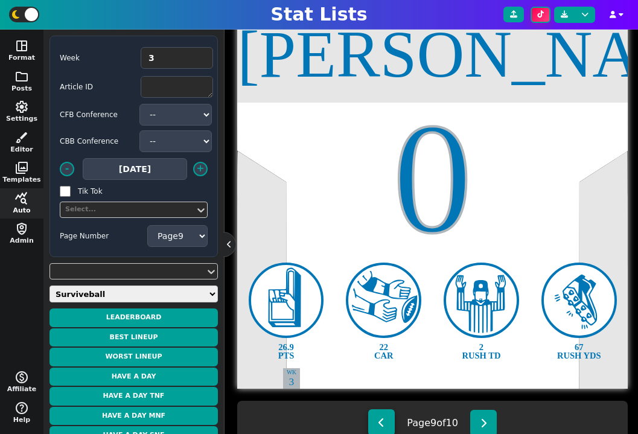
scroll to position [288, 0]
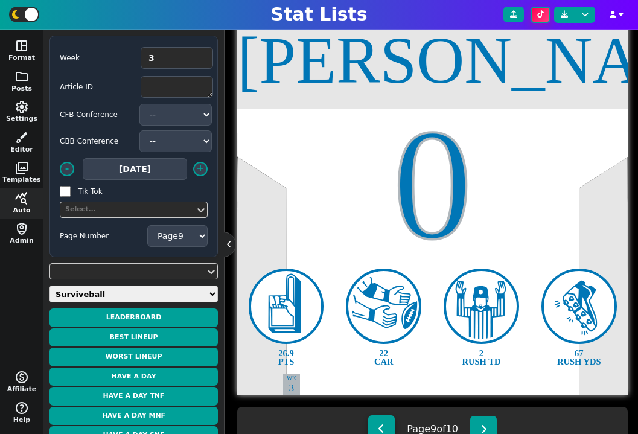
click at [379, 420] on button at bounding box center [381, 428] width 27 height 27
type textarea "Jackson Lamar"
type textarea "8"
type textarea "27.0 PTS"
type textarea "3 PASS TD"
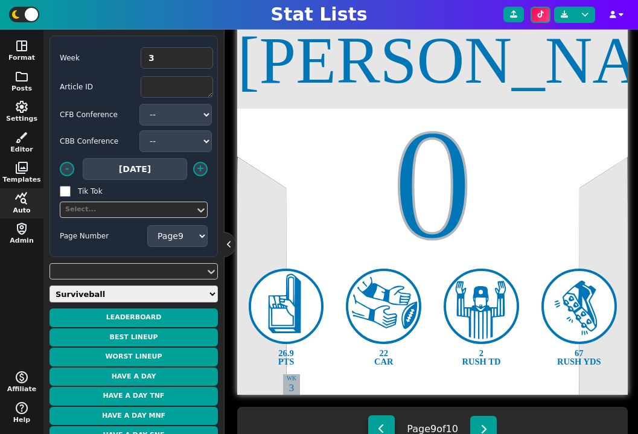
type textarea "288 PASS YDS"
type textarea "21 COMP"
type textarea "WK 1"
type textarea "WK 2"
select select "8"
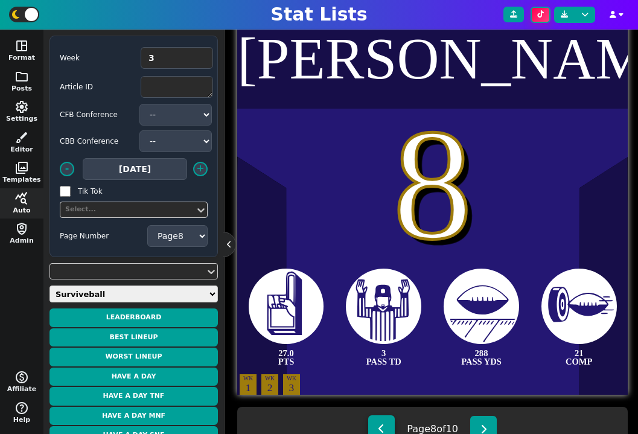
click at [379, 420] on button at bounding box center [381, 428] width 27 height 27
type textarea "Andrews Mark"
type textarea "89"
type textarea "27.1 PTS"
type textarea "2 REC TD"
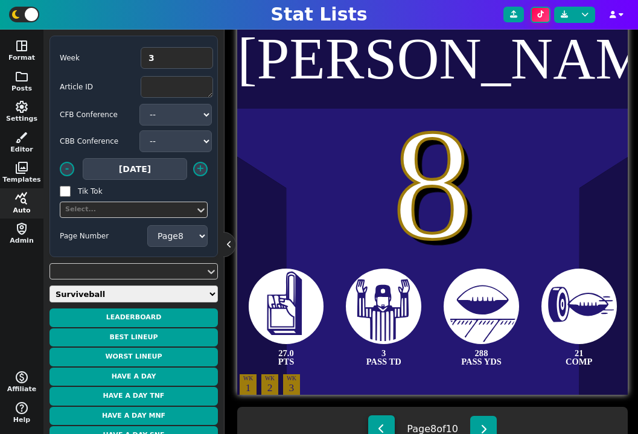
type textarea "91 REC YDS"
type textarea "6 REC"
select select "7"
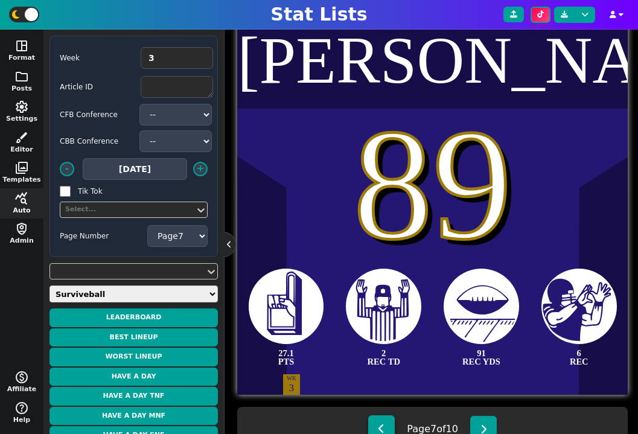
click at [379, 420] on button at bounding box center [381, 428] width 27 height 27
type textarea "Henry Hunter"
type textarea "85"
type textarea "29.0 PTS"
type textarea "8 REC"
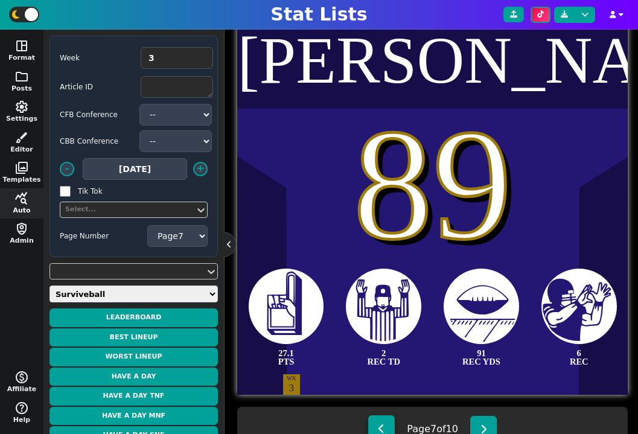
type textarea "90 REC YDS"
select select "6"
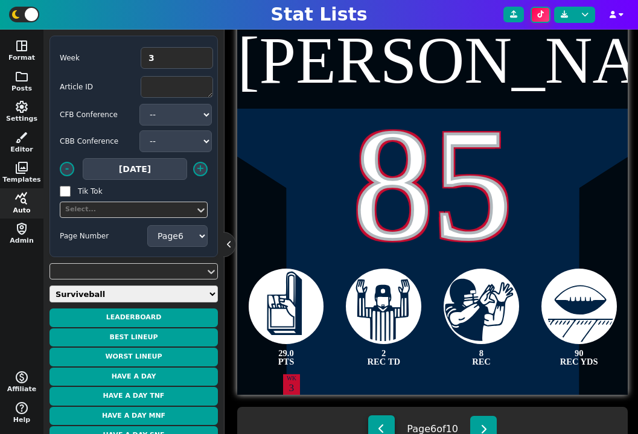
click at [379, 420] on button at bounding box center [381, 428] width 27 height 27
type textarea "Hurts Jalen"
type textarea "1"
type textarea "3 PASS TD"
type textarea "226 PASS YDS"
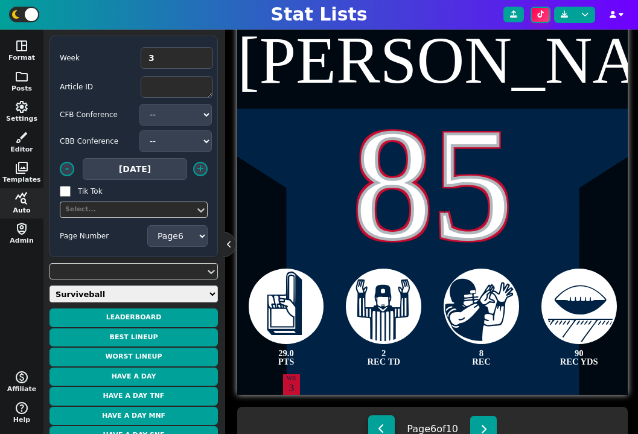
type textarea "9 CAR"
select select "5"
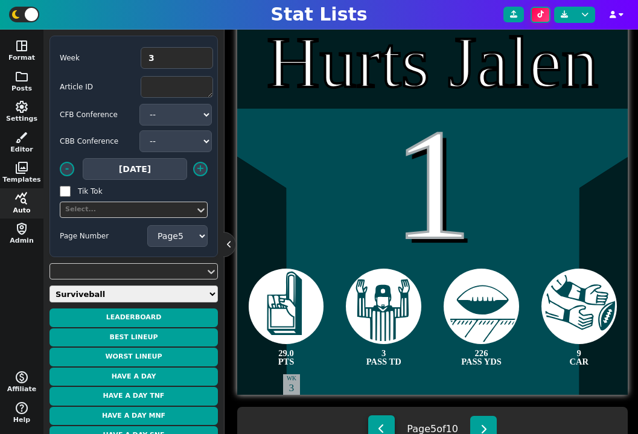
click at [379, 420] on button at bounding box center [381, 428] width 27 height 27
type textarea "Williams Caleb"
type textarea "18"
type textarea "29.1 PTS"
type textarea "4 PASS TD"
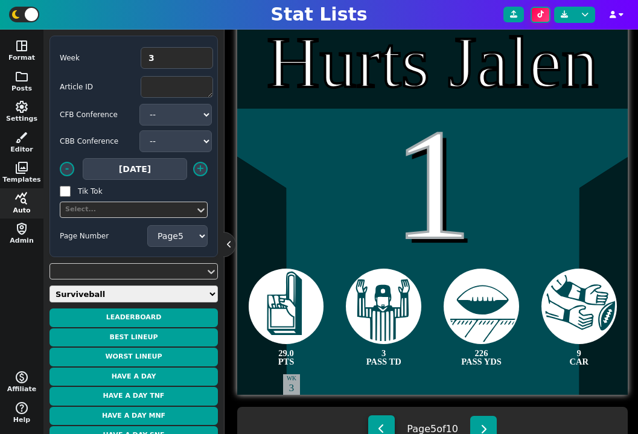
type textarea "298 PASS YDS"
type textarea "19 COMP"
select select "4"
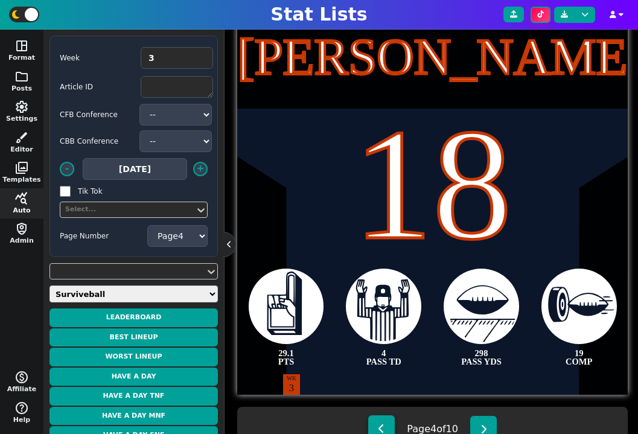
click at [379, 420] on button at bounding box center [381, 428] width 27 height 27
type textarea "Montgomery David"
type textarea "5"
type textarea "29.4 PTS"
type textarea "151 RUSH YDS"
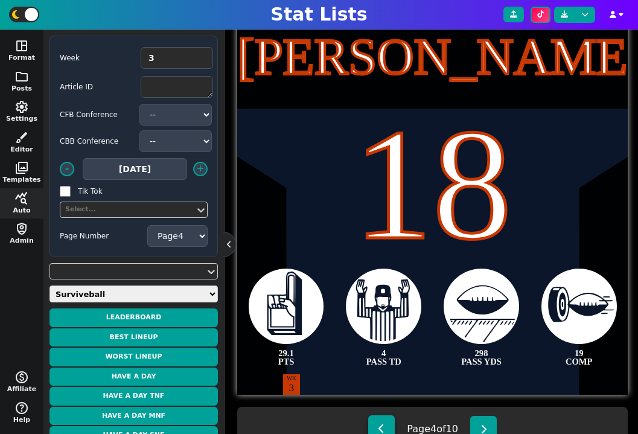
type textarea "2 RUSH TD"
type textarea "12 CAR"
select select "3"
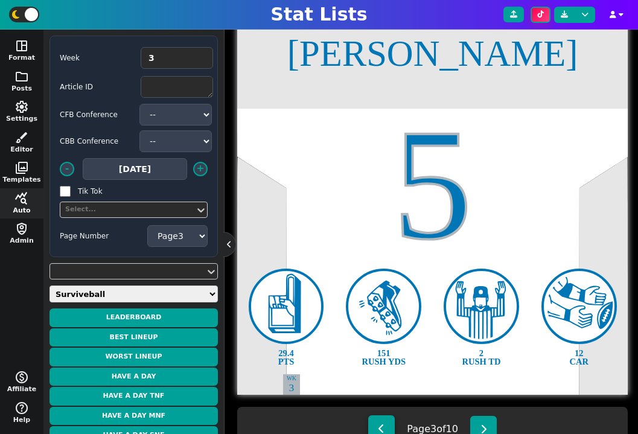
click at [380, 420] on button at bounding box center [381, 428] width 27 height 27
type textarea "Taylor Jonathan"
type textarea "28"
type textarea "32.8 PTS"
type textarea "3 RUSH TD"
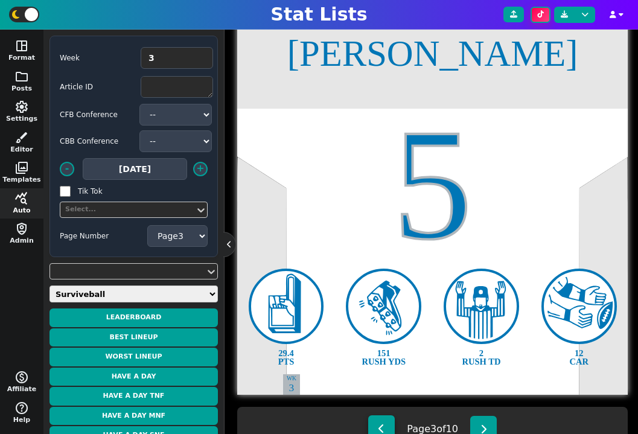
type textarea "102 RUSH YDS"
type textarea "17 CAR"
type textarea "WK 2"
select select "2"
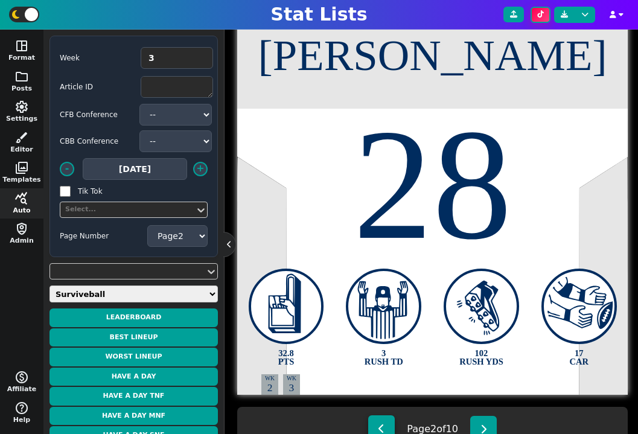
click at [383, 423] on button at bounding box center [381, 428] width 27 height 27
type textarea "Tucker Tre"
type textarea "1"
type textarea "40.9 PTS"
type textarea "3 REC TD"
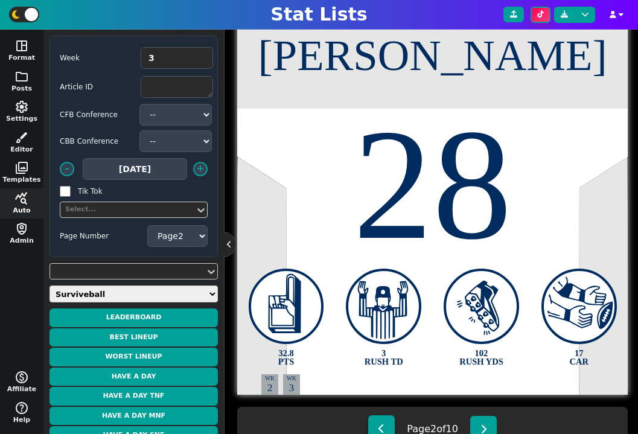
type textarea "145 REC YDS"
type textarea "8 REC"
select select "1"
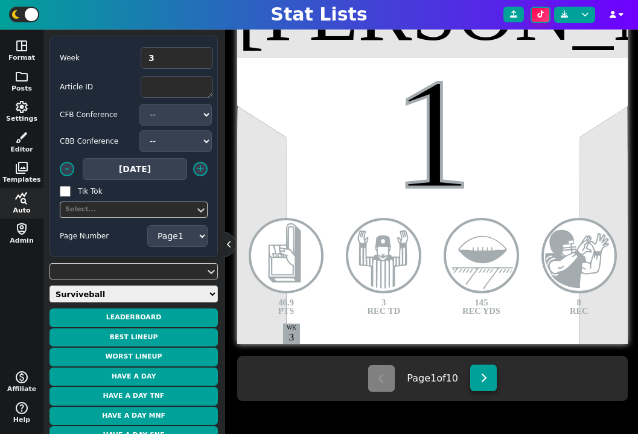
click at [489, 375] on button at bounding box center [483, 377] width 27 height 27
type textarea "Taylor Jonathan"
type textarea "28"
type textarea "32.8 PTS"
type textarea "3 RUSH TD"
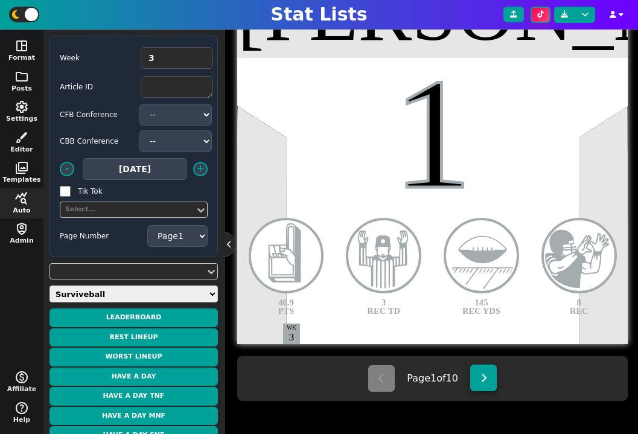
type textarea "102 RUSH YDS"
type textarea "17 CAR"
type textarea "WK 2"
select select "2"
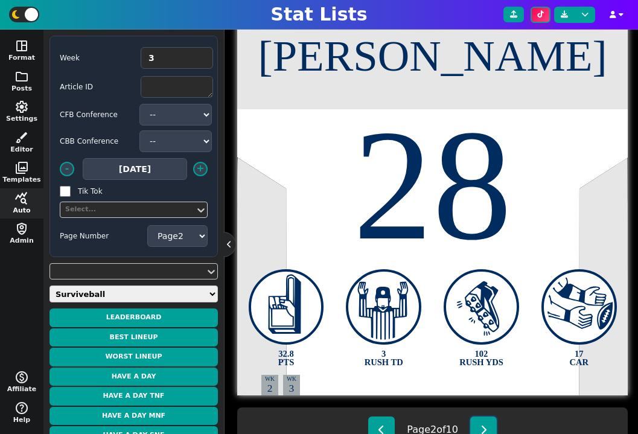
scroll to position [288, 0]
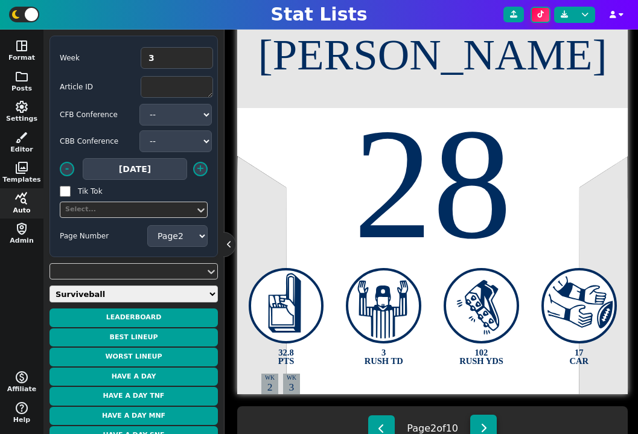
click at [489, 422] on button at bounding box center [483, 428] width 27 height 27
type textarea "Montgomery David"
type textarea "5"
type textarea "29.4 PTS"
type textarea "151 RUSH YDS"
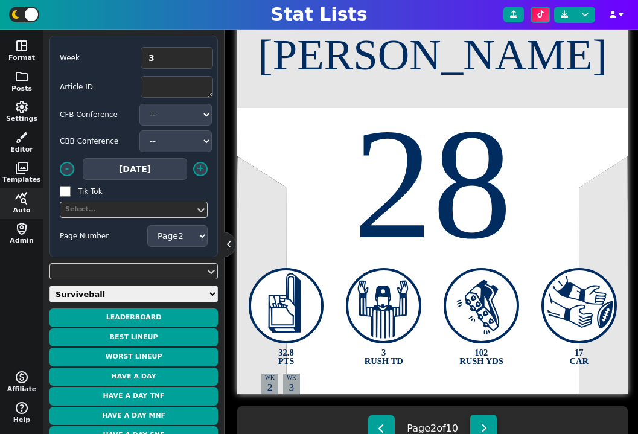
type textarea "2 RUSH TD"
type textarea "12 CAR"
select select "3"
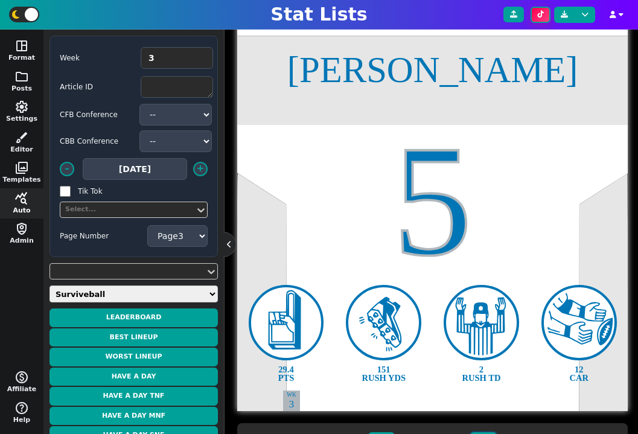
scroll to position [283, 0]
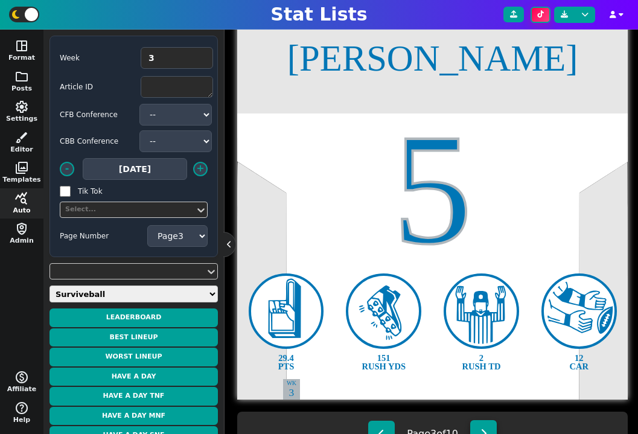
click at [482, 422] on button at bounding box center [483, 433] width 27 height 27
type textarea "Williams Caleb"
type textarea "18"
type textarea "29.1 PTS"
type textarea "4 PASS TD"
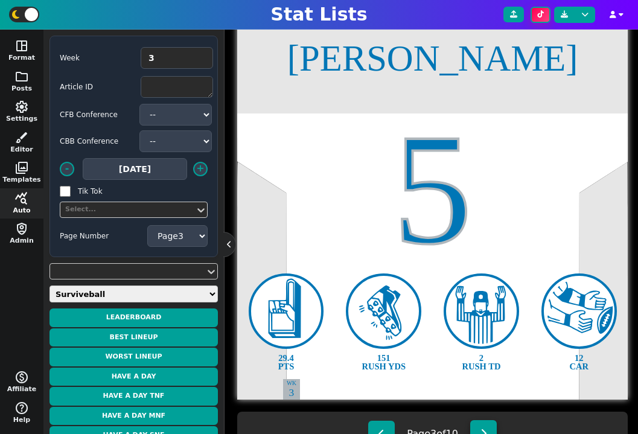
type textarea "298 PASS YDS"
type textarea "19 COMP"
select select "4"
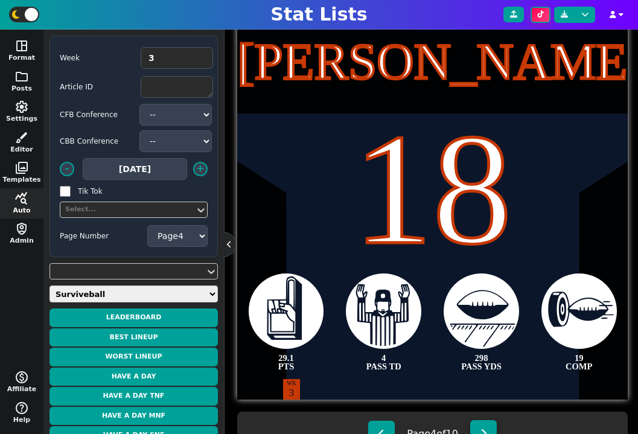
click at [482, 422] on button at bounding box center [483, 433] width 27 height 27
type textarea "Hurts Jalen"
type textarea "1"
type textarea "29.0 PTS"
type textarea "3 PASS TD"
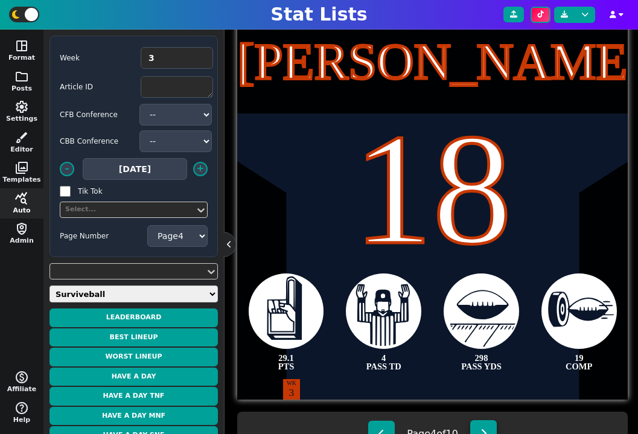
type textarea "226 PASS YDS"
type textarea "9 CAR"
select select "5"
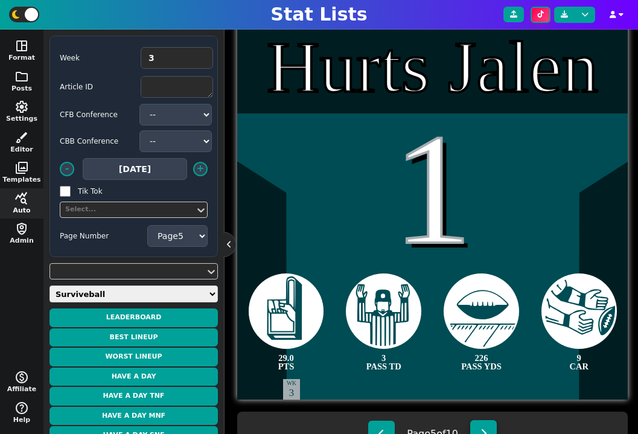
click at [482, 422] on button at bounding box center [483, 433] width 27 height 27
type textarea "Henry Hunter"
type textarea "85"
type textarea "2 REC TD"
type textarea "8 REC"
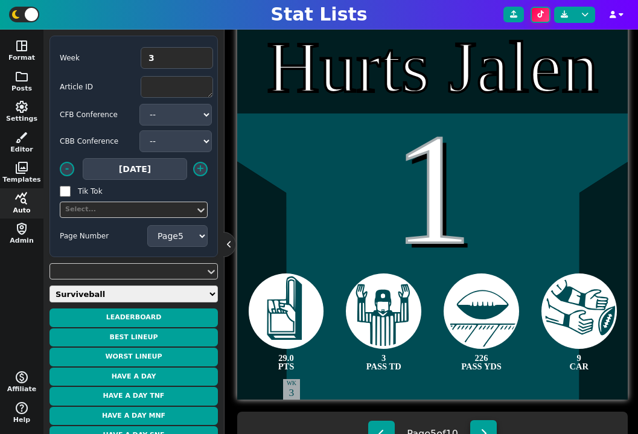
type textarea "90 REC YDS"
select select "6"
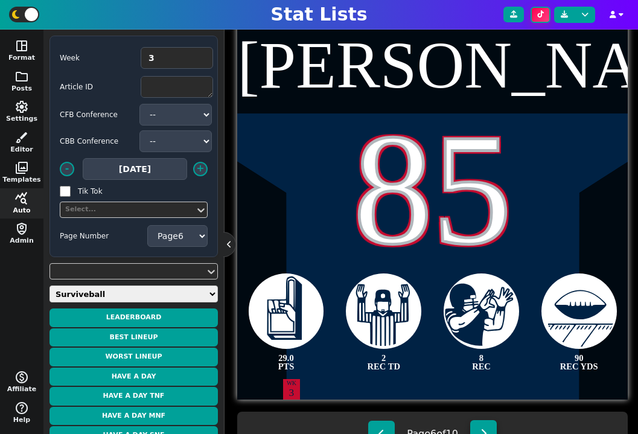
click at [482, 422] on button at bounding box center [483, 433] width 27 height 27
type textarea "Andrews Mark"
type textarea "89"
type textarea "27.1 PTS"
type textarea "91 REC YDS"
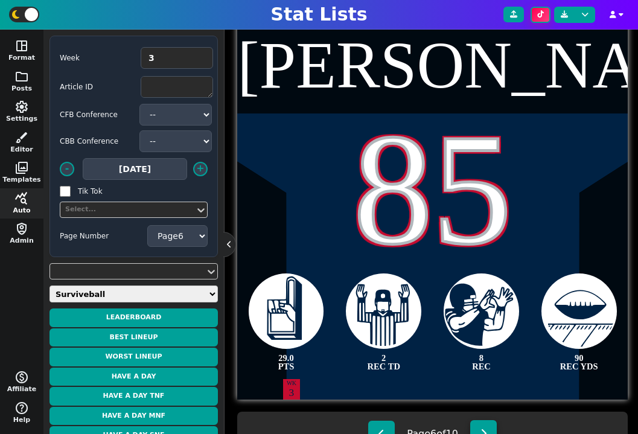
type textarea "6 REC"
select select "7"
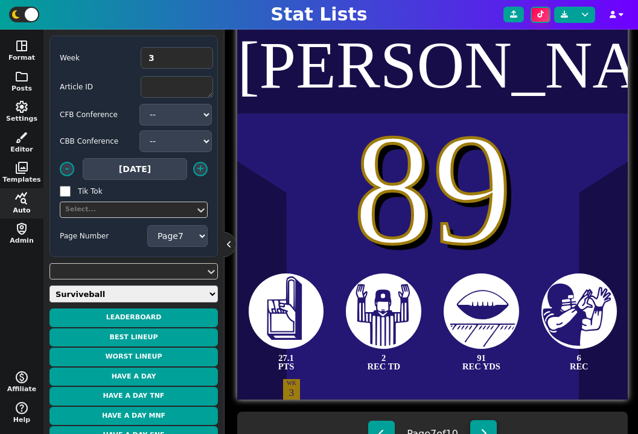
click at [482, 422] on button at bounding box center [483, 433] width 27 height 27
type textarea "Jackson Lamar"
type textarea "8"
type textarea "27.0 PTS"
type textarea "3 PASS TD"
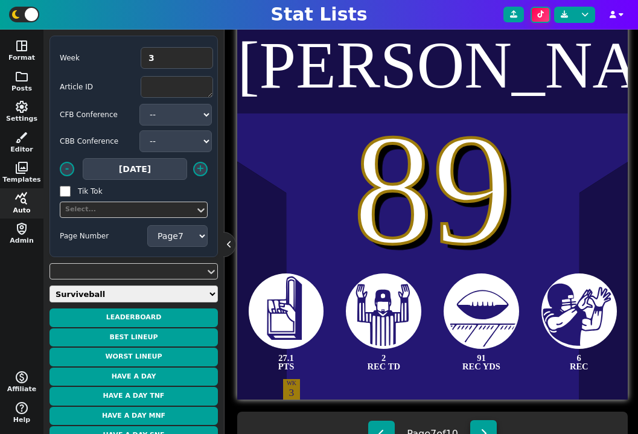
type textarea "288 PASS YDS"
type textarea "21 COMP"
type textarea "WK 1"
type textarea "WK 2"
select select "8"
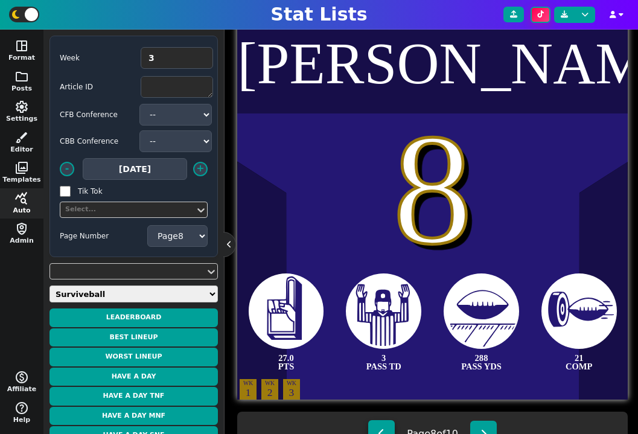
click at [383, 422] on button at bounding box center [381, 433] width 27 height 27
type textarea "Andrews Mark"
type textarea "89"
type textarea "27.1 PTS"
type textarea "2 REC TD"
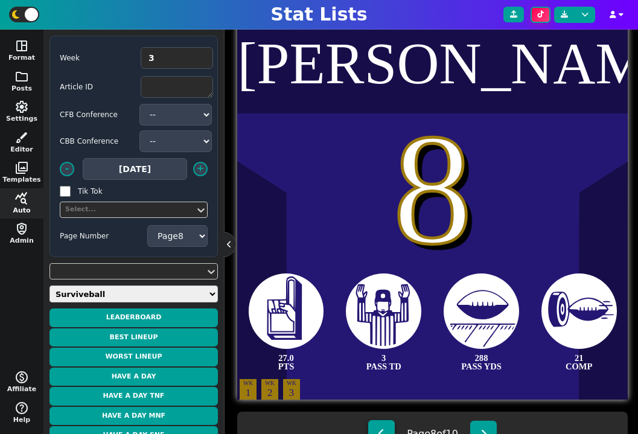
type textarea "91 REC YDS"
type textarea "6 REC"
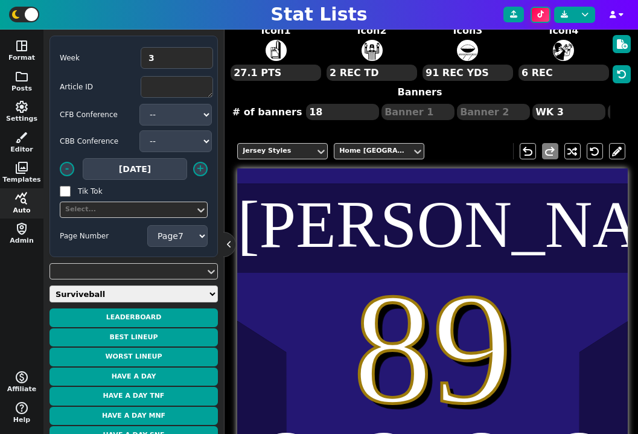
scroll to position [96, 0]
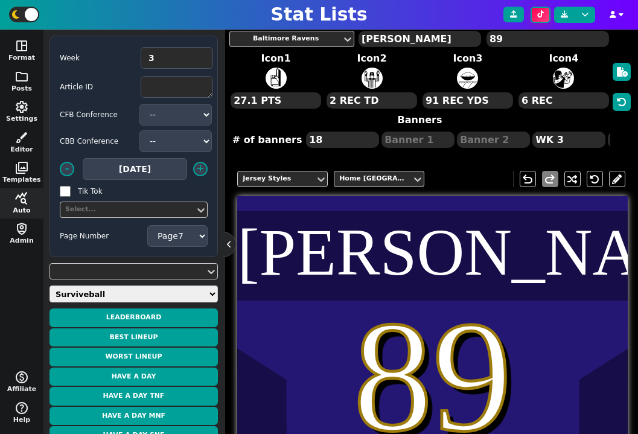
click at [549, 258] on div "Andrews Mark" at bounding box center [432, 253] width 390 height 66
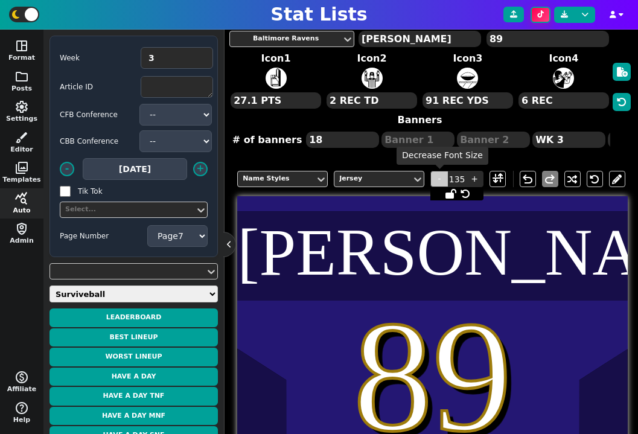
click at [437, 180] on span "-" at bounding box center [439, 179] width 18 height 16
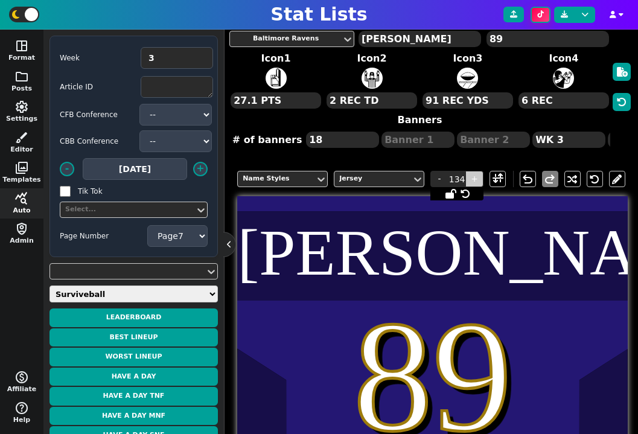
click at [473, 180] on span "+" at bounding box center [474, 179] width 18 height 16
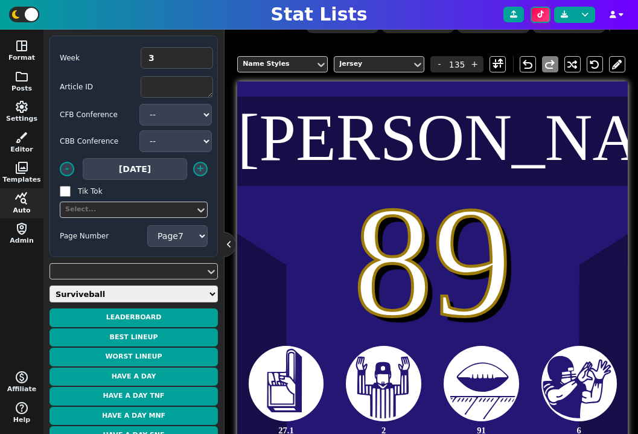
scroll to position [334, 0]
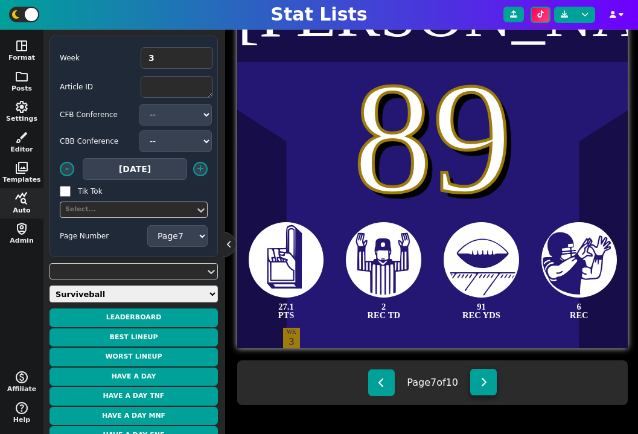
click at [485, 382] on icon at bounding box center [483, 382] width 7 height 10
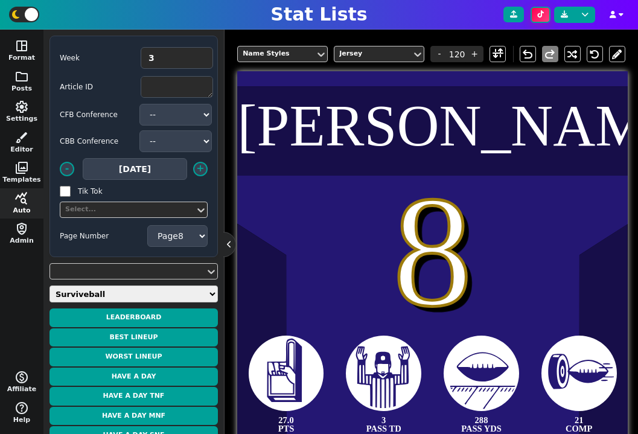
scroll to position [220, 0]
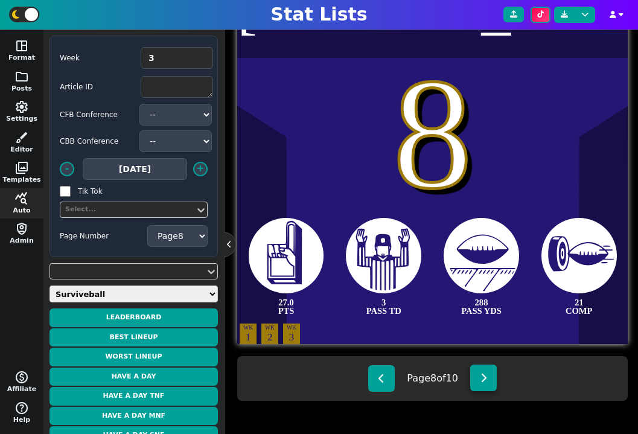
click at [477, 371] on button at bounding box center [483, 377] width 27 height 27
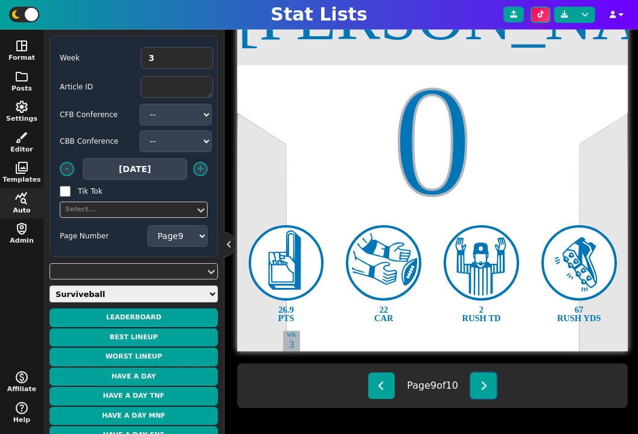
scroll to position [334, 0]
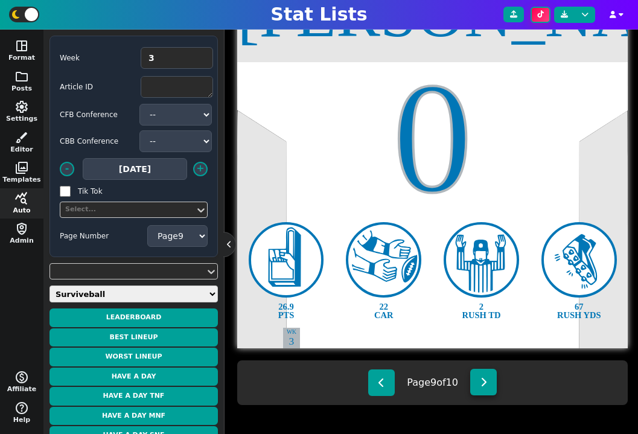
click at [484, 376] on button at bounding box center [483, 382] width 27 height 27
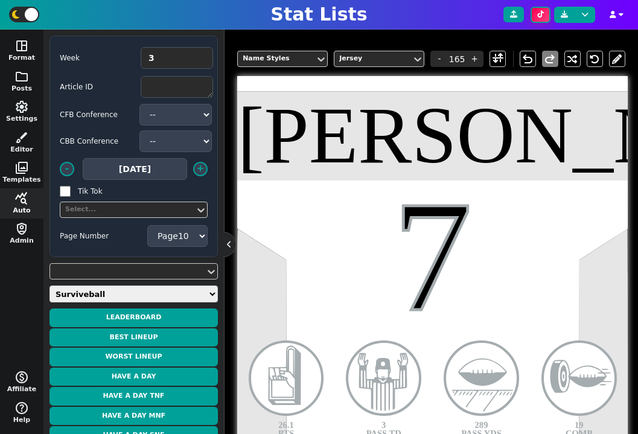
scroll to position [339, 0]
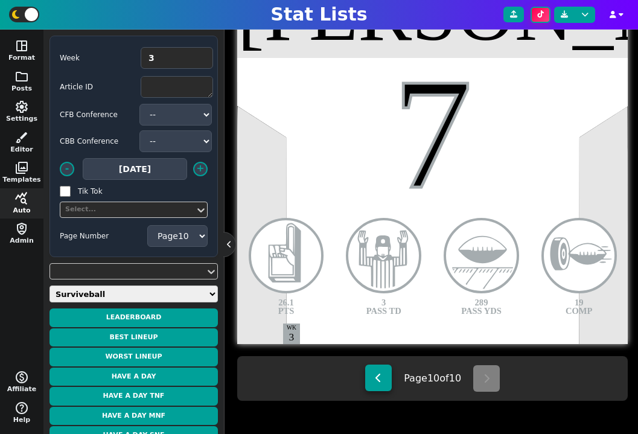
click at [378, 376] on icon at bounding box center [378, 378] width 7 height 10
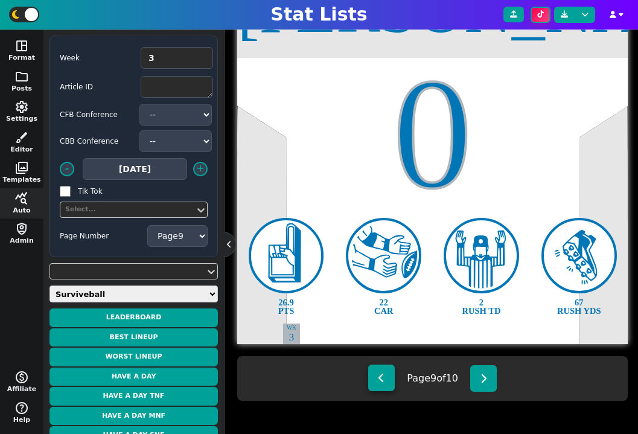
click at [369, 387] on button at bounding box center [381, 377] width 27 height 27
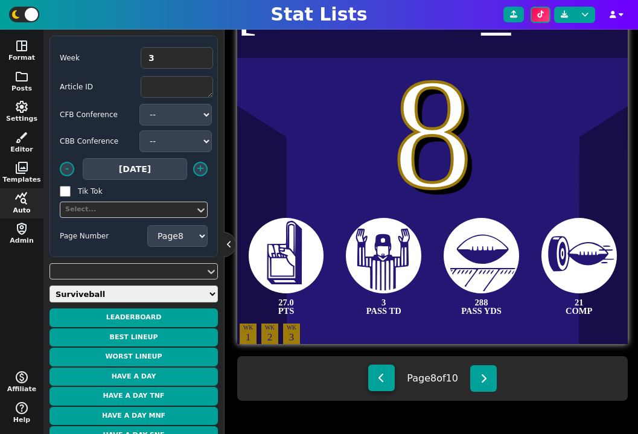
click at [382, 382] on icon at bounding box center [381, 378] width 7 height 10
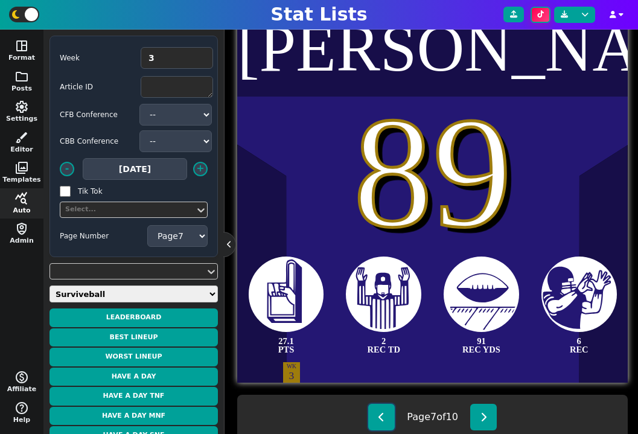
scroll to position [321, 0]
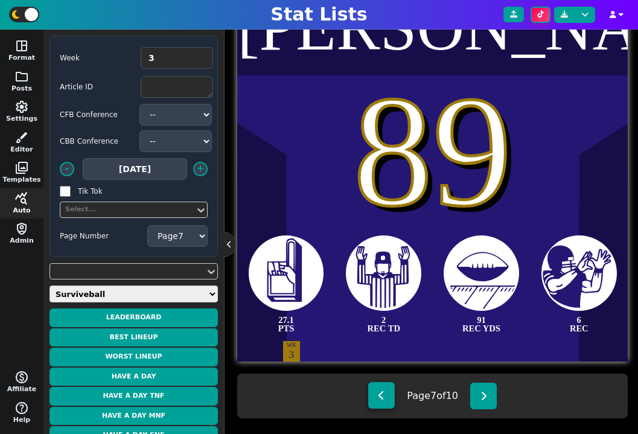
click at [385, 396] on button at bounding box center [381, 395] width 27 height 27
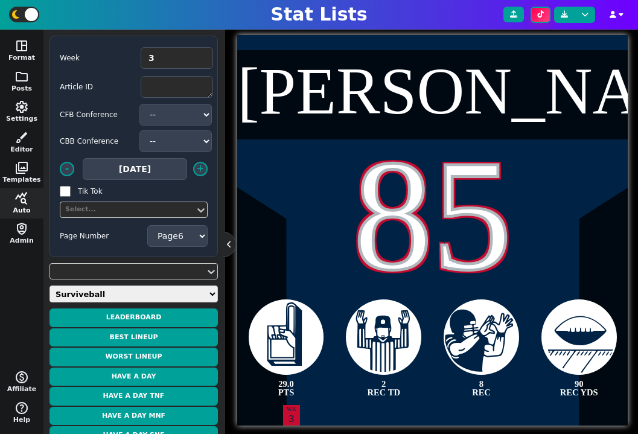
scroll to position [339, 0]
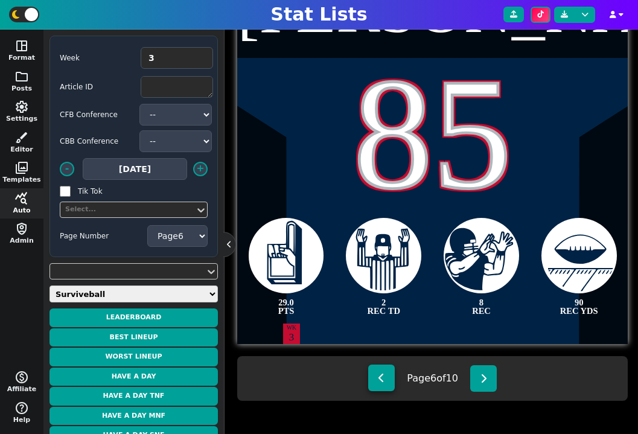
click at [390, 377] on button at bounding box center [381, 377] width 27 height 27
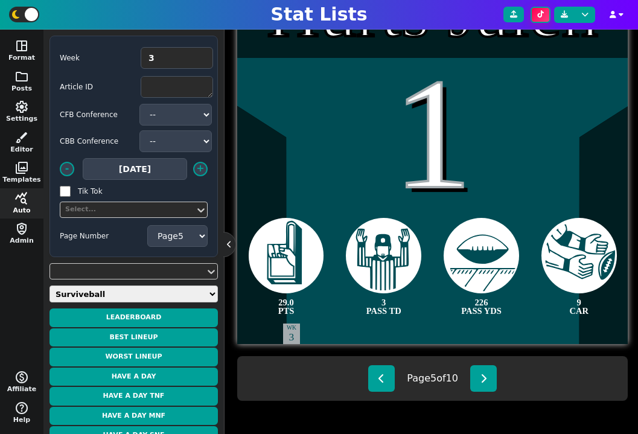
click at [373, 402] on div "Name Styles Jersey - 150 + undo redo Hurts Jalen 1 29.0 PTS 3 PASS TD 226 PASS …" at bounding box center [431, 166] width 388 height 494
click at [373, 388] on button at bounding box center [381, 377] width 27 height 27
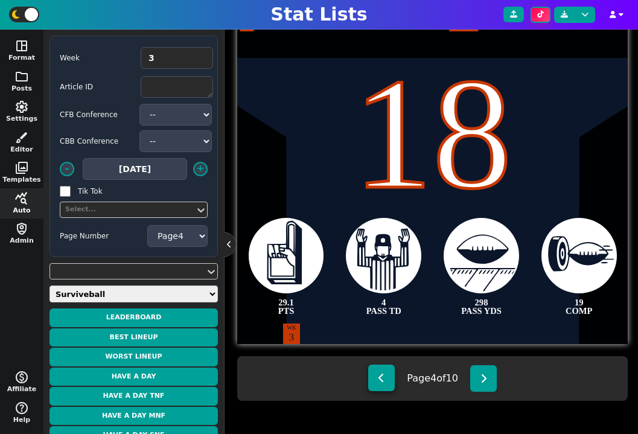
click at [376, 391] on button at bounding box center [381, 377] width 27 height 27
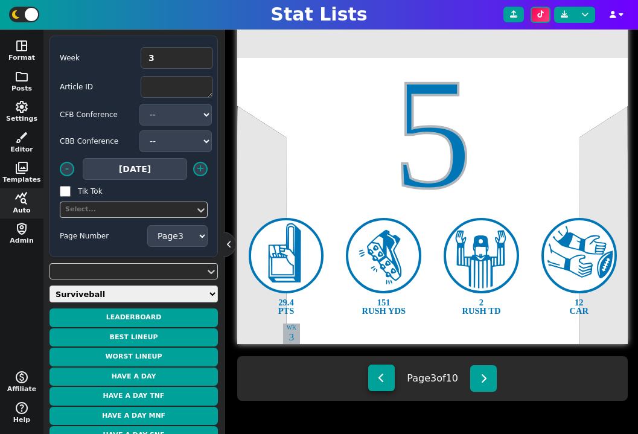
click at [369, 380] on button at bounding box center [381, 377] width 27 height 27
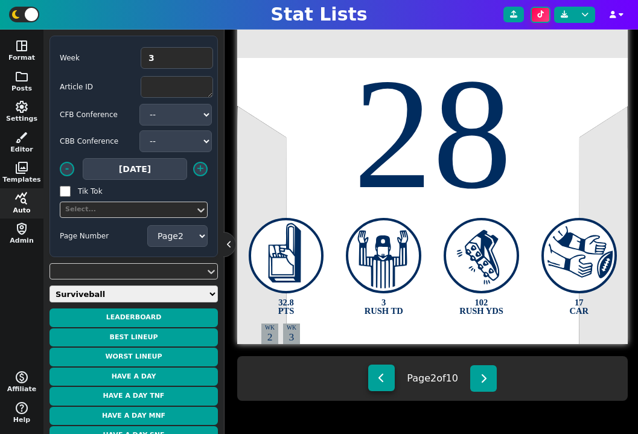
click at [374, 381] on button at bounding box center [381, 377] width 27 height 27
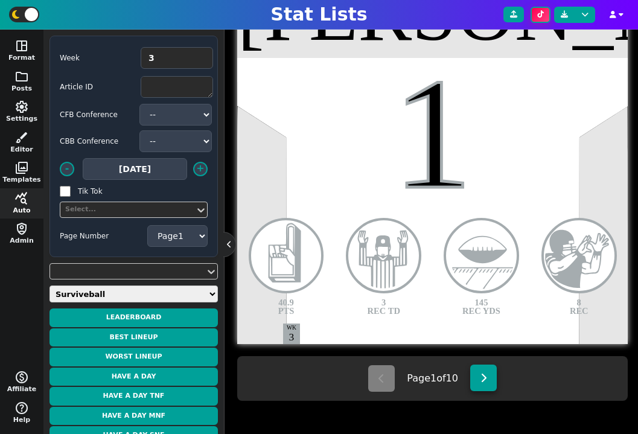
click at [490, 380] on button at bounding box center [483, 377] width 27 height 27
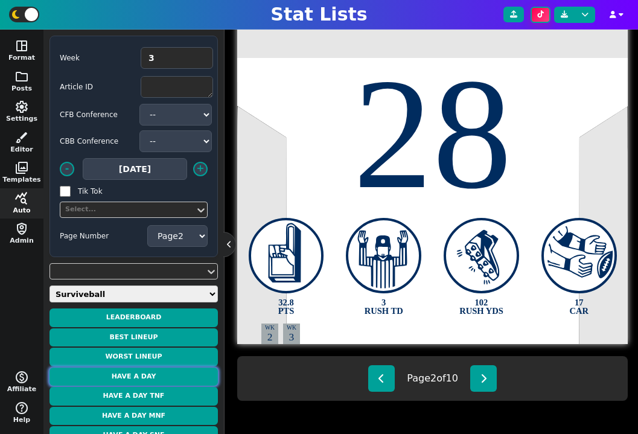
click at [139, 375] on button "Have a Day" at bounding box center [133, 376] width 168 height 19
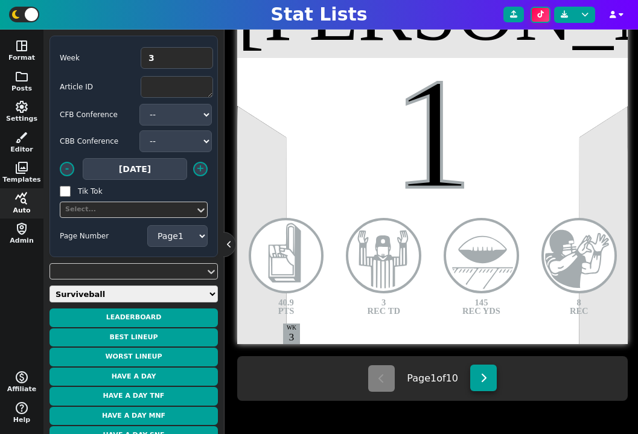
click at [481, 370] on button at bounding box center [483, 377] width 27 height 27
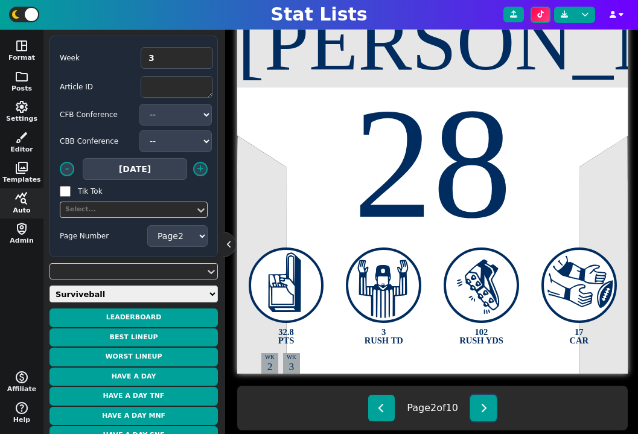
scroll to position [287, 0]
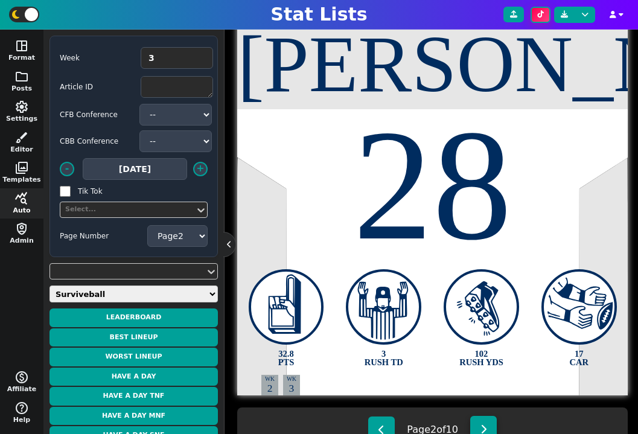
click at [487, 428] on icon at bounding box center [483, 429] width 7 height 10
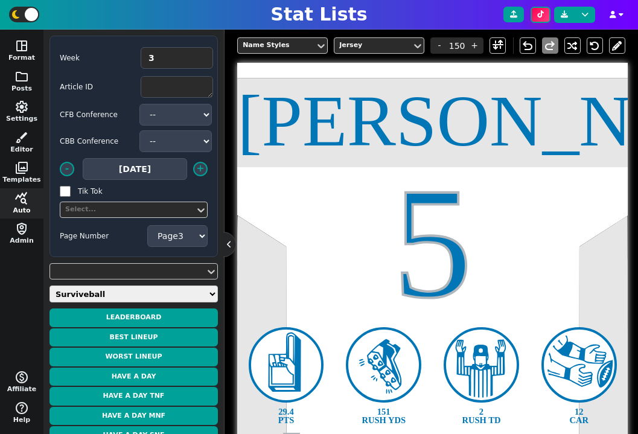
scroll to position [339, 0]
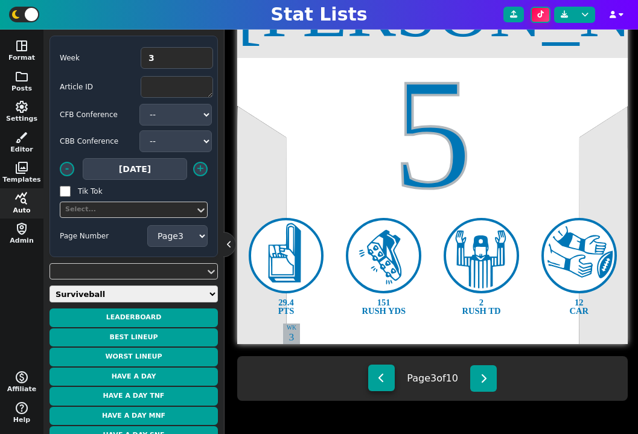
click at [390, 377] on button at bounding box center [381, 377] width 27 height 27
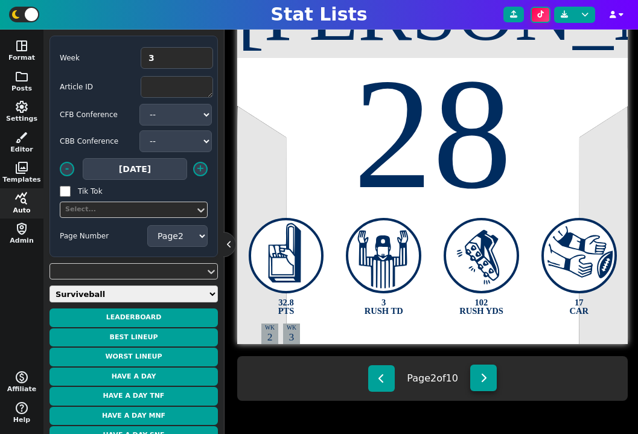
click at [492, 370] on button at bounding box center [483, 377] width 27 height 27
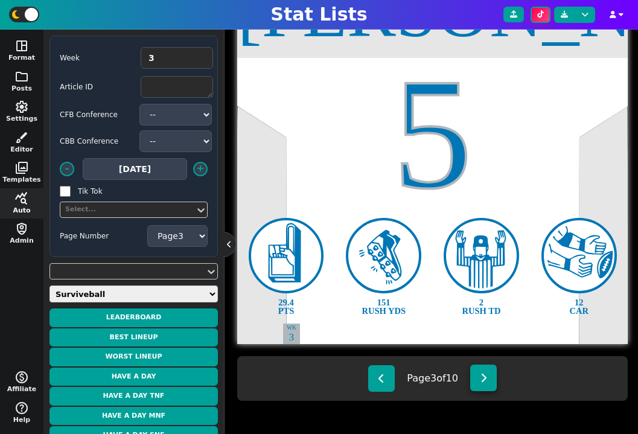
click at [485, 381] on icon at bounding box center [483, 378] width 7 height 10
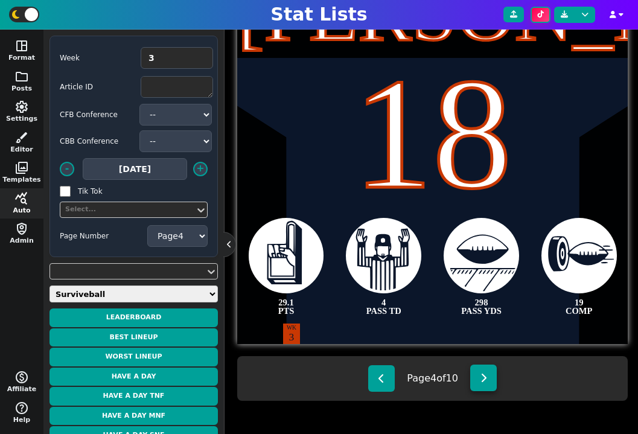
click at [486, 381] on icon at bounding box center [483, 378] width 7 height 10
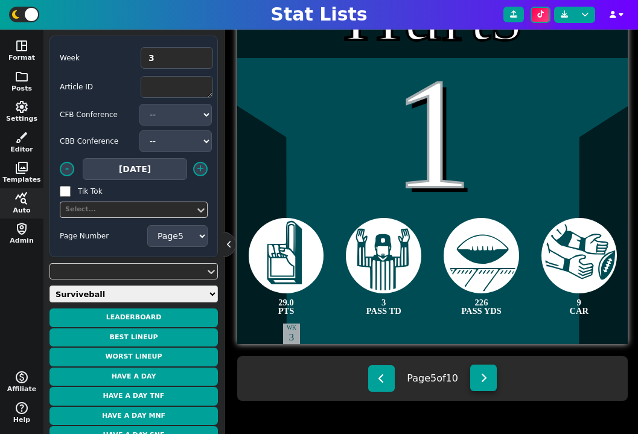
click at [486, 381] on icon at bounding box center [483, 378] width 7 height 10
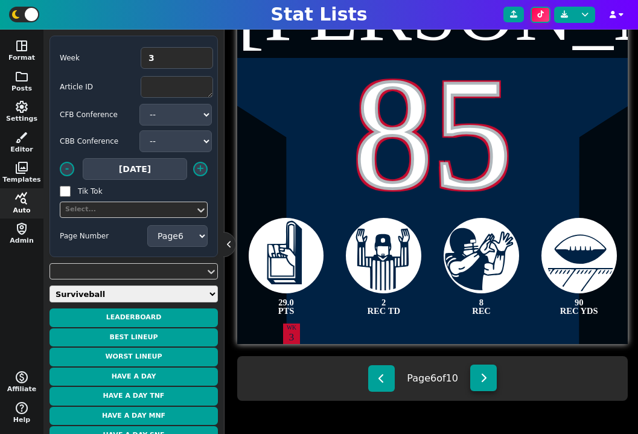
click at [486, 386] on button at bounding box center [483, 377] width 27 height 27
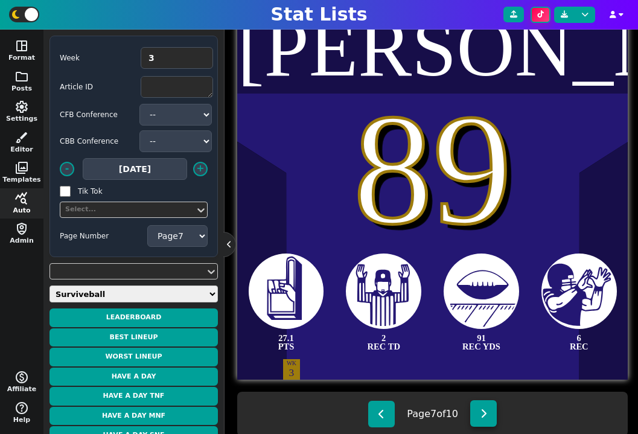
click at [484, 421] on button at bounding box center [483, 413] width 27 height 27
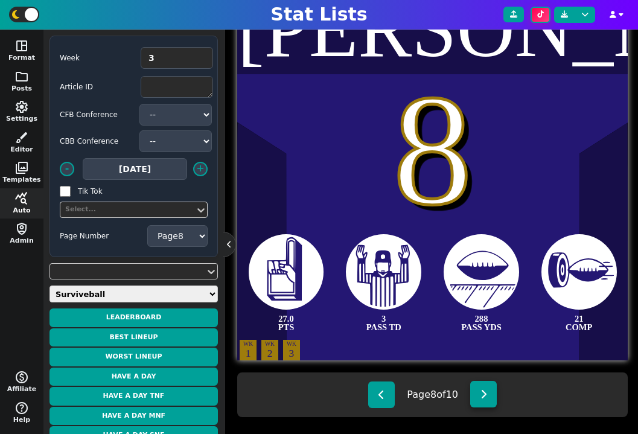
click at [485, 384] on button at bounding box center [483, 394] width 27 height 27
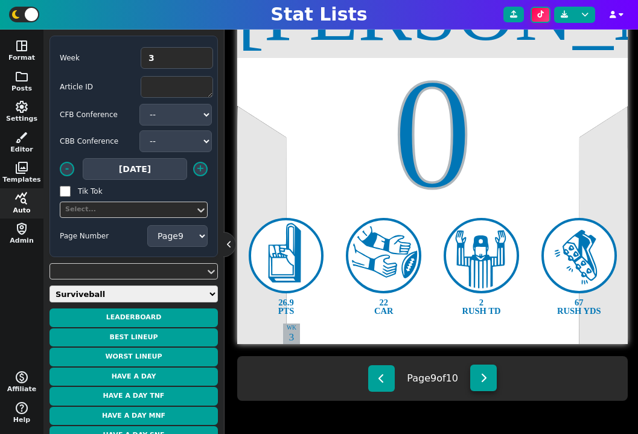
click at [488, 366] on button at bounding box center [483, 377] width 27 height 27
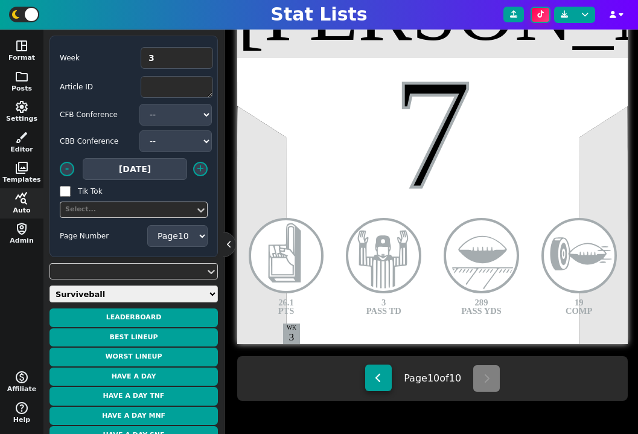
click at [383, 381] on button at bounding box center [378, 377] width 27 height 27
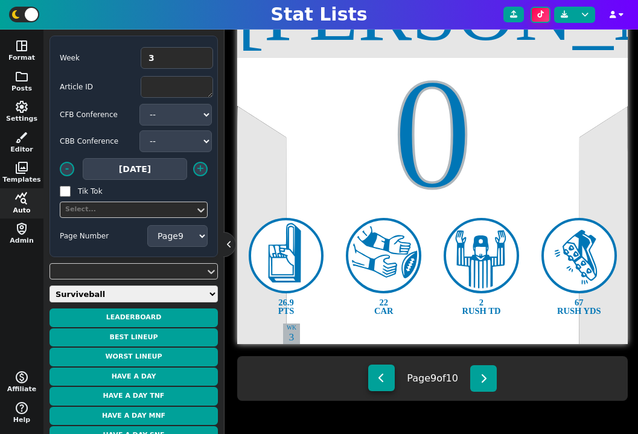
click at [383, 381] on button at bounding box center [381, 377] width 27 height 27
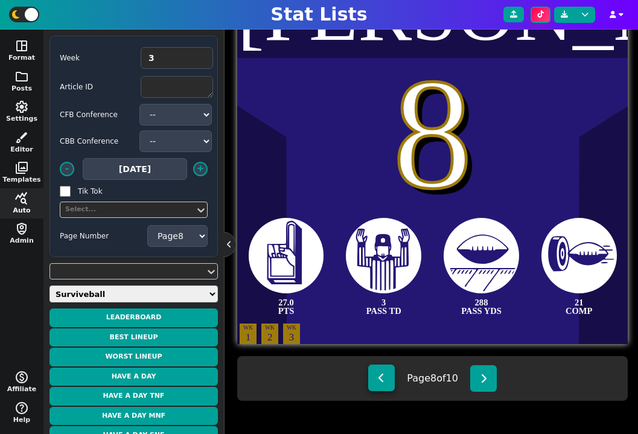
click at [383, 381] on button at bounding box center [381, 377] width 27 height 27
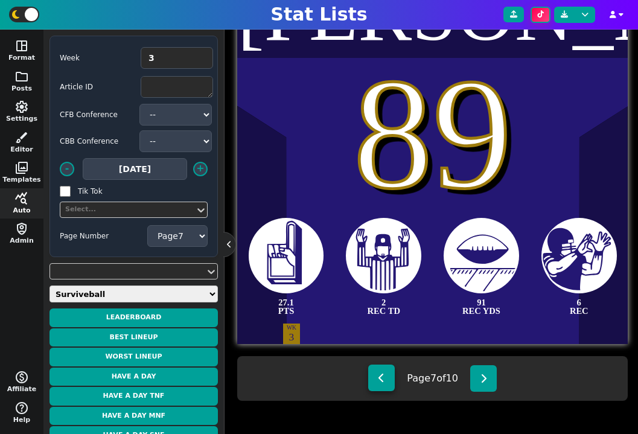
click at [383, 381] on button at bounding box center [381, 377] width 27 height 27
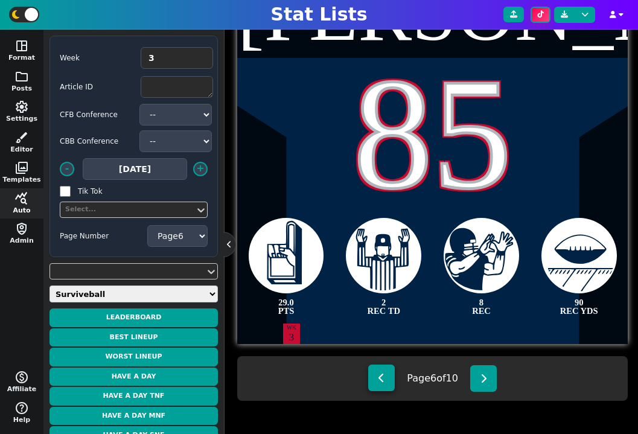
click at [383, 381] on button at bounding box center [381, 377] width 27 height 27
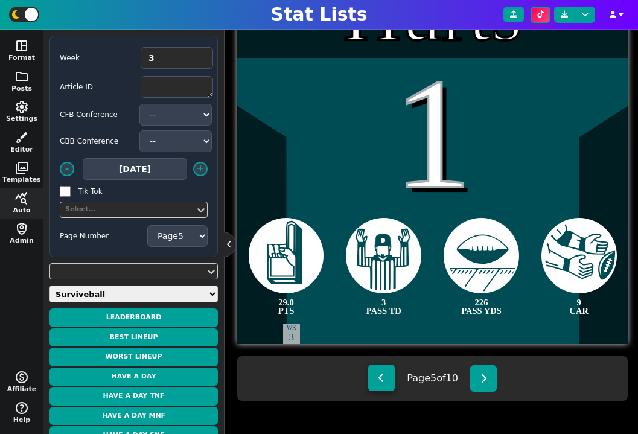
click at [383, 381] on button at bounding box center [381, 377] width 27 height 27
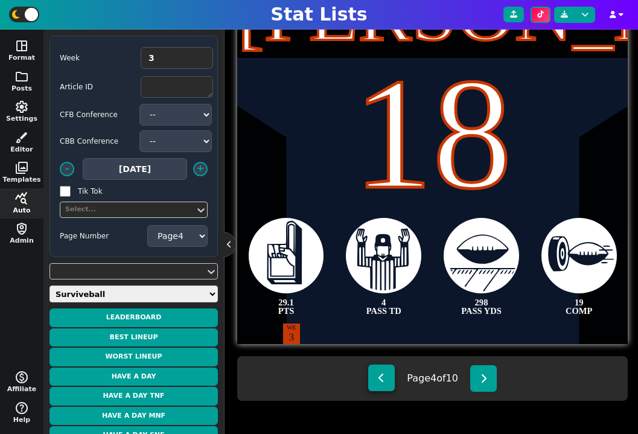
click at [383, 381] on button at bounding box center [381, 377] width 27 height 27
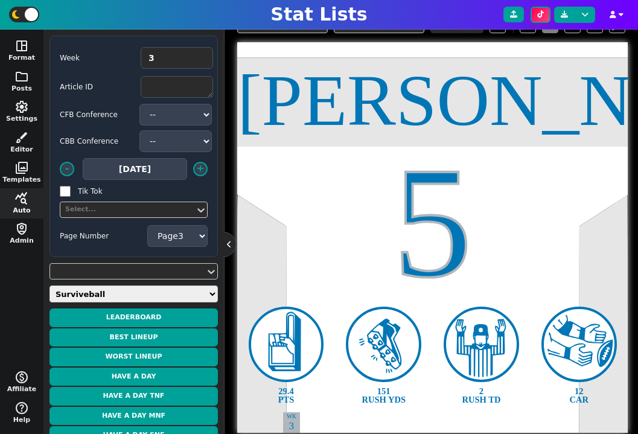
scroll to position [232, 0]
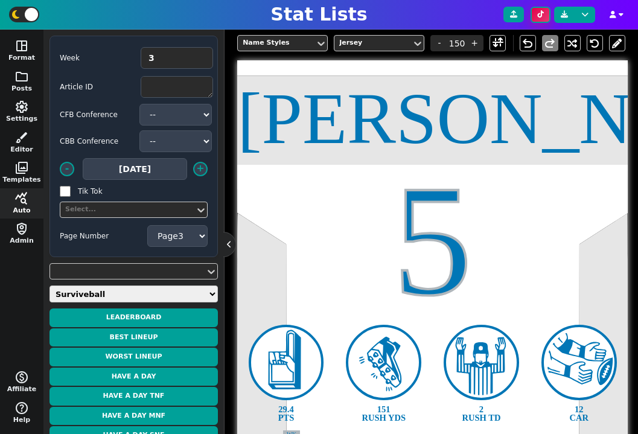
click at [542, 13] on icon at bounding box center [540, 14] width 7 height 7
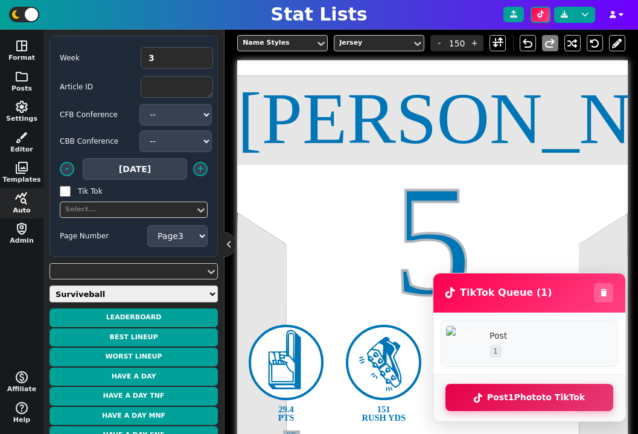
click at [545, 395] on button "Post 1 Photo to TikTok" at bounding box center [529, 397] width 168 height 27
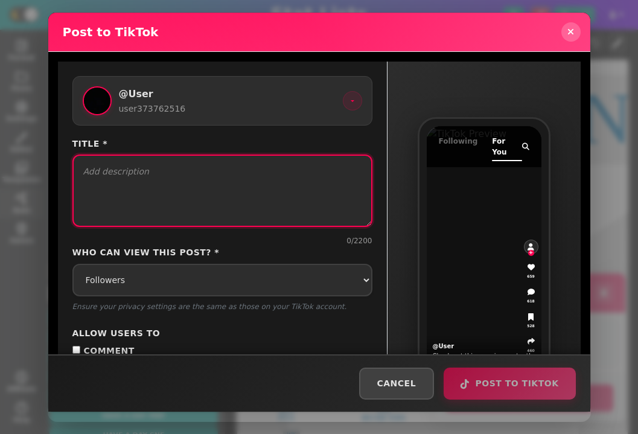
click at [263, 200] on textarea "Title *" at bounding box center [222, 190] width 300 height 72
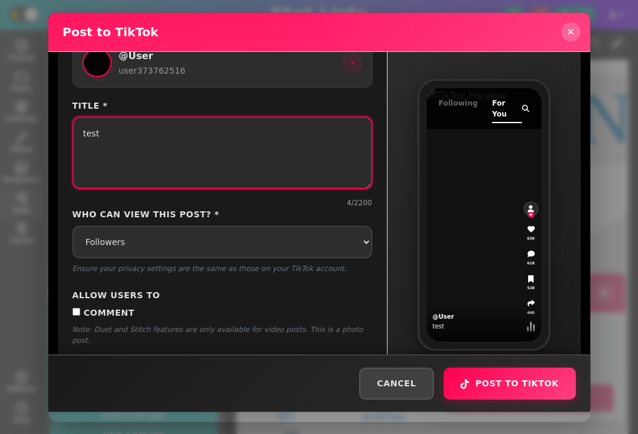
scroll to position [77, 0]
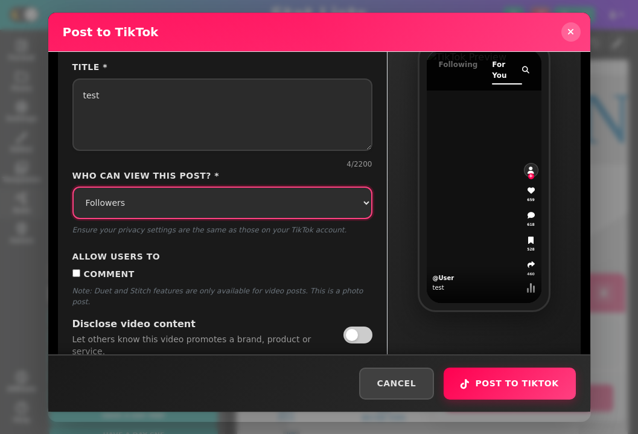
click at [274, 211] on select "Select privacy level Followers Friends Only Me" at bounding box center [222, 202] width 300 height 33
click at [72, 186] on select "Select privacy level Followers Friends Only Me" at bounding box center [222, 202] width 300 height 33
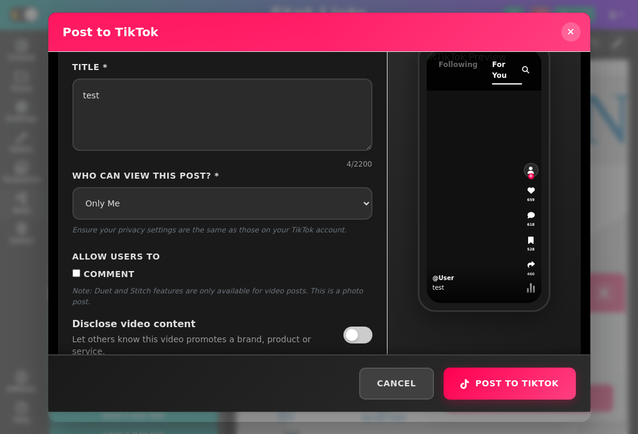
click at [120, 272] on span "Comment" at bounding box center [109, 274] width 51 height 10
click at [80, 272] on input "Comment" at bounding box center [76, 273] width 8 height 8
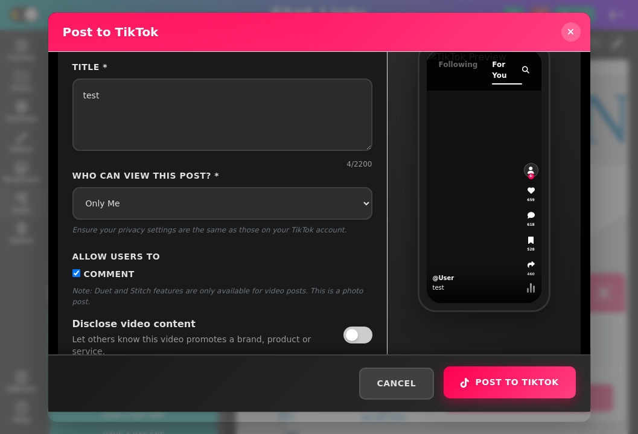
click at [519, 382] on button "Post to TikTok" at bounding box center [509, 382] width 132 height 32
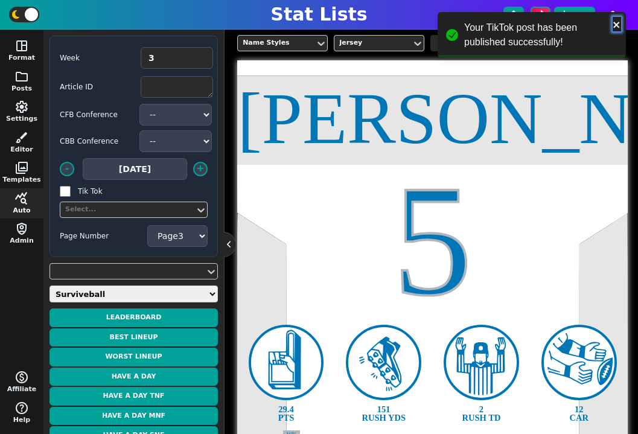
click at [613, 22] on icon "close" at bounding box center [616, 25] width 6 height 6
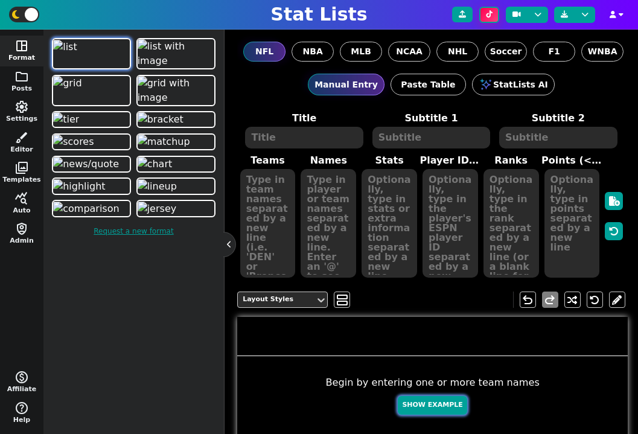
click at [439, 397] on button "Show Example" at bounding box center [432, 405] width 69 height 19
type textarea "Example Post"
type textarea "Random"
type textarea "SF DAL HOU TB GB JAX BUF DET KC MIA"
type textarea "[PERSON_NAME] [PERSON_NAME] [PERSON_NAME] [PERSON_NAME] [PERSON_NAME] [PERSON_N…"
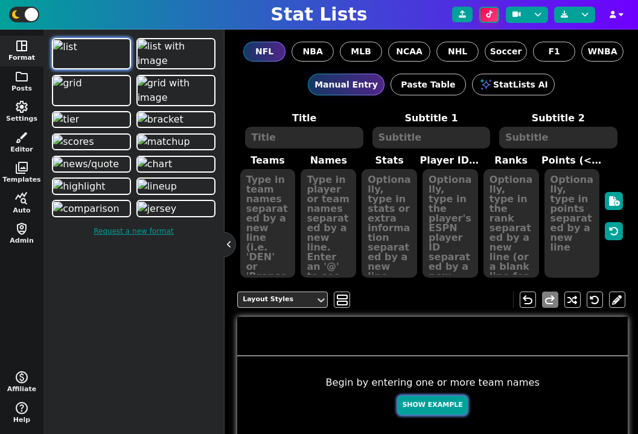
type textarea "674 671 660 660 445 387 297 255 164 119"
type textarea "4361741 2577417 4432577 3052587 4036378 4360310 3918298 3046779 3139477 4241479"
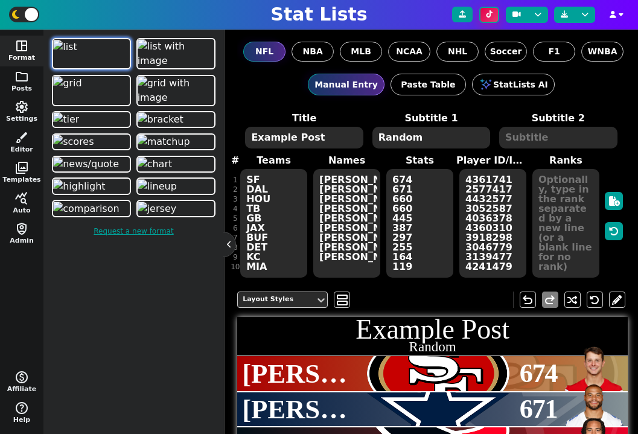
click at [488, 11] on icon at bounding box center [489, 14] width 7 height 7
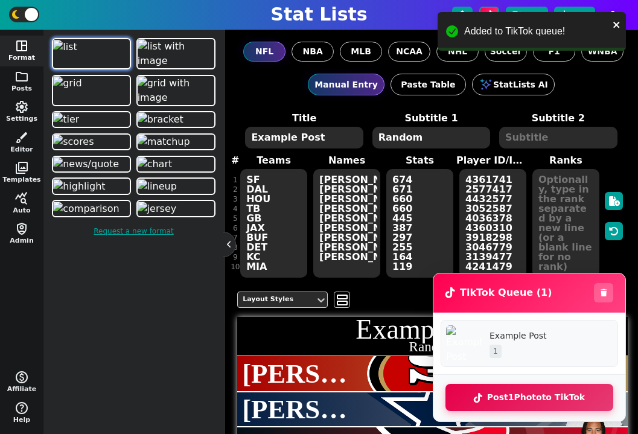
click at [535, 394] on button "Post 1 Photo to TikTok" at bounding box center [529, 397] width 168 height 27
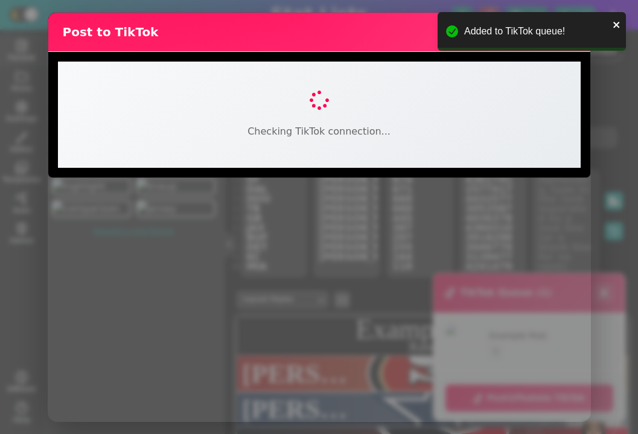
select select "FOLLOWER_OF_CREATOR"
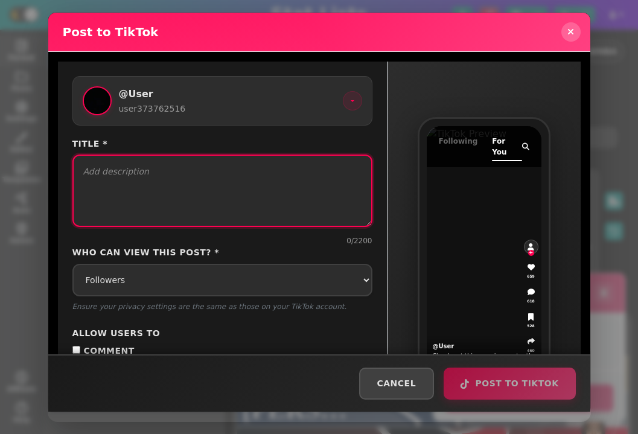
click at [206, 166] on textarea "Title *" at bounding box center [222, 190] width 300 height 72
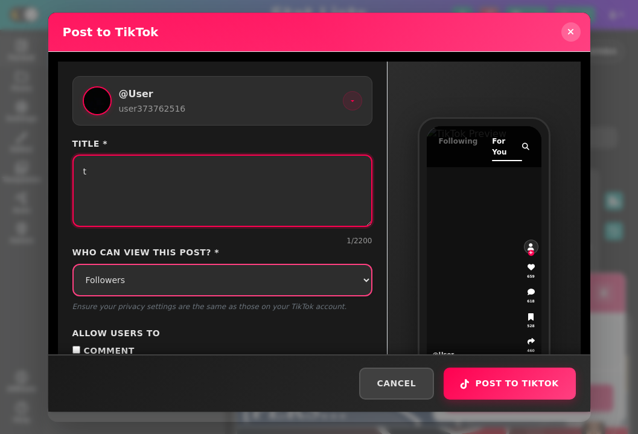
type textarea "t"
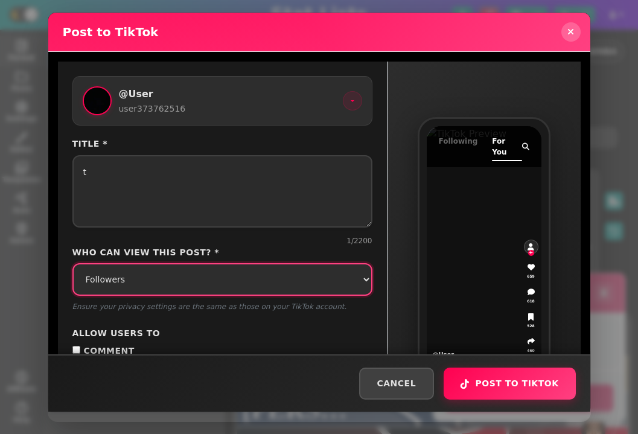
click at [191, 273] on select "Select privacy level Followers Friends Only Me" at bounding box center [222, 279] width 300 height 33
select select "SELF_ONLY"
click at [72, 263] on select "Select privacy level Followers Friends Only Me" at bounding box center [222, 279] width 300 height 33
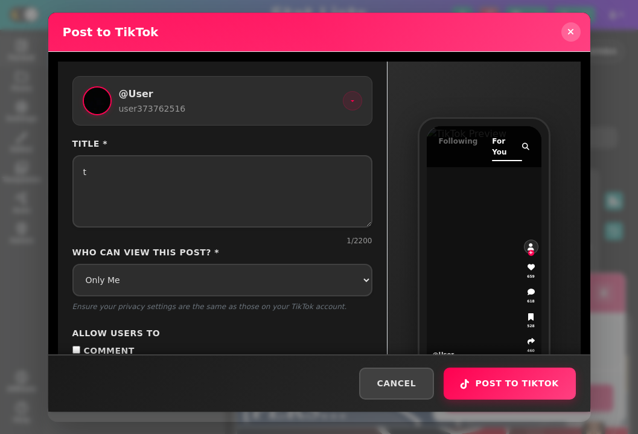
click at [110, 345] on label "Comment" at bounding box center [222, 351] width 300 height 13
click at [80, 346] on input "Comment" at bounding box center [76, 350] width 8 height 8
checkbox input "true"
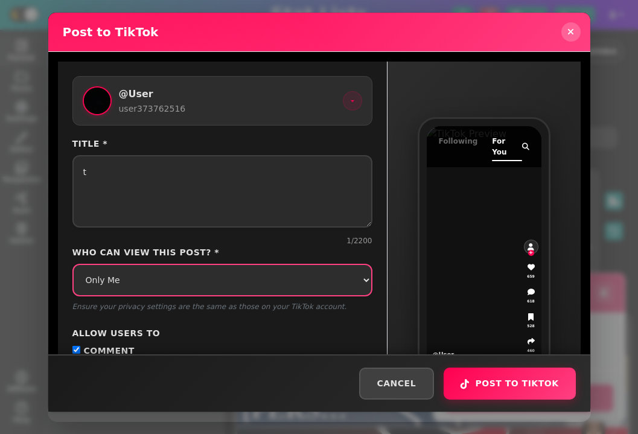
scroll to position [77, 0]
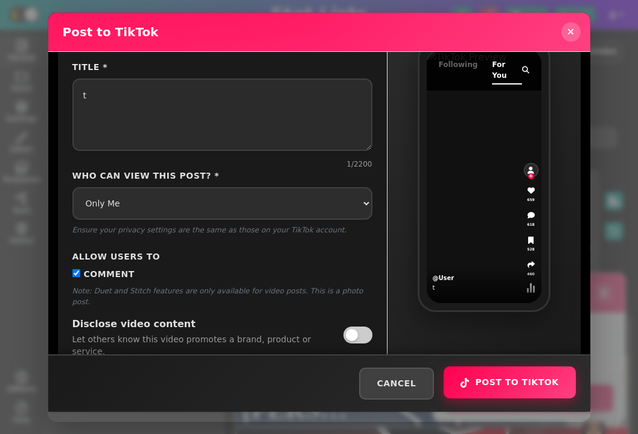
click at [528, 382] on button "Post to TikTok" at bounding box center [509, 382] width 132 height 32
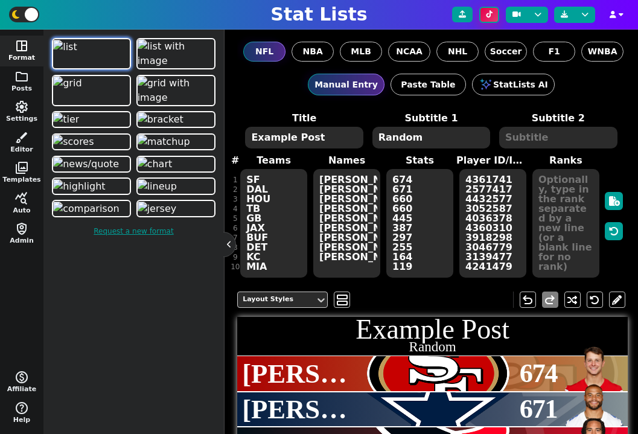
click at [489, 13] on icon at bounding box center [489, 14] width 7 height 7
